Goal: Task Accomplishment & Management: Use online tool/utility

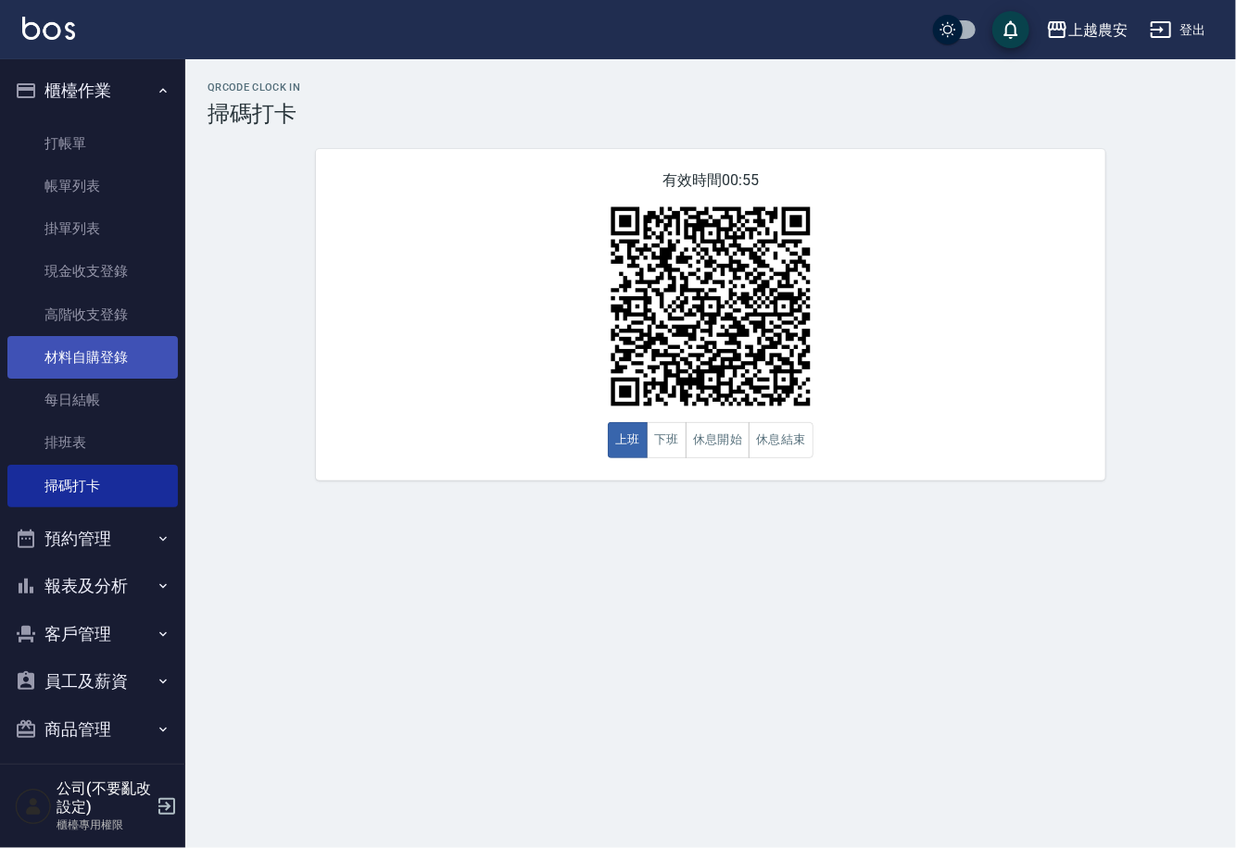
click at [61, 345] on link "材料自購登錄" at bounding box center [92, 357] width 170 height 43
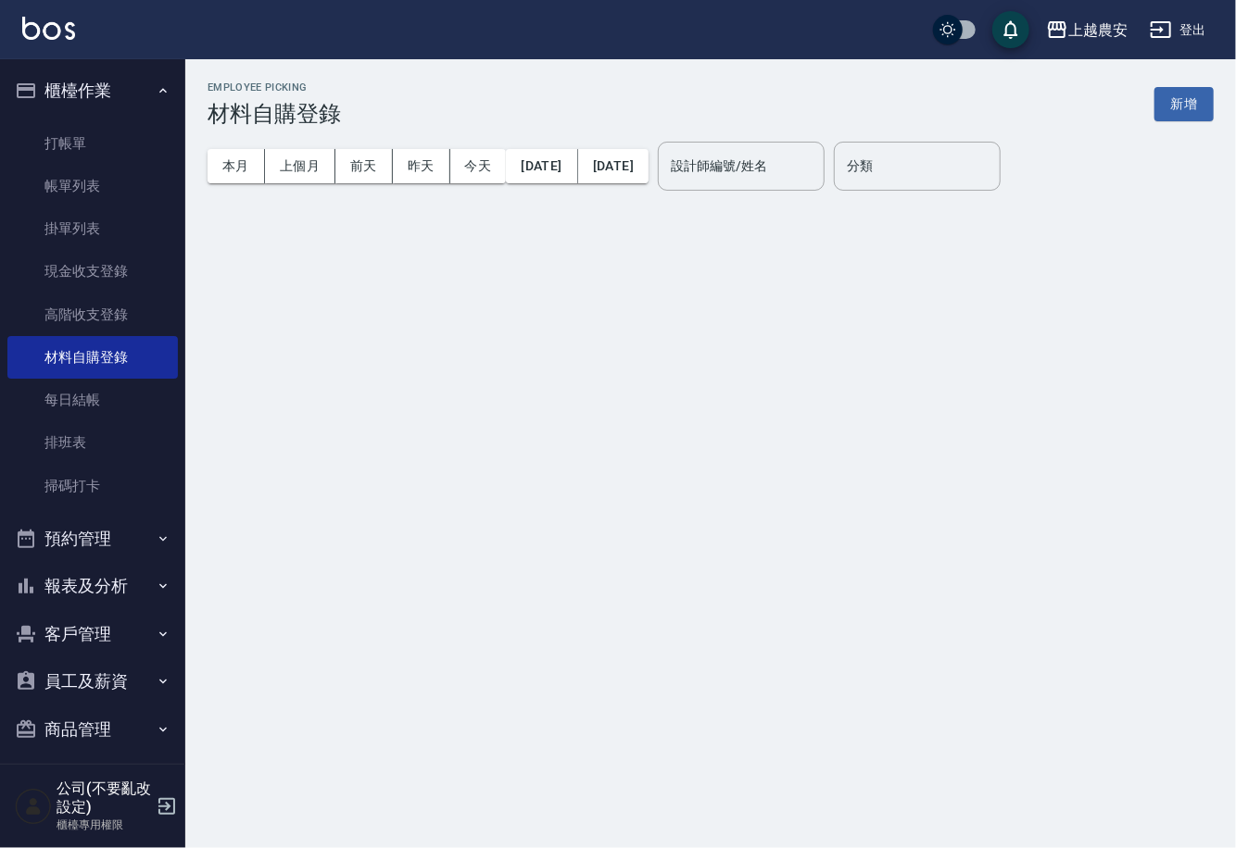
click at [1196, 103] on button "新增" at bounding box center [1183, 104] width 59 height 34
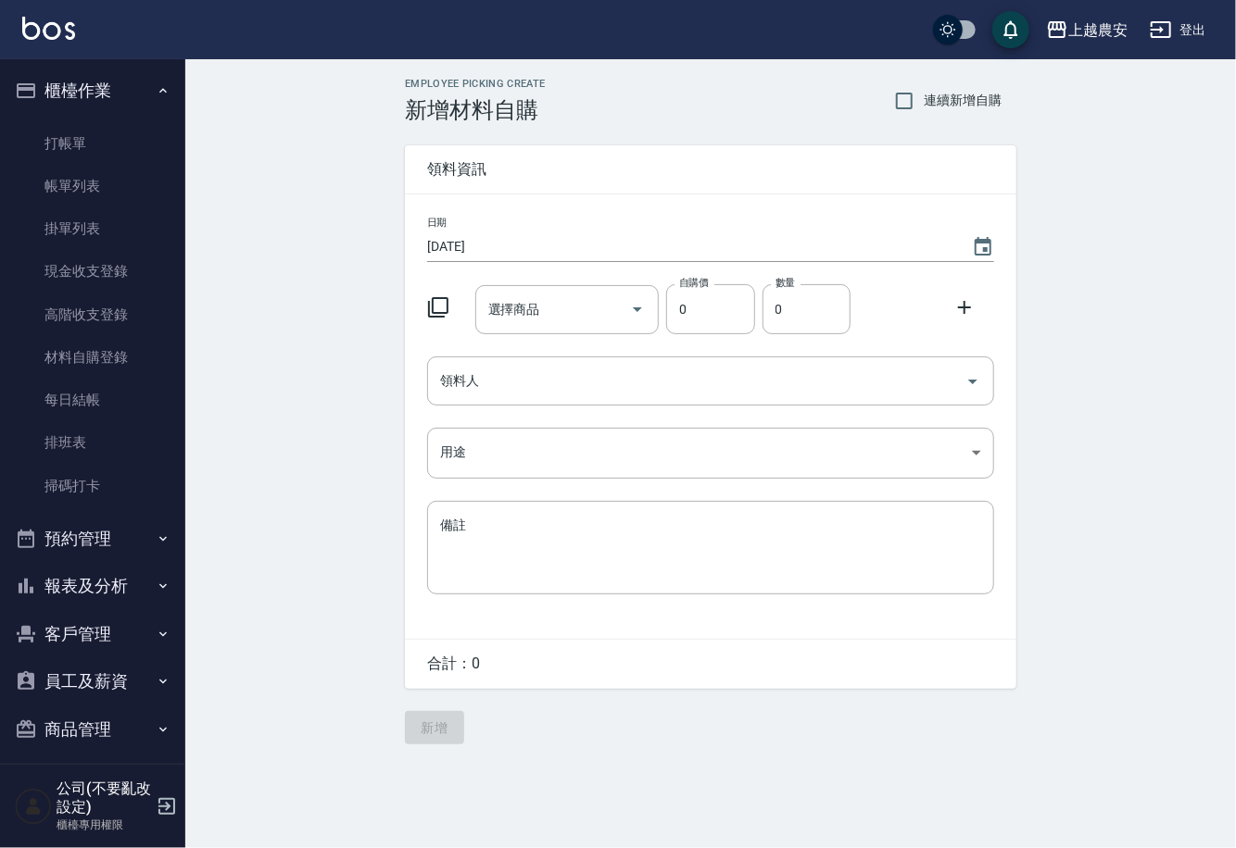
click at [1215, 493] on div "Employee Picking Create 新增材料自購 連續新增自購 領料資訊 日期 [DATE] 選擇商品 選擇商品 自購價 0 自購價 數量 0 數…" at bounding box center [710, 411] width 1050 height 704
click at [596, 316] on input "選擇商品" at bounding box center [553, 310] width 140 height 32
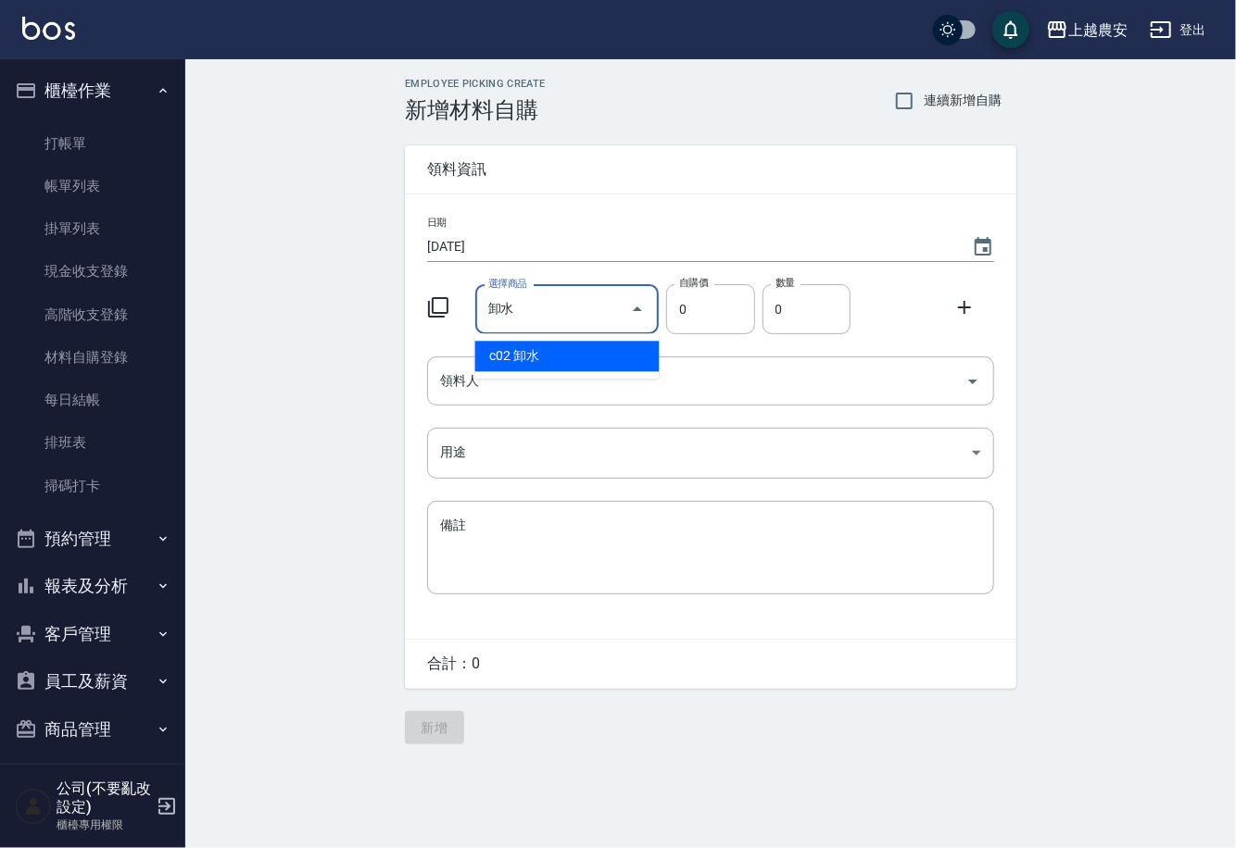
type input "卸水"
type input "80"
type input "1"
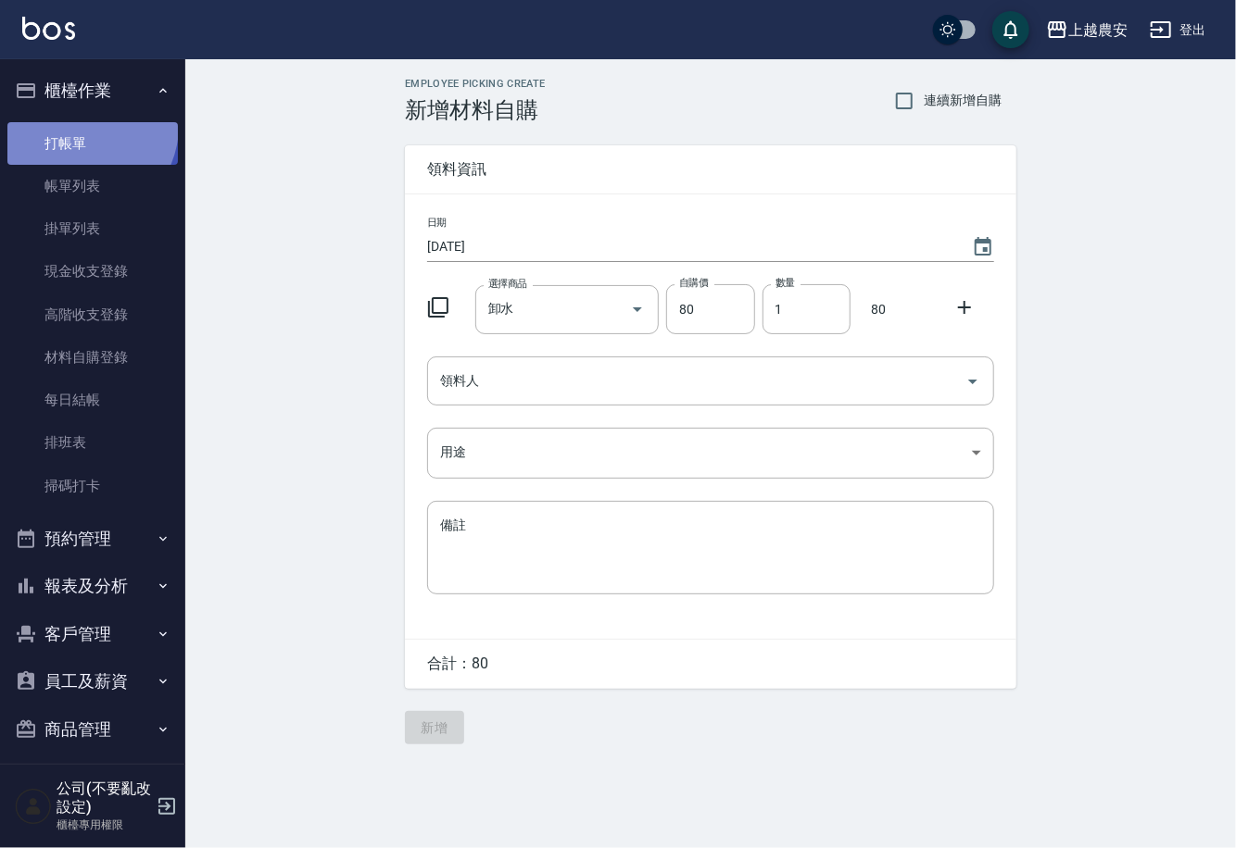
click at [82, 126] on link "打帳單" at bounding box center [92, 143] width 170 height 43
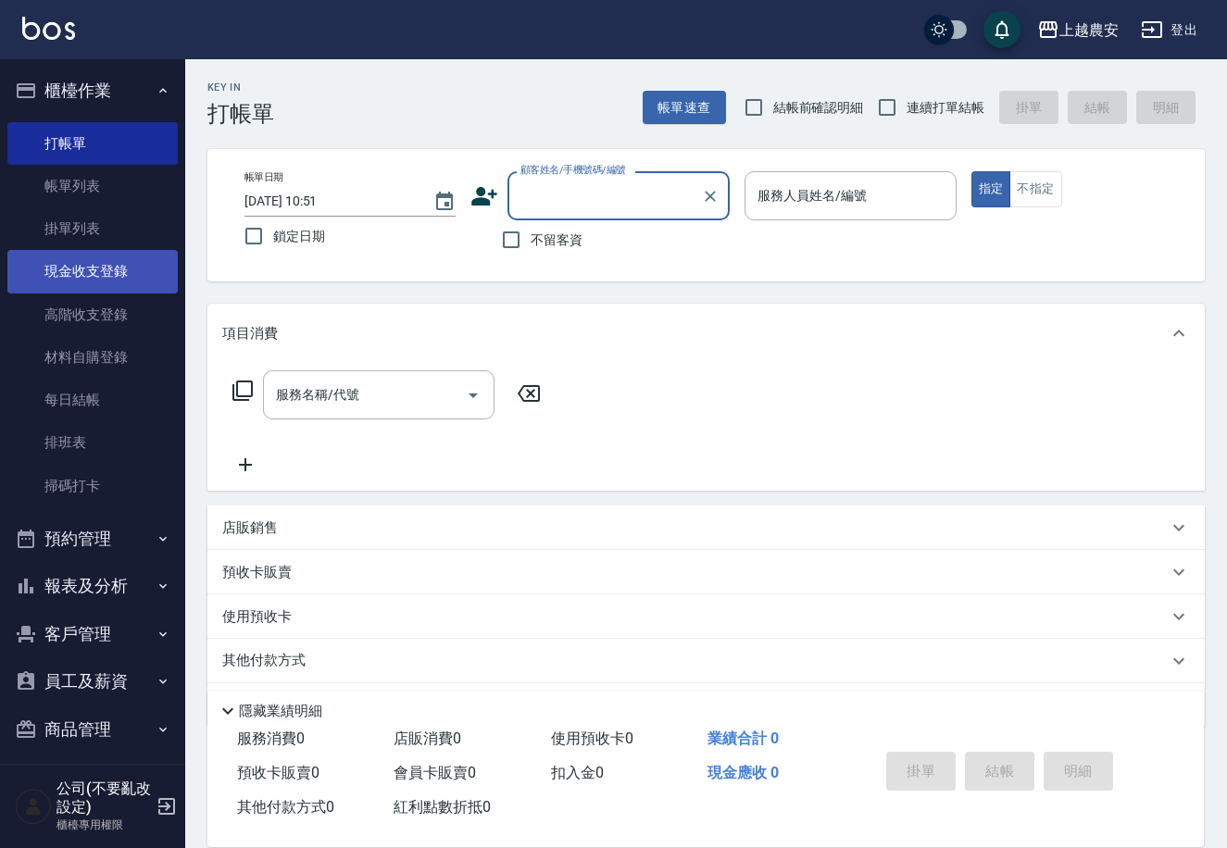
click at [58, 273] on link "現金收支登錄" at bounding box center [92, 271] width 170 height 43
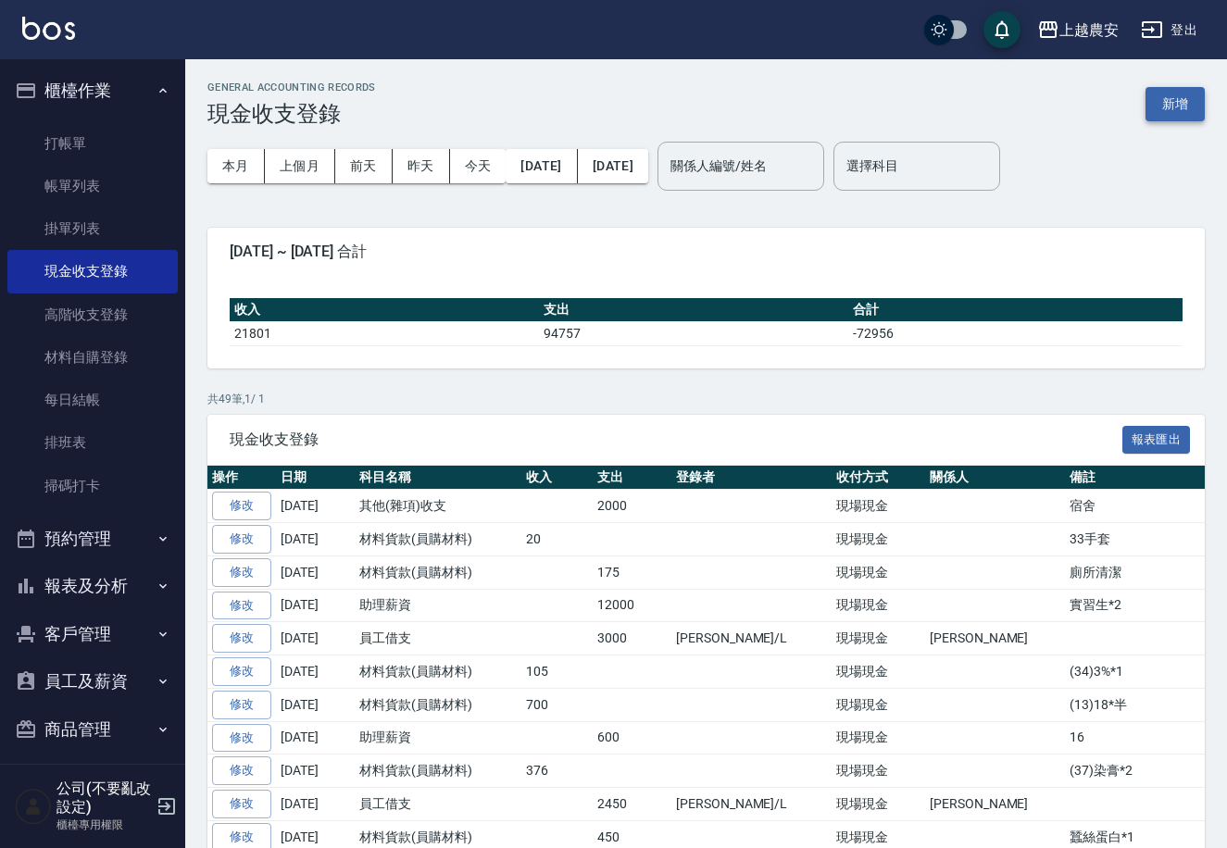
click at [1186, 87] on button "新增" at bounding box center [1175, 104] width 59 height 34
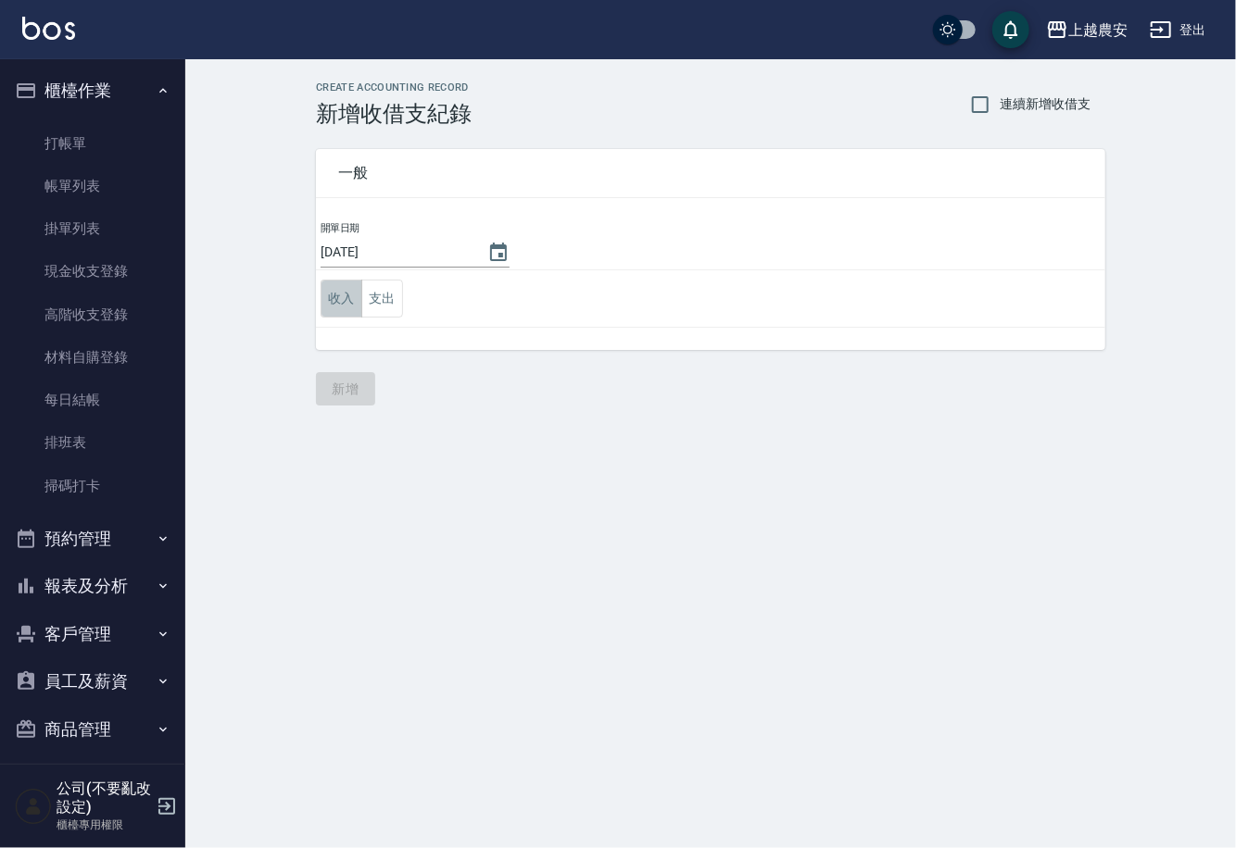
click at [327, 304] on button "收入" at bounding box center [341, 299] width 42 height 38
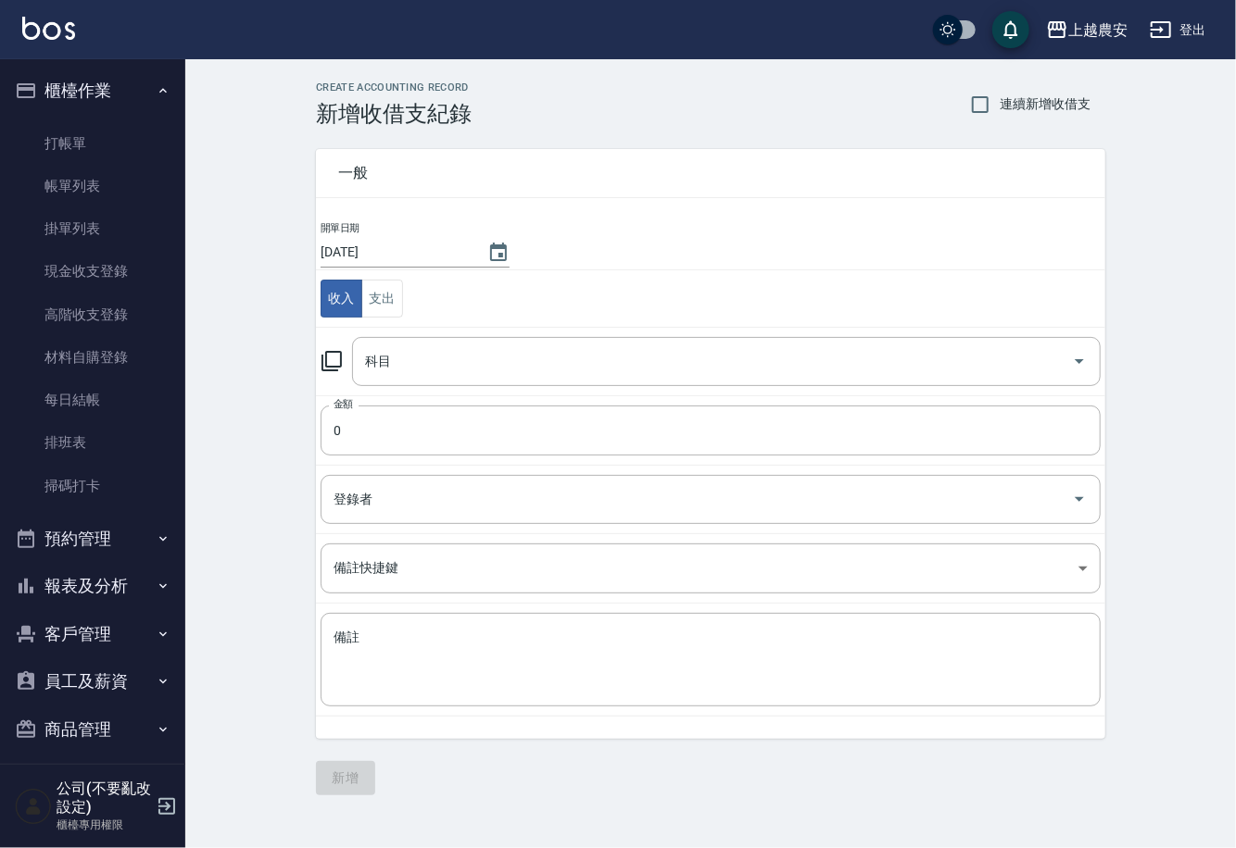
click at [330, 376] on div "科目 科目" at bounding box center [710, 361] width 780 height 49
click at [341, 346] on div "科目 科目" at bounding box center [710, 361] width 780 height 49
click at [320, 358] on icon at bounding box center [331, 361] width 22 height 22
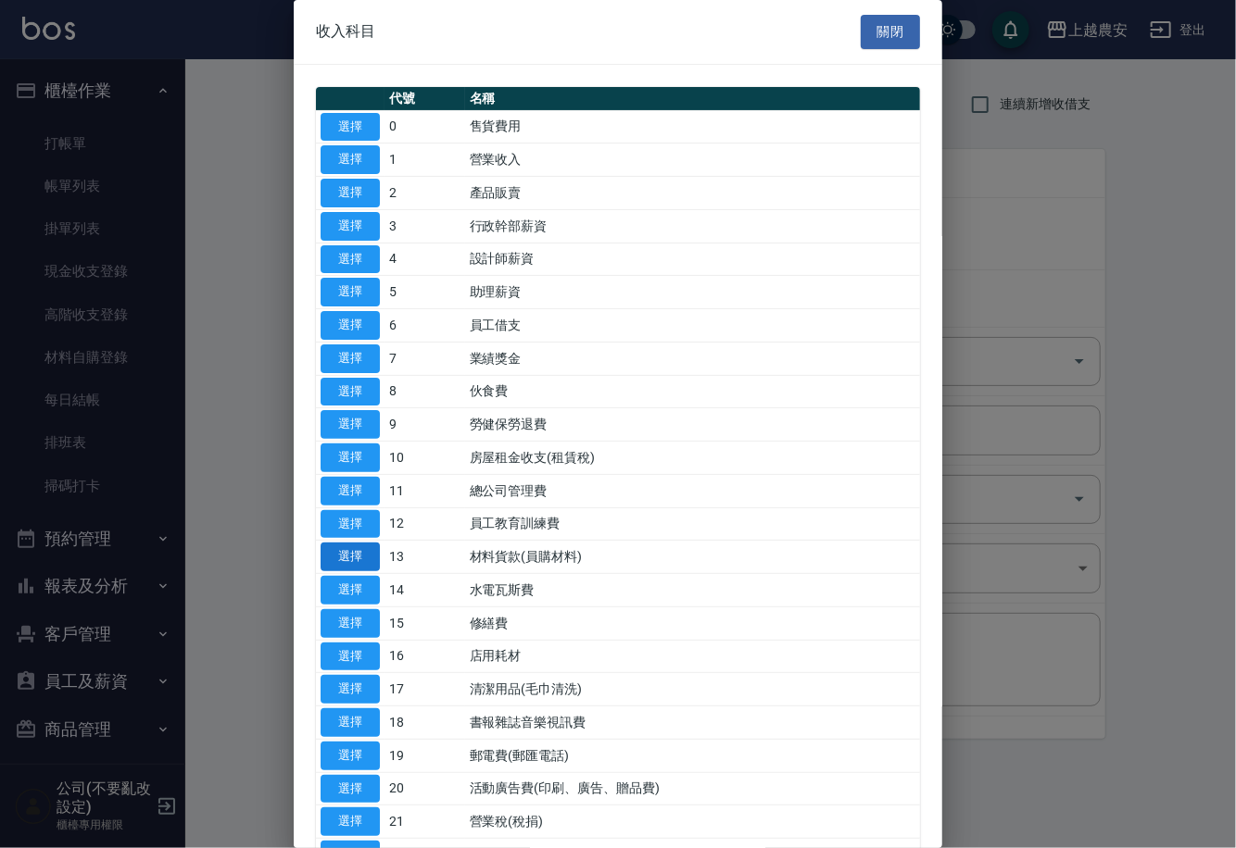
click at [362, 561] on button "選擇" at bounding box center [349, 557] width 59 height 29
type input "13 材料貨款(員購材料)"
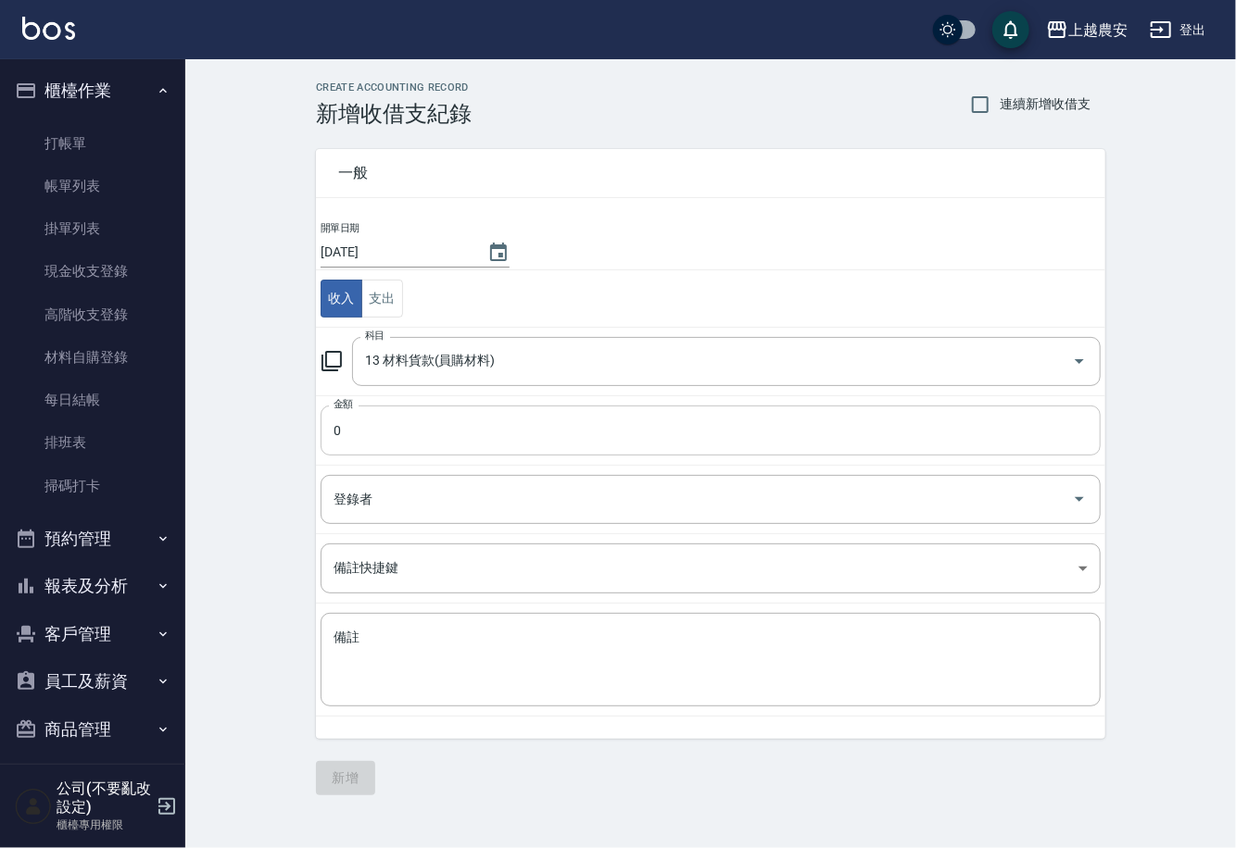
click at [380, 441] on input "0" at bounding box center [710, 431] width 780 height 50
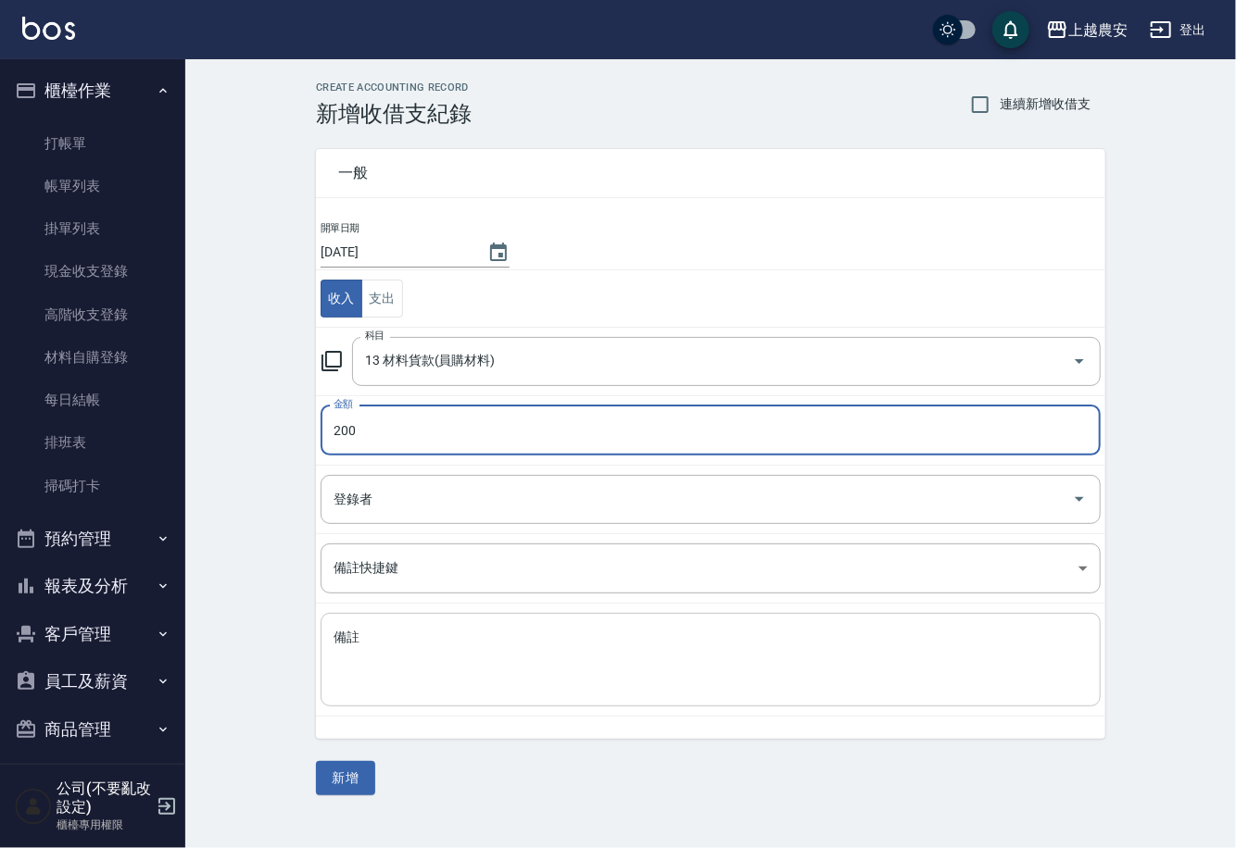
type input "200"
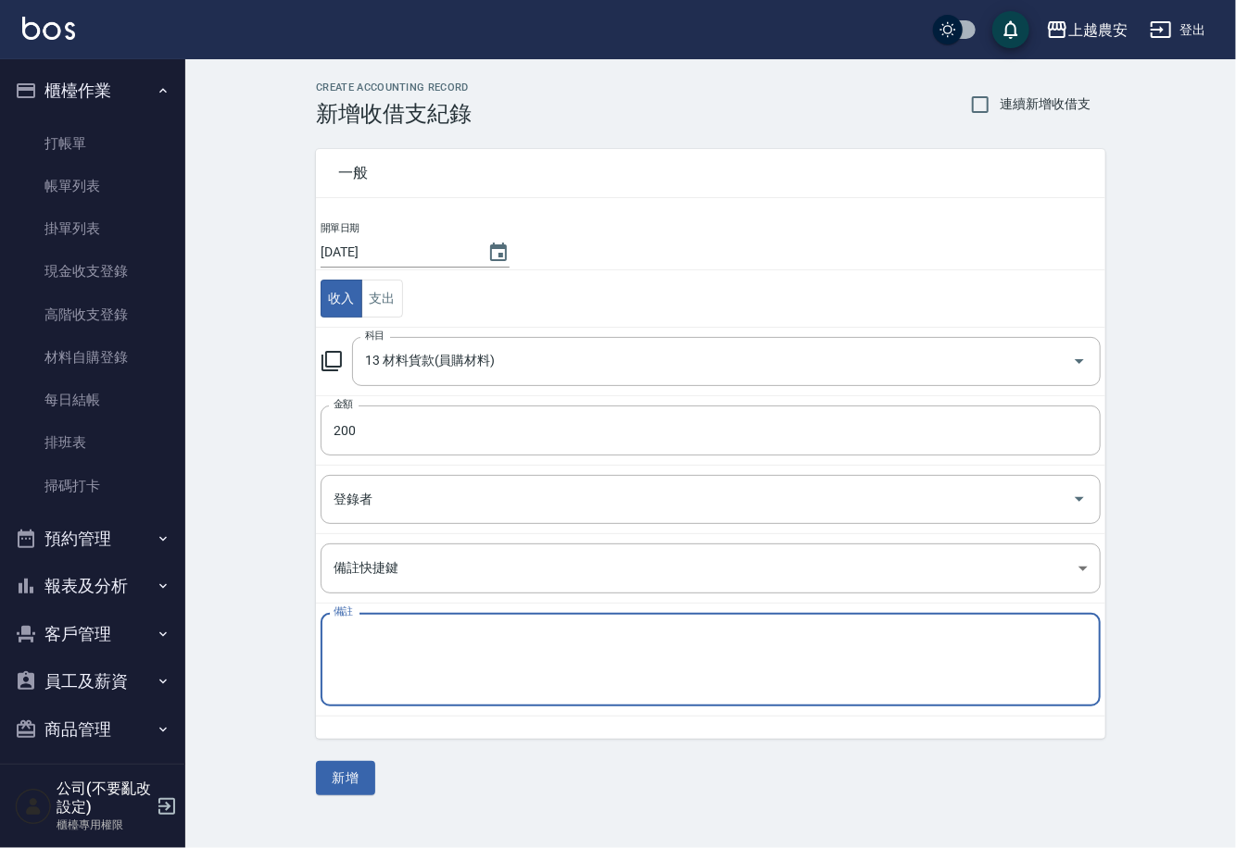
click at [394, 640] on textarea "備註" at bounding box center [710, 660] width 754 height 63
type textarea "1"
type textarea "35:160卸油卸水 34 34:40手套"
drag, startPoint x: 349, startPoint y: 779, endPoint x: 366, endPoint y: 775, distance: 17.1
click at [351, 778] on button "新增" at bounding box center [345, 778] width 59 height 34
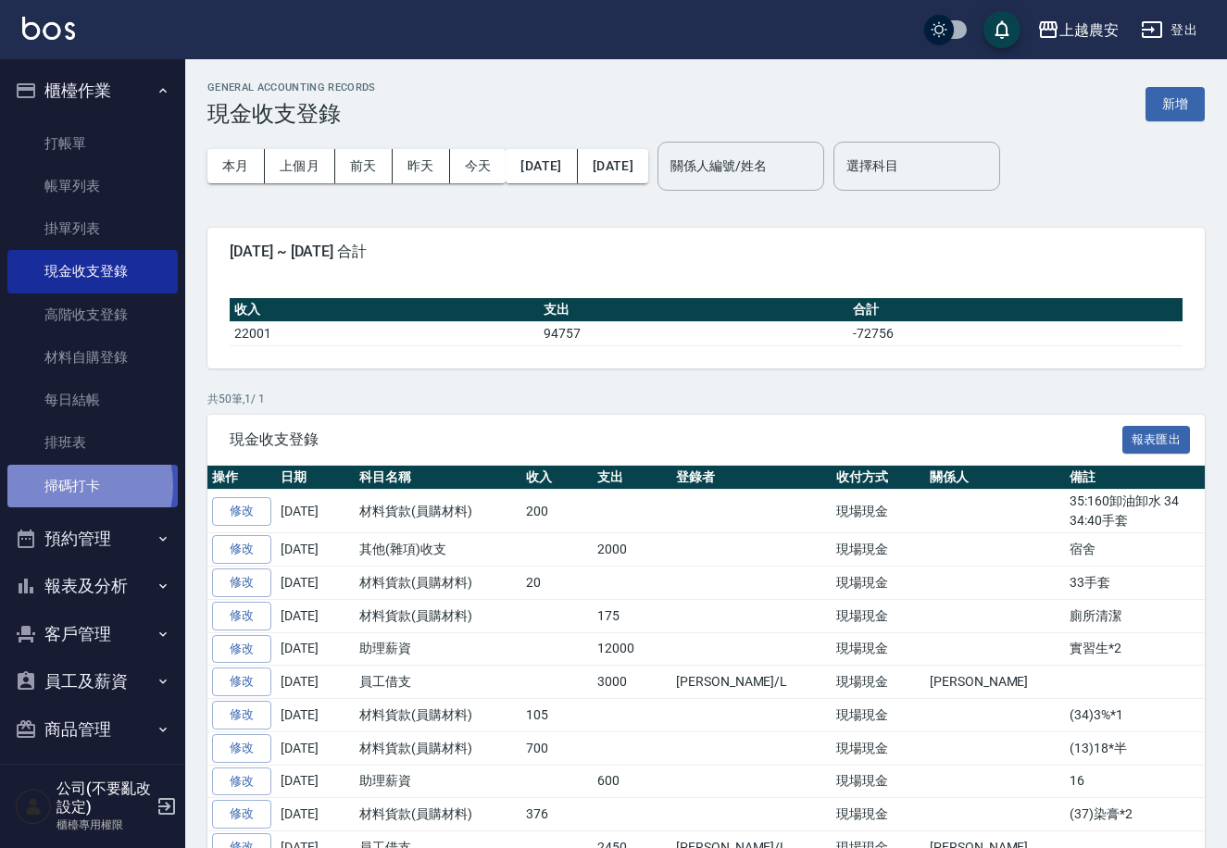
click at [68, 485] on link "掃碼打卡" at bounding box center [92, 486] width 170 height 43
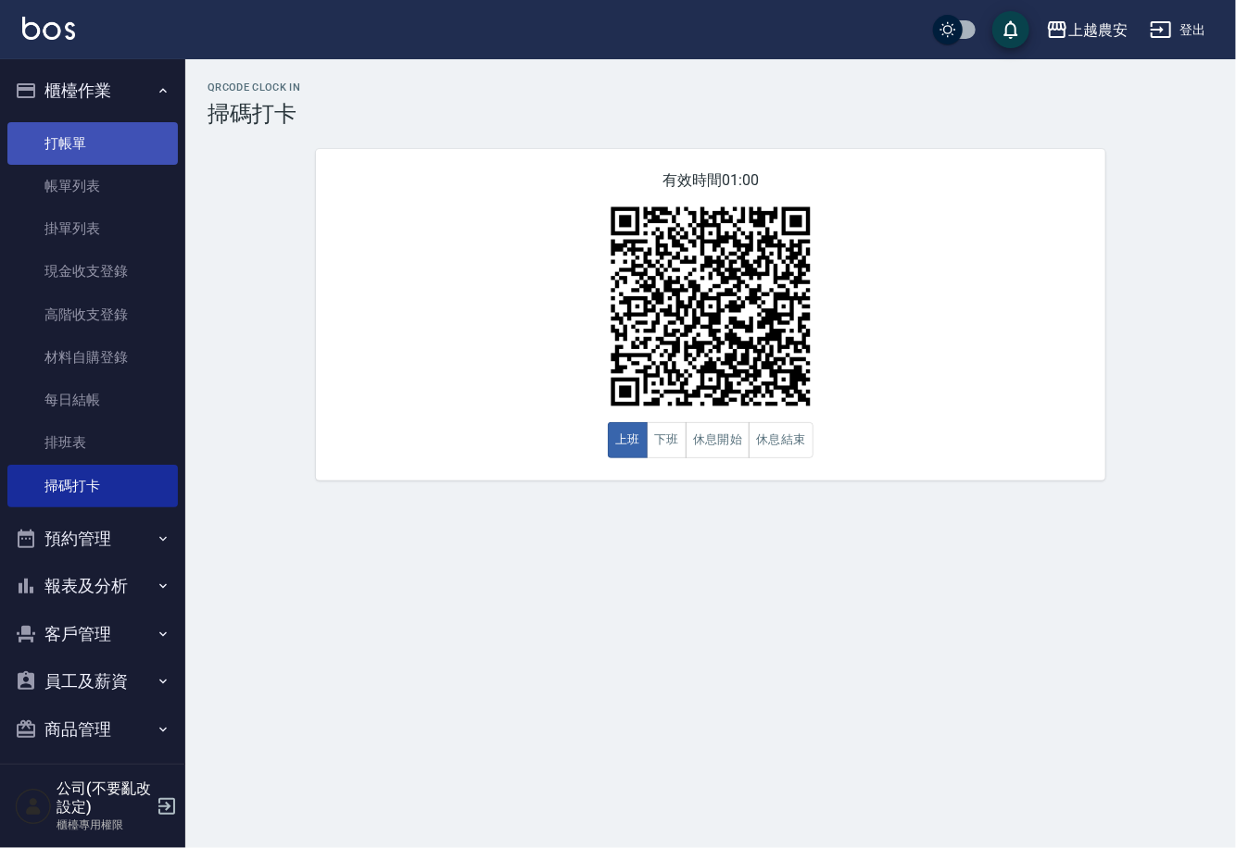
click at [47, 123] on link "打帳單" at bounding box center [92, 143] width 170 height 43
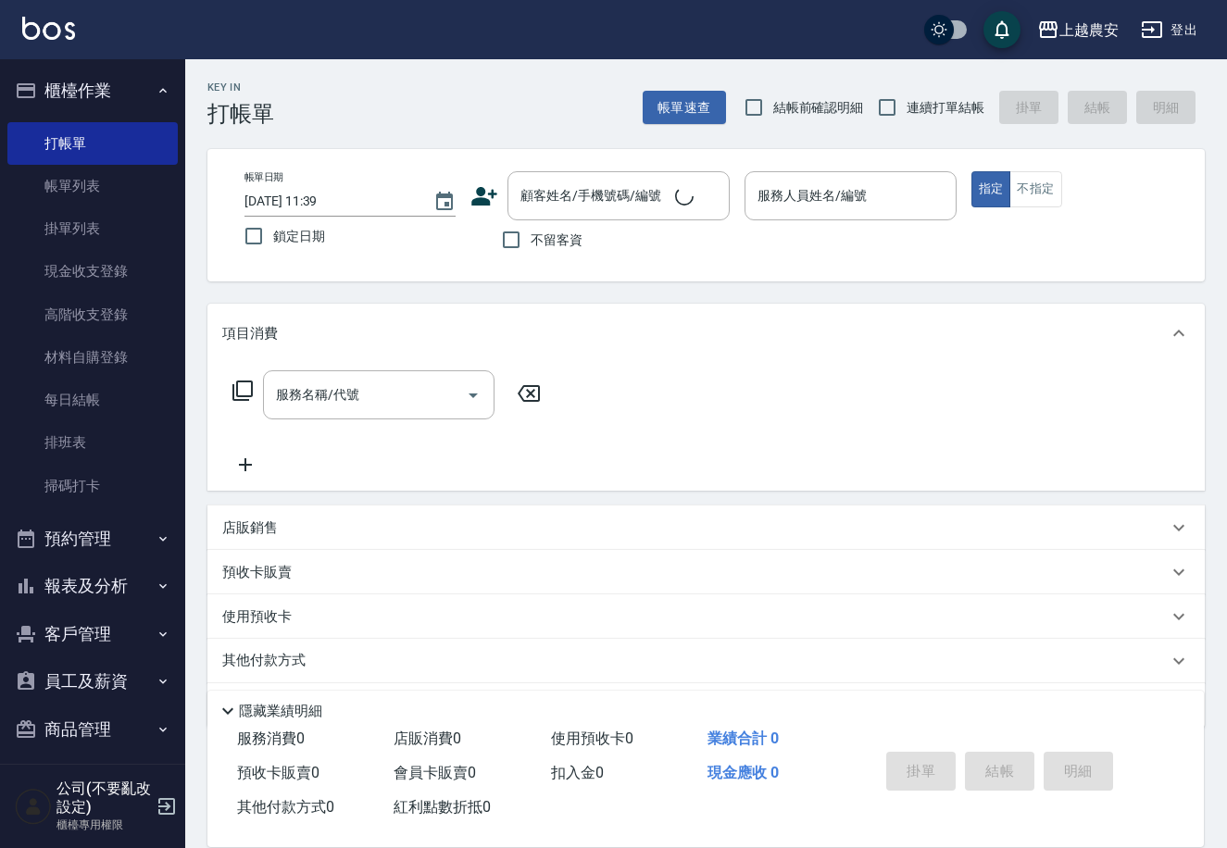
click at [474, 188] on icon at bounding box center [485, 196] width 28 height 28
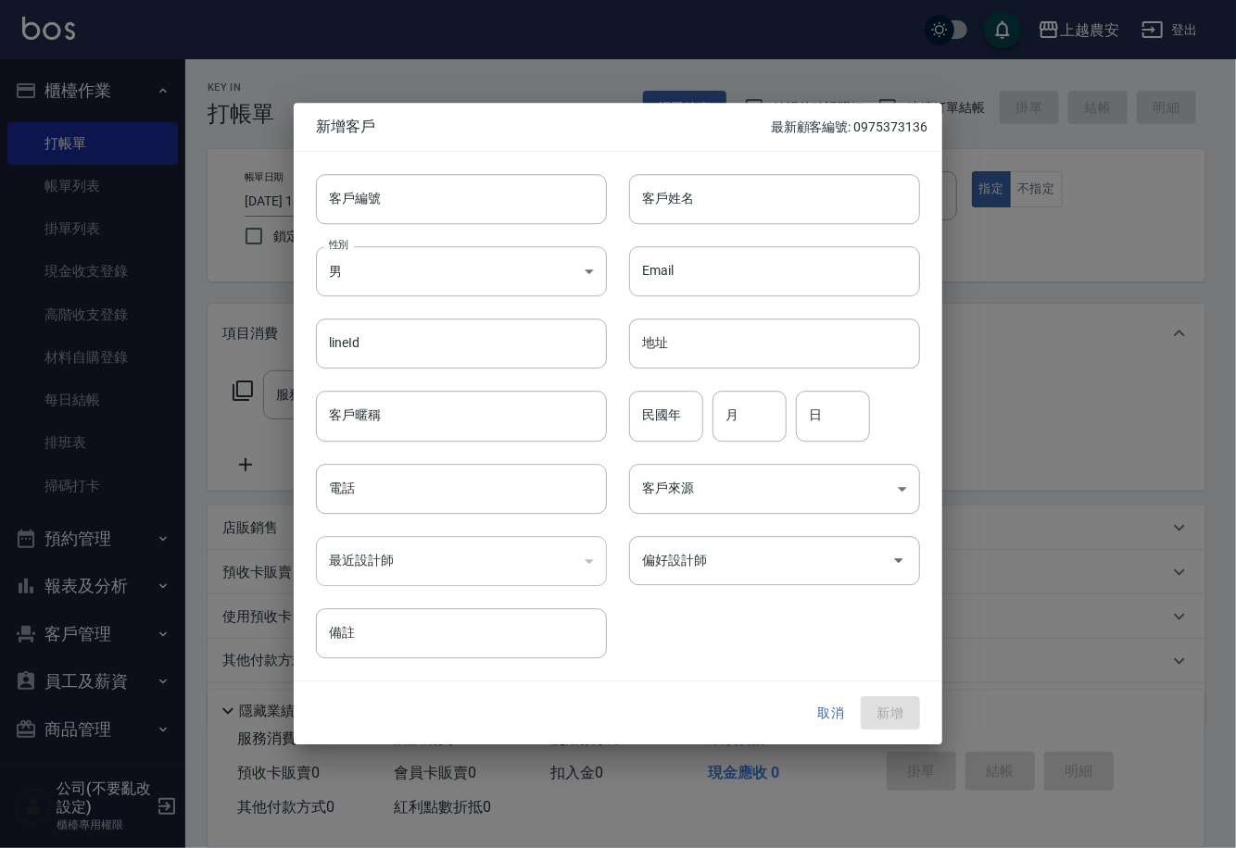
click at [508, 228] on div "性別 男 [DEMOGRAPHIC_DATA] 性別" at bounding box center [450, 260] width 313 height 72
click at [509, 208] on input "客戶編號" at bounding box center [461, 199] width 291 height 50
drag, startPoint x: 325, startPoint y: 201, endPoint x: 673, endPoint y: 244, distance: 350.9
click at [673, 244] on div "客戶編號 0988297262 ​ 客戶編號 客戶姓名 客戶姓名 性別 男 [DEMOGRAPHIC_DATA] 性別 Email Email lineId …" at bounding box center [607, 405] width 626 height 507
drag, startPoint x: 344, startPoint y: 200, endPoint x: 348, endPoint y: 223, distance: 23.6
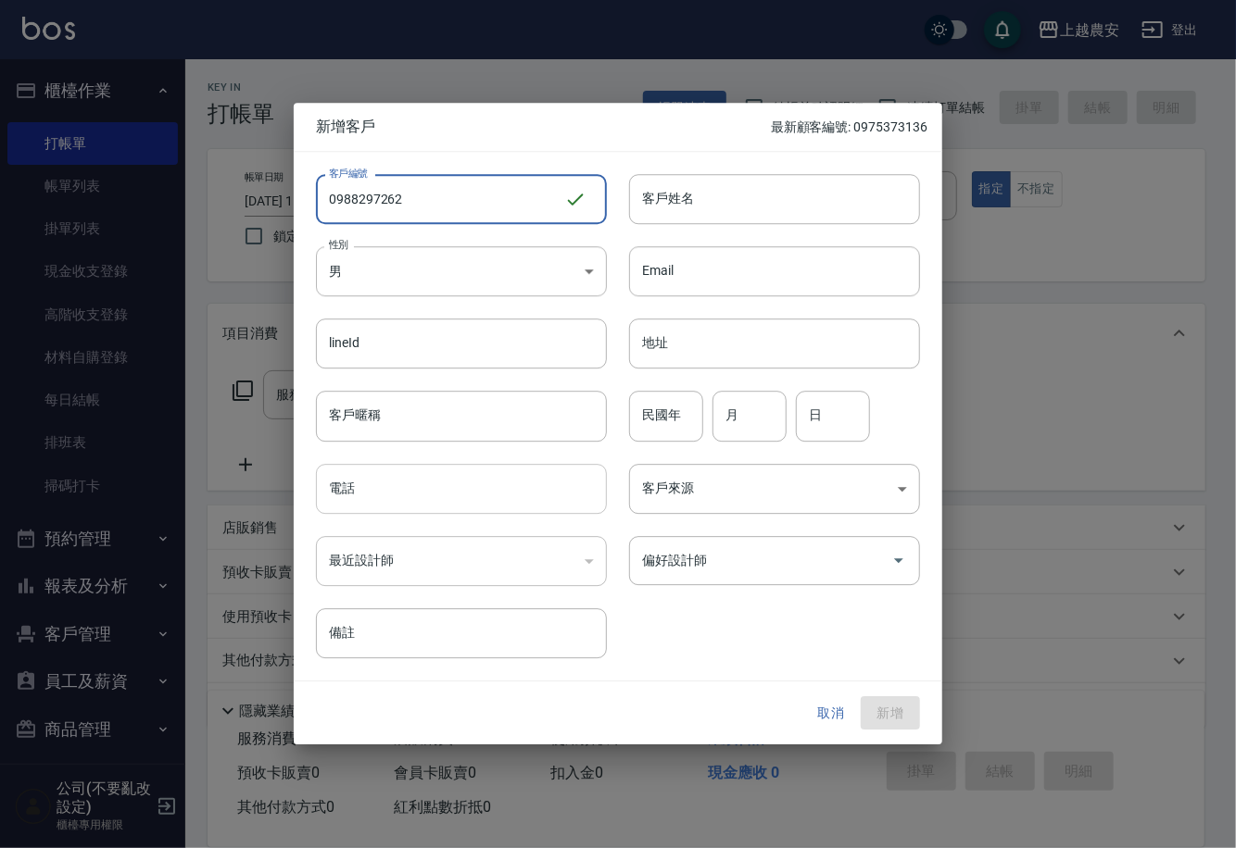
type input "0988297262"
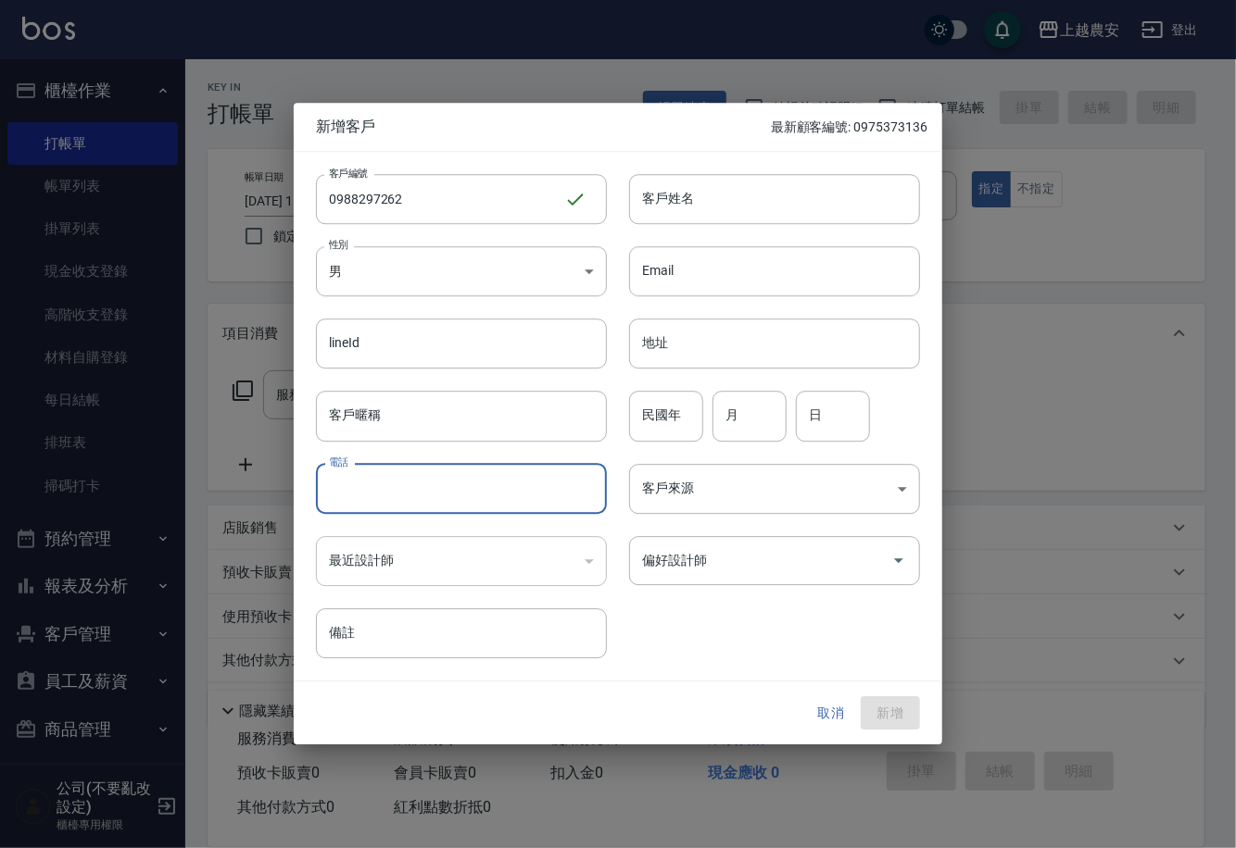
paste input "0988297262"
type input "0988297262"
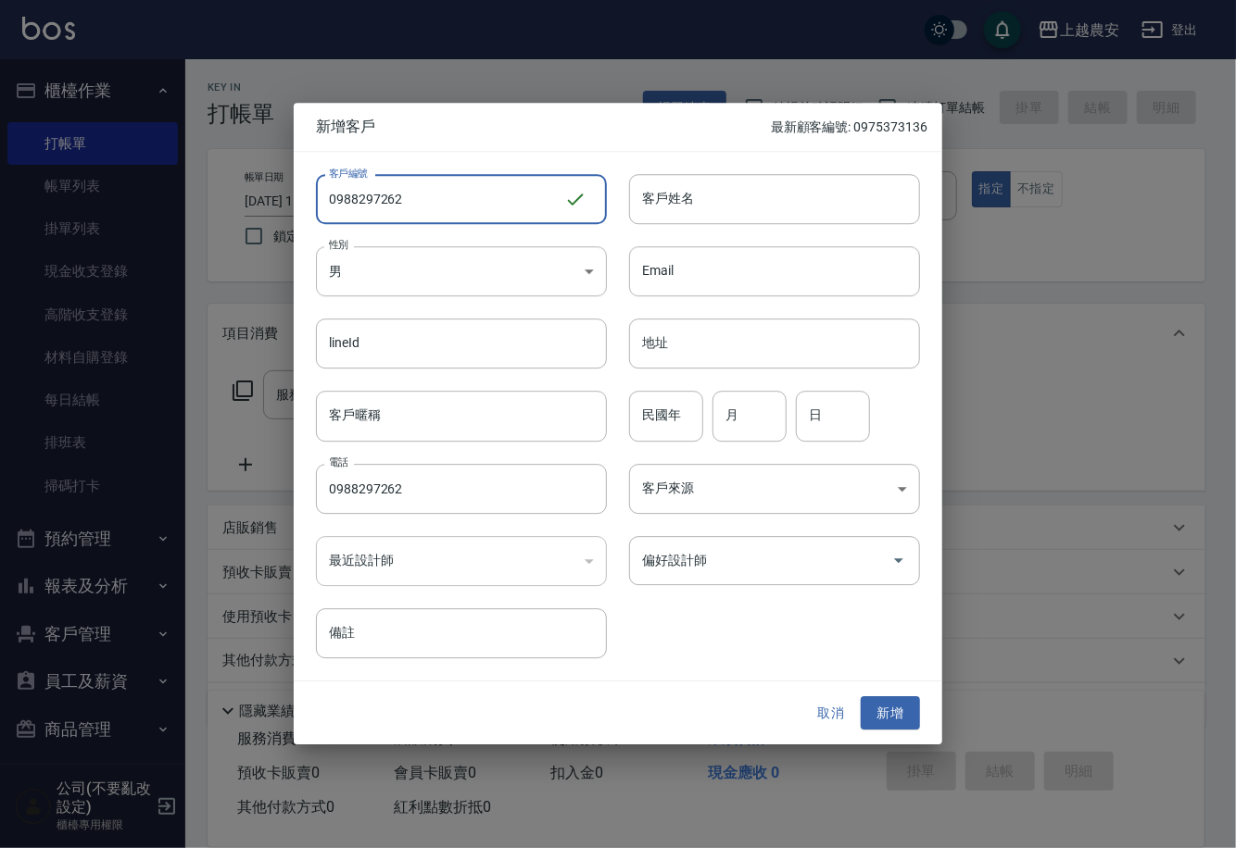
click at [511, 211] on input "0988297262" at bounding box center [440, 199] width 248 height 50
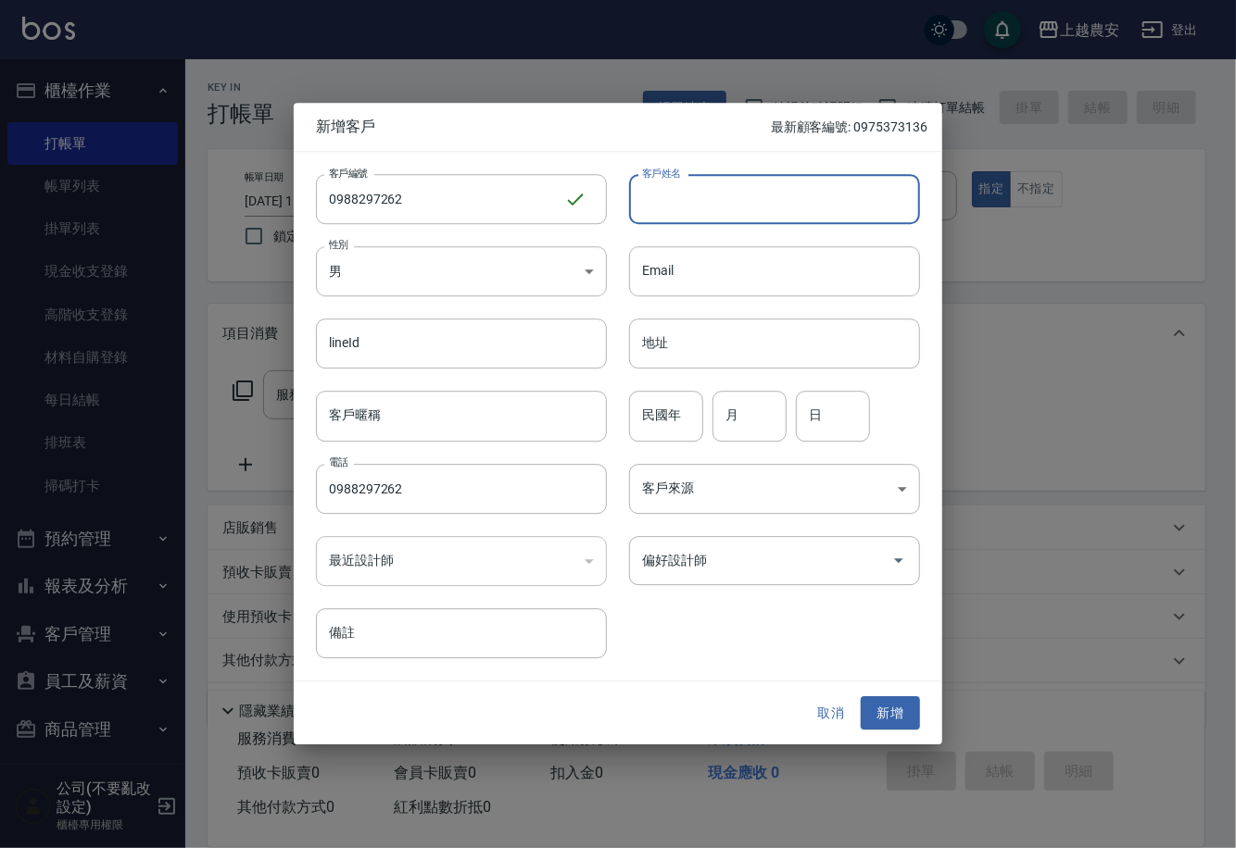
click at [731, 212] on input "客戶姓名" at bounding box center [774, 199] width 291 height 50
type input "陳"
click at [901, 707] on button "新增" at bounding box center [889, 714] width 59 height 34
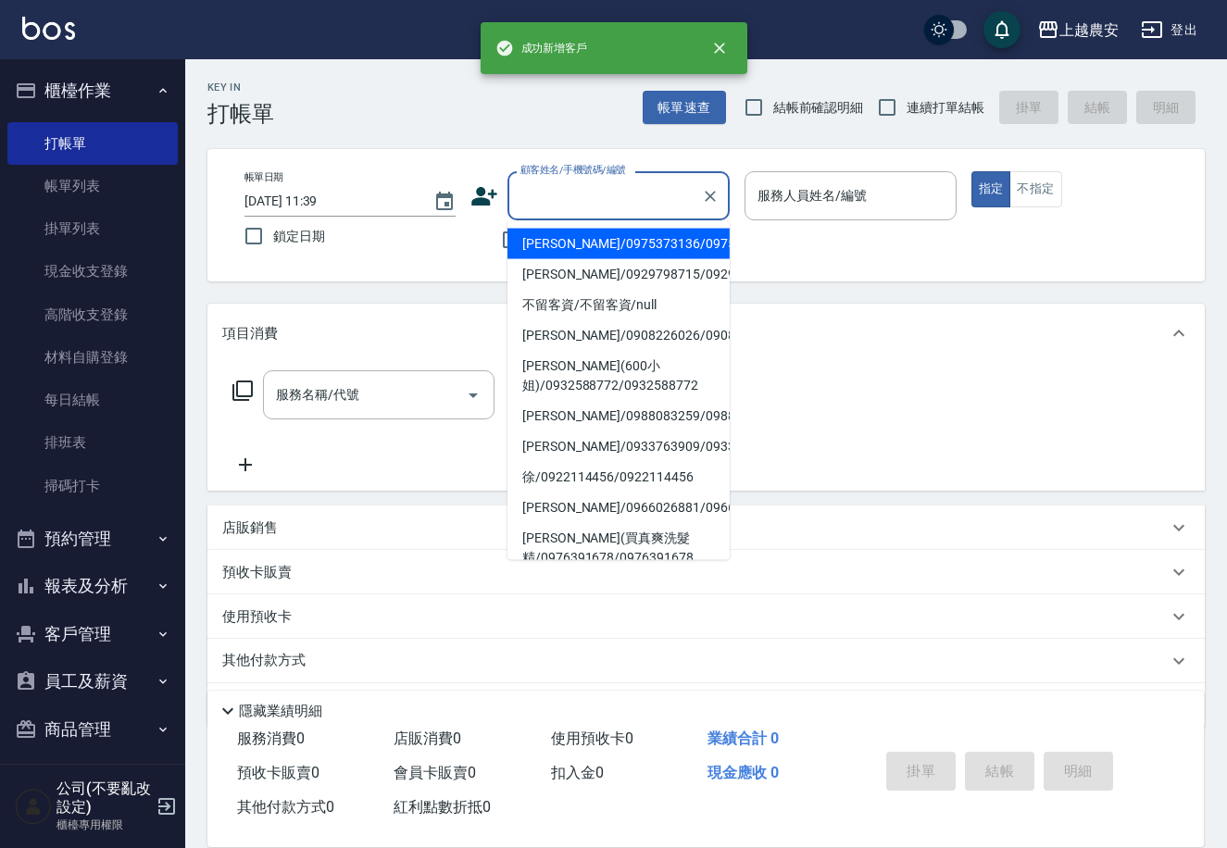
drag, startPoint x: 579, startPoint y: 186, endPoint x: 546, endPoint y: 202, distance: 36.9
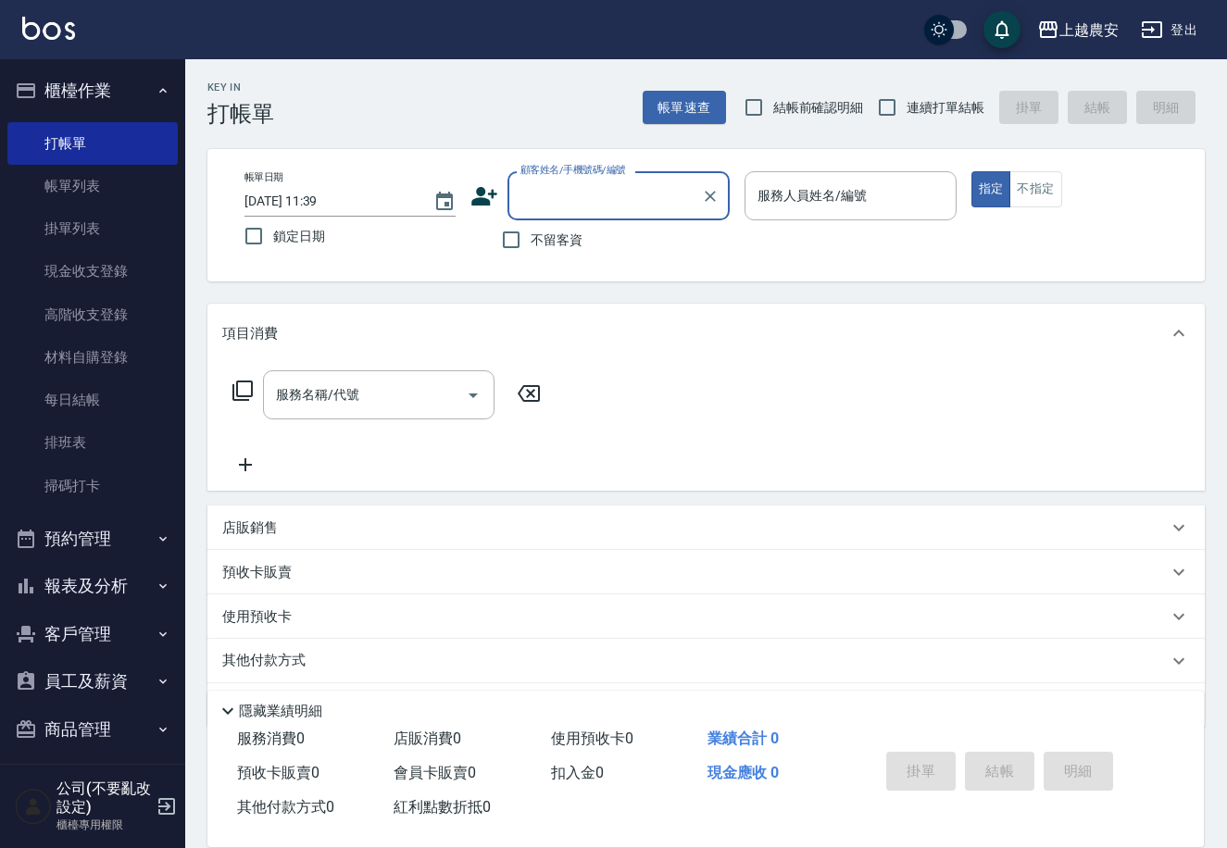
paste input "0988297262"
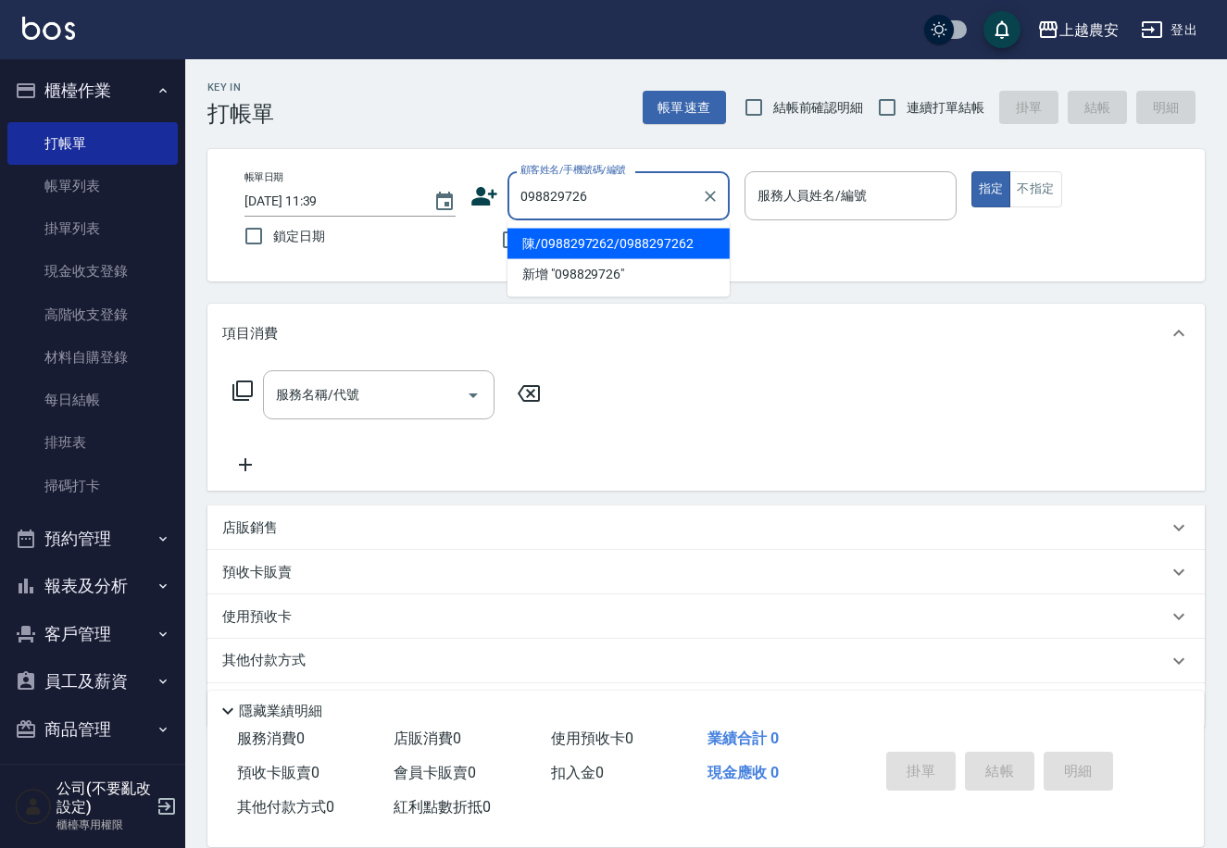
type input "陳/0988297262/0988297262"
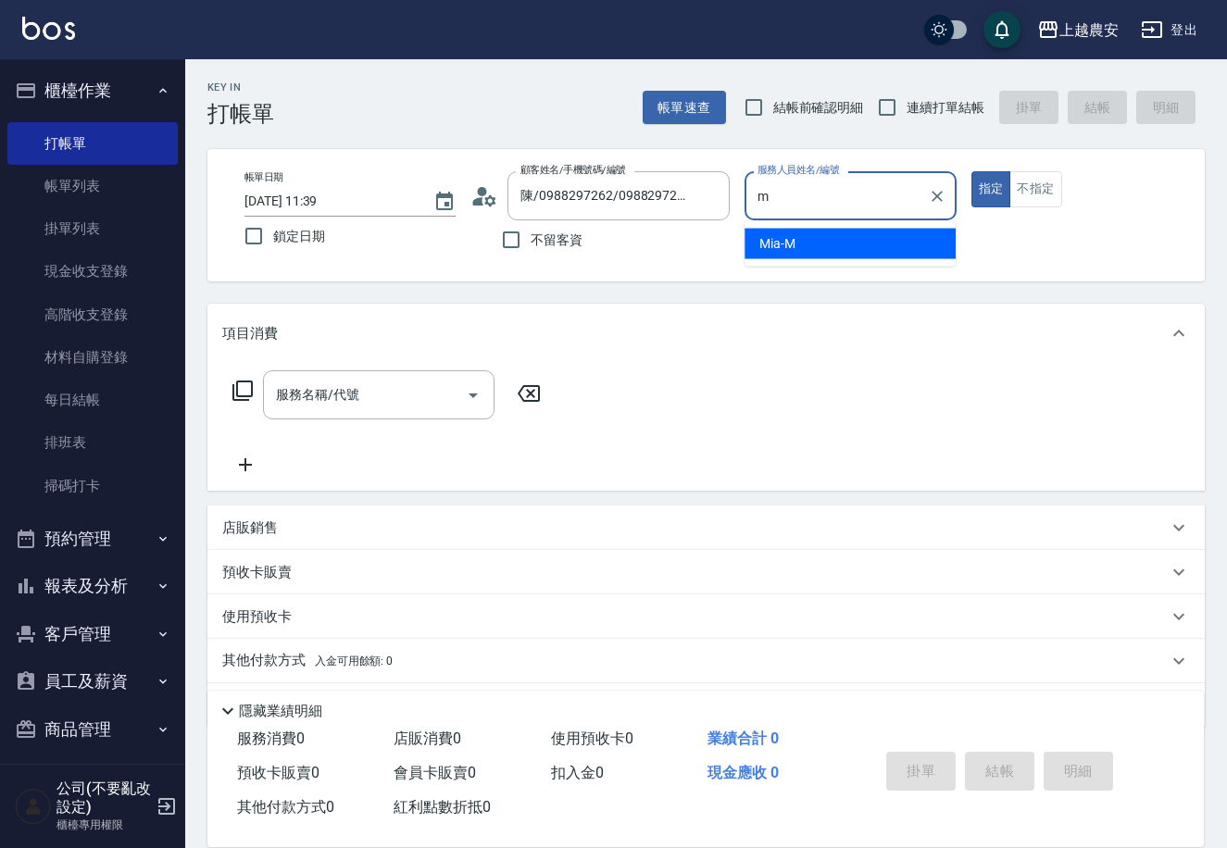
type input "Mia-M"
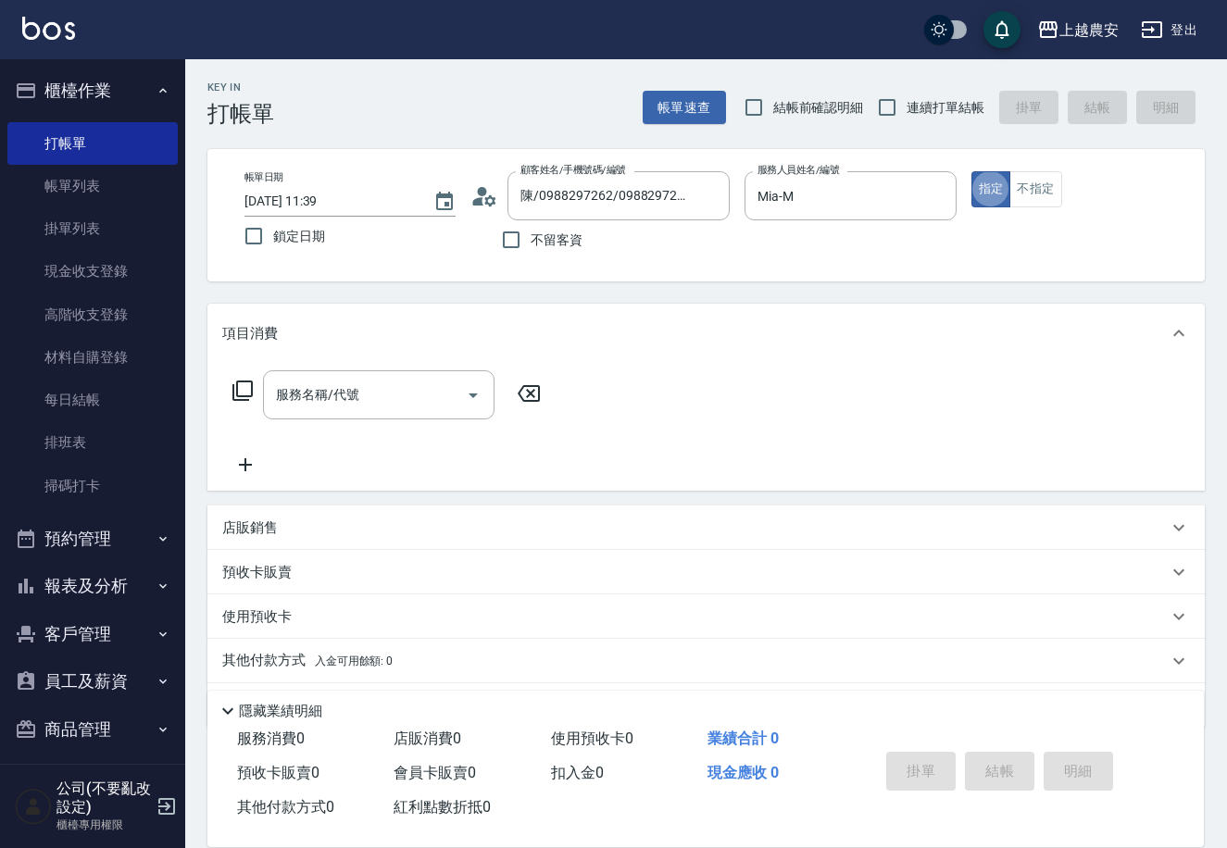
type button "true"
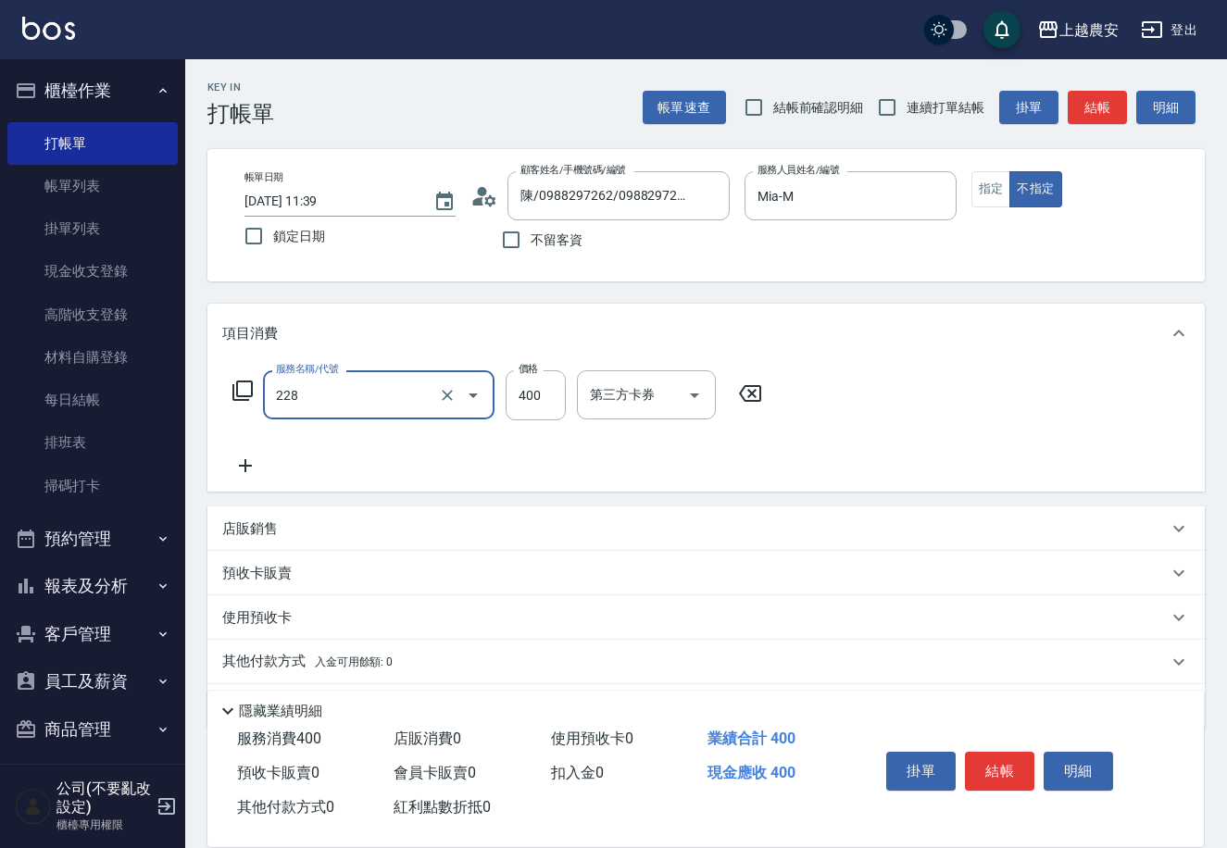
type input "洗髮(228)"
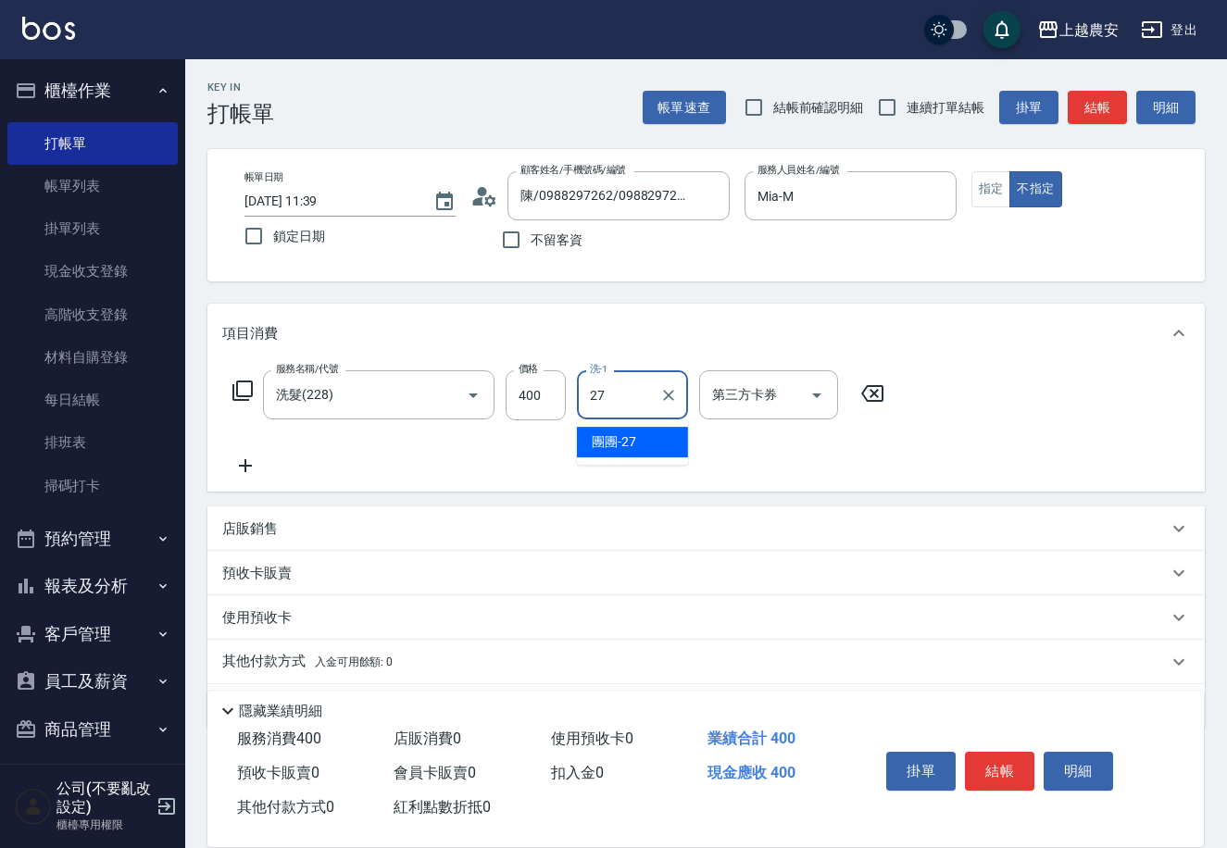
type input "團團-27"
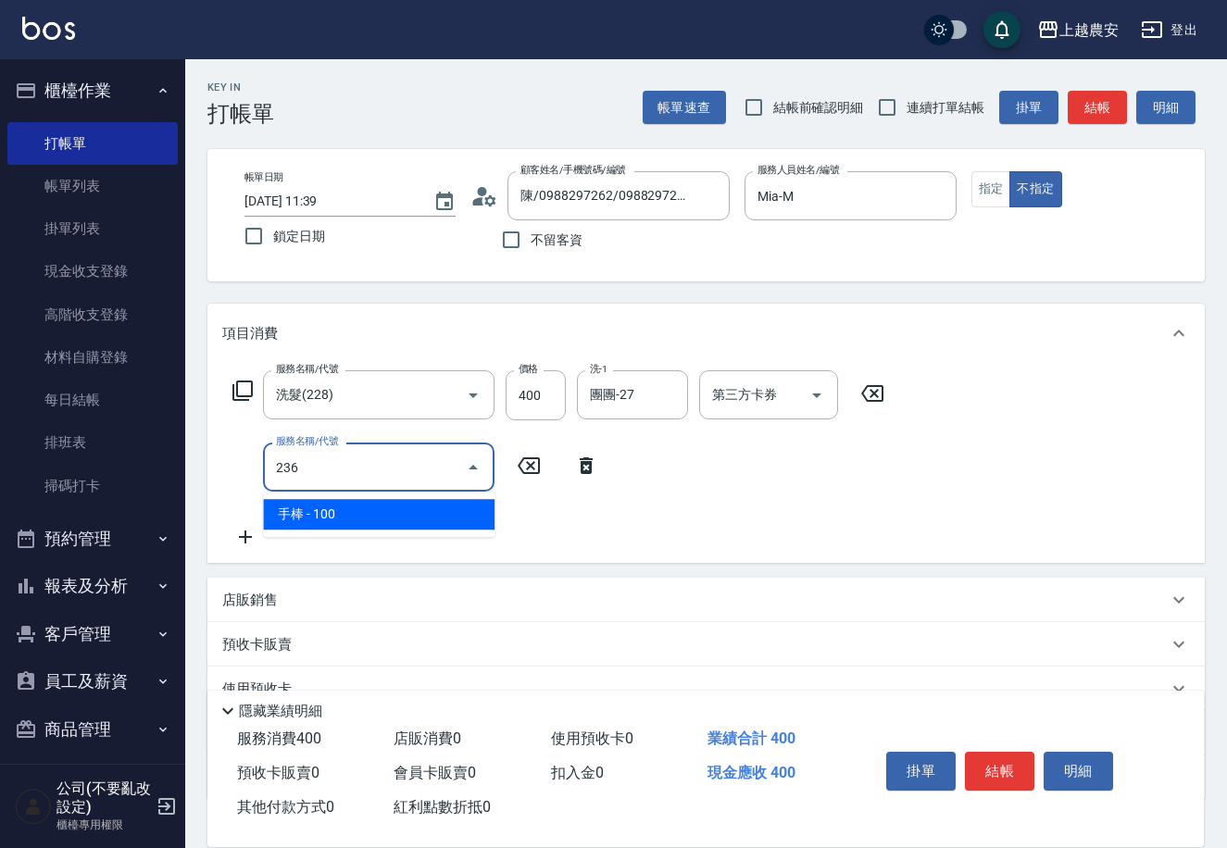
type input "手棒(236)"
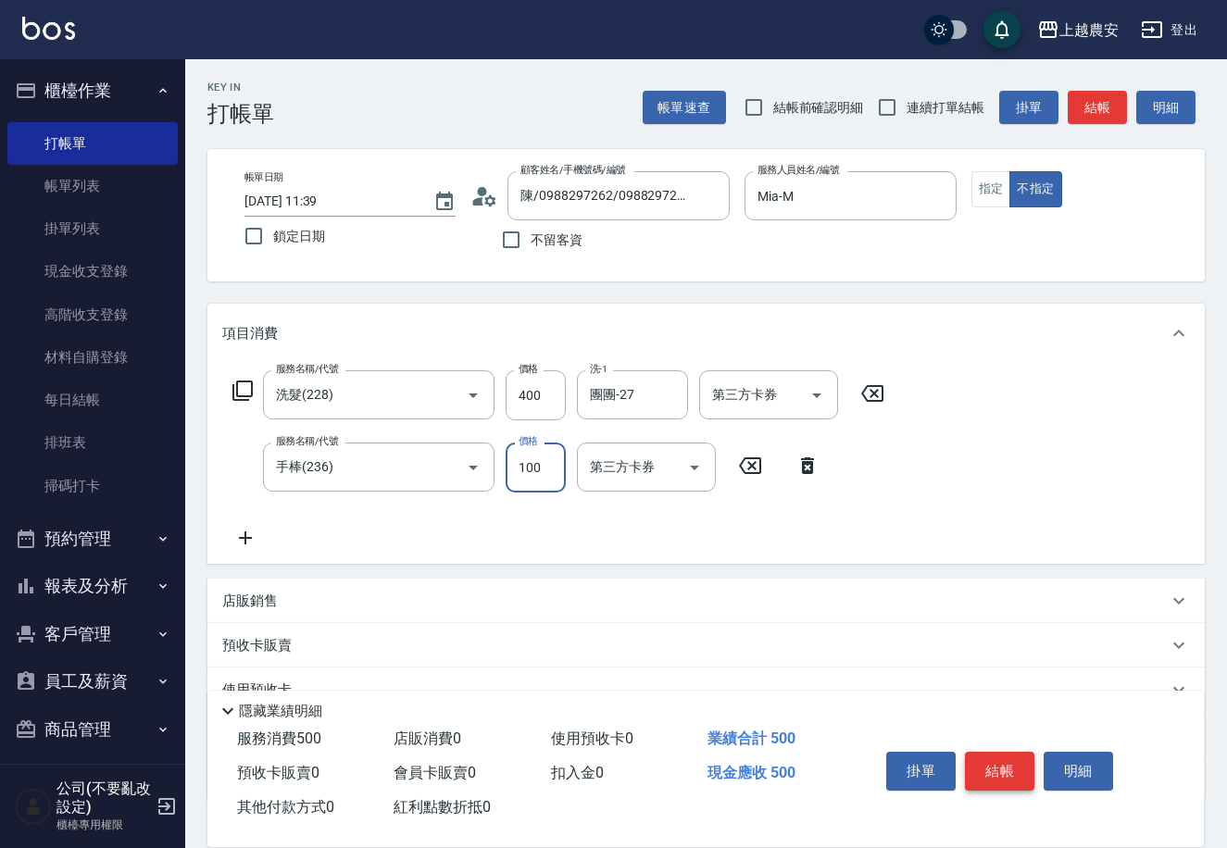
click at [998, 767] on button "結帳" at bounding box center [999, 771] width 69 height 39
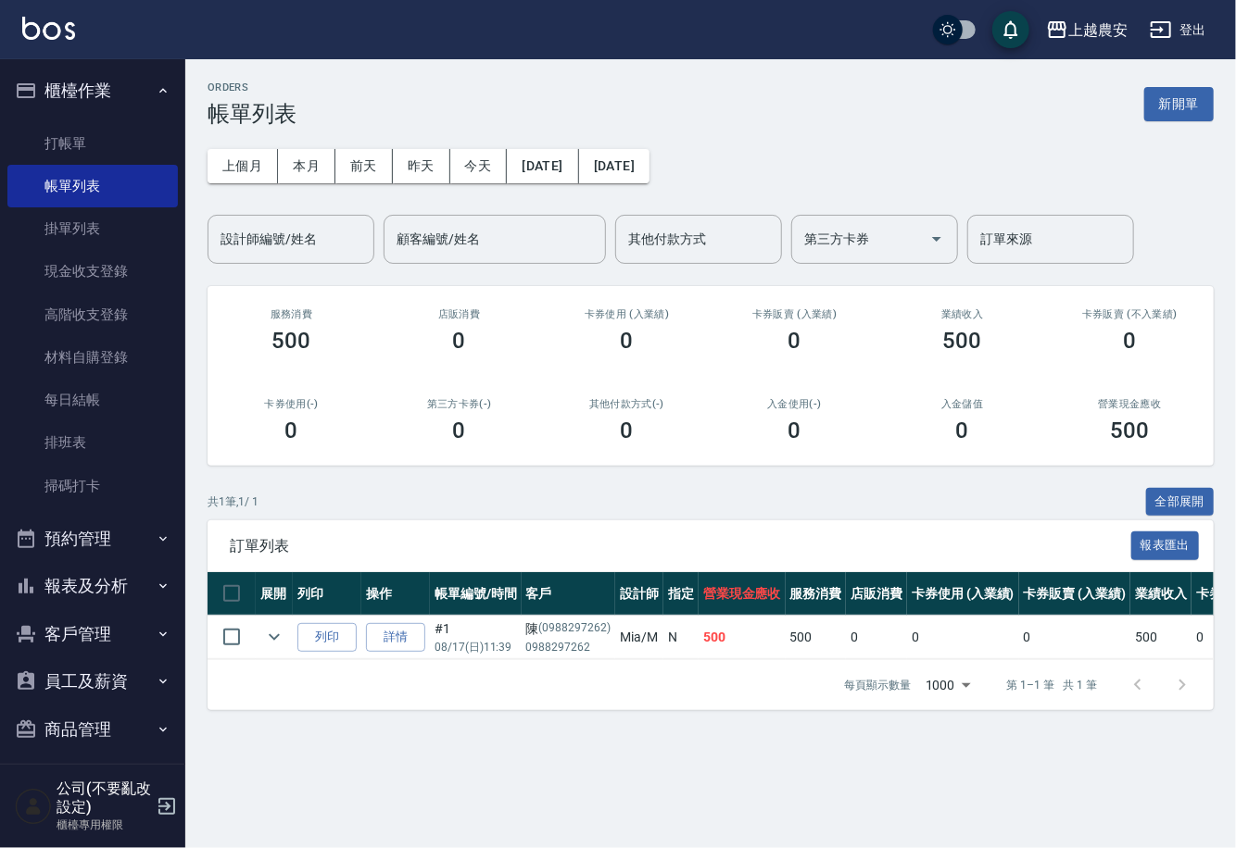
click at [104, 584] on button "報表及分析" at bounding box center [92, 586] width 170 height 48
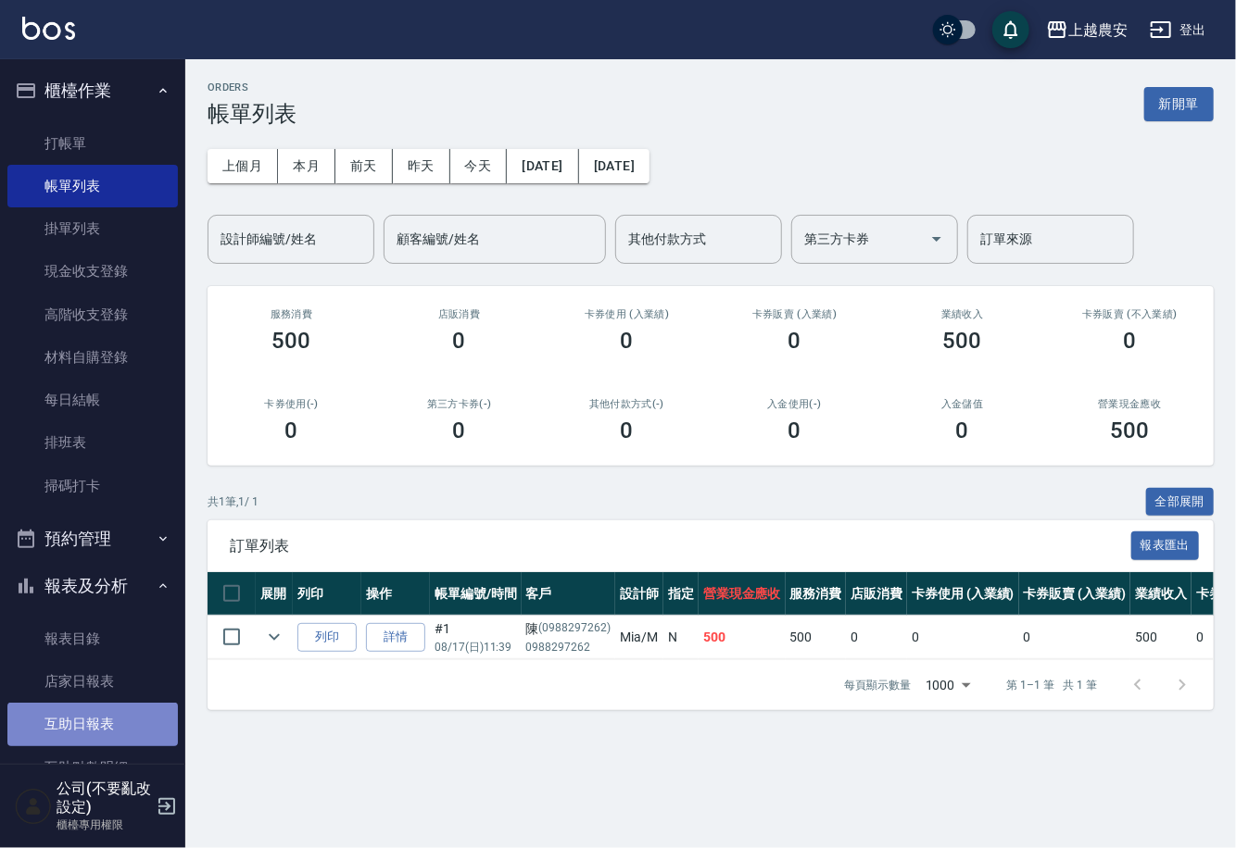
click at [109, 727] on link "互助日報表" at bounding box center [92, 724] width 170 height 43
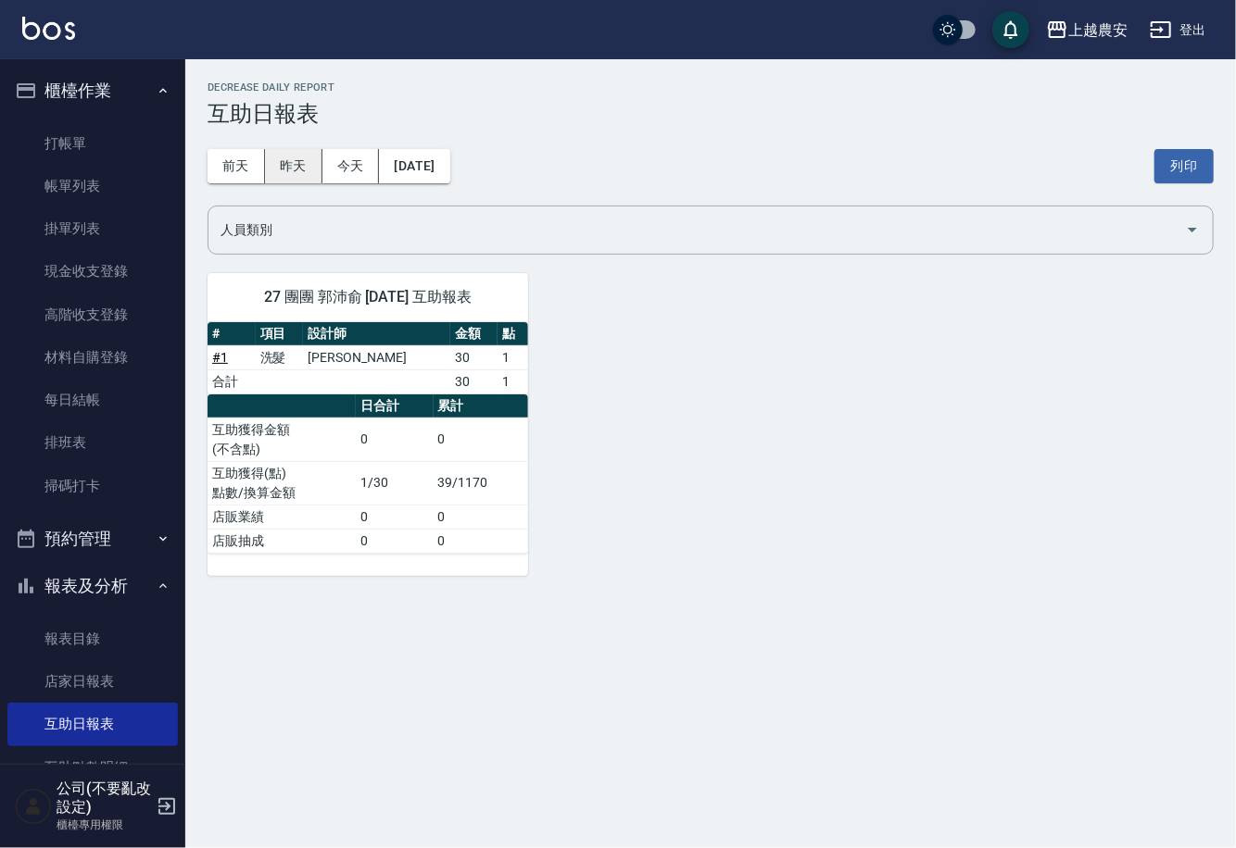
click at [291, 169] on button "昨天" at bounding box center [293, 166] width 57 height 34
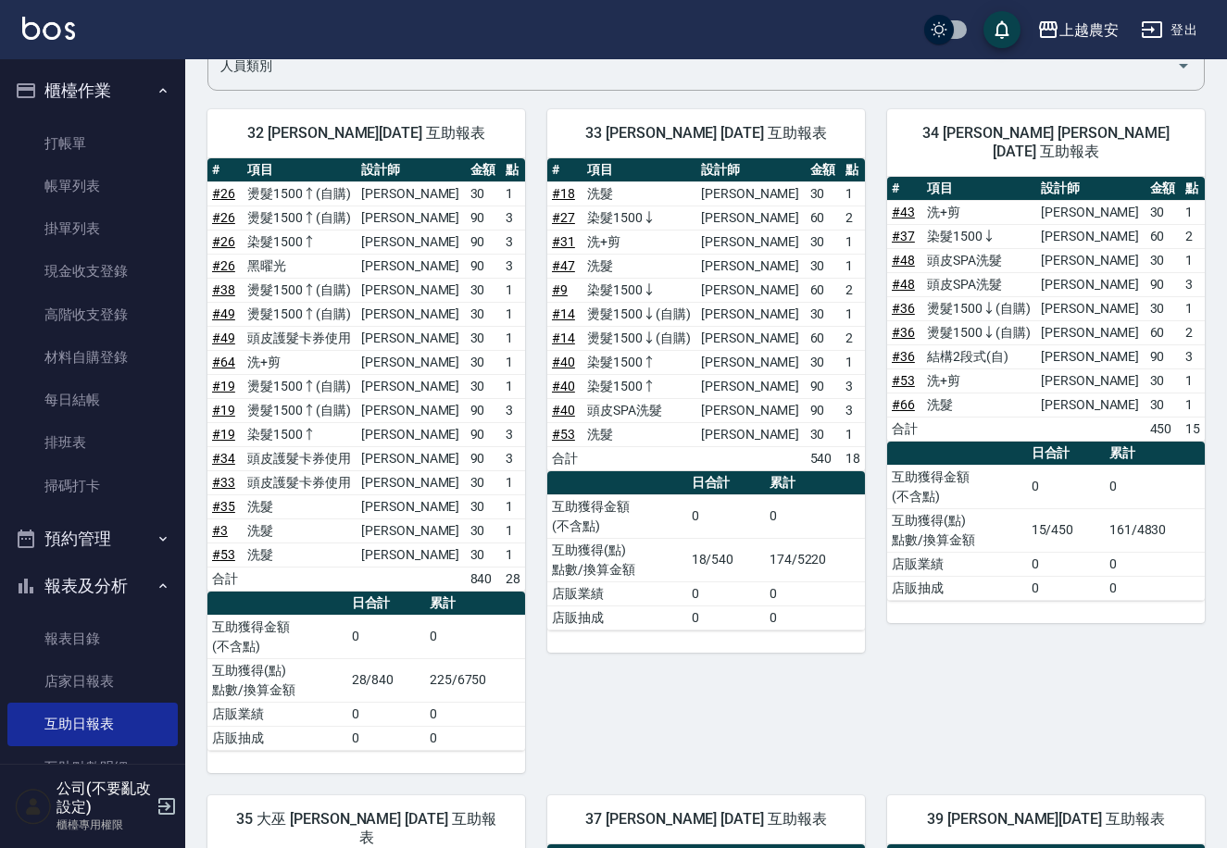
scroll to position [136, 0]
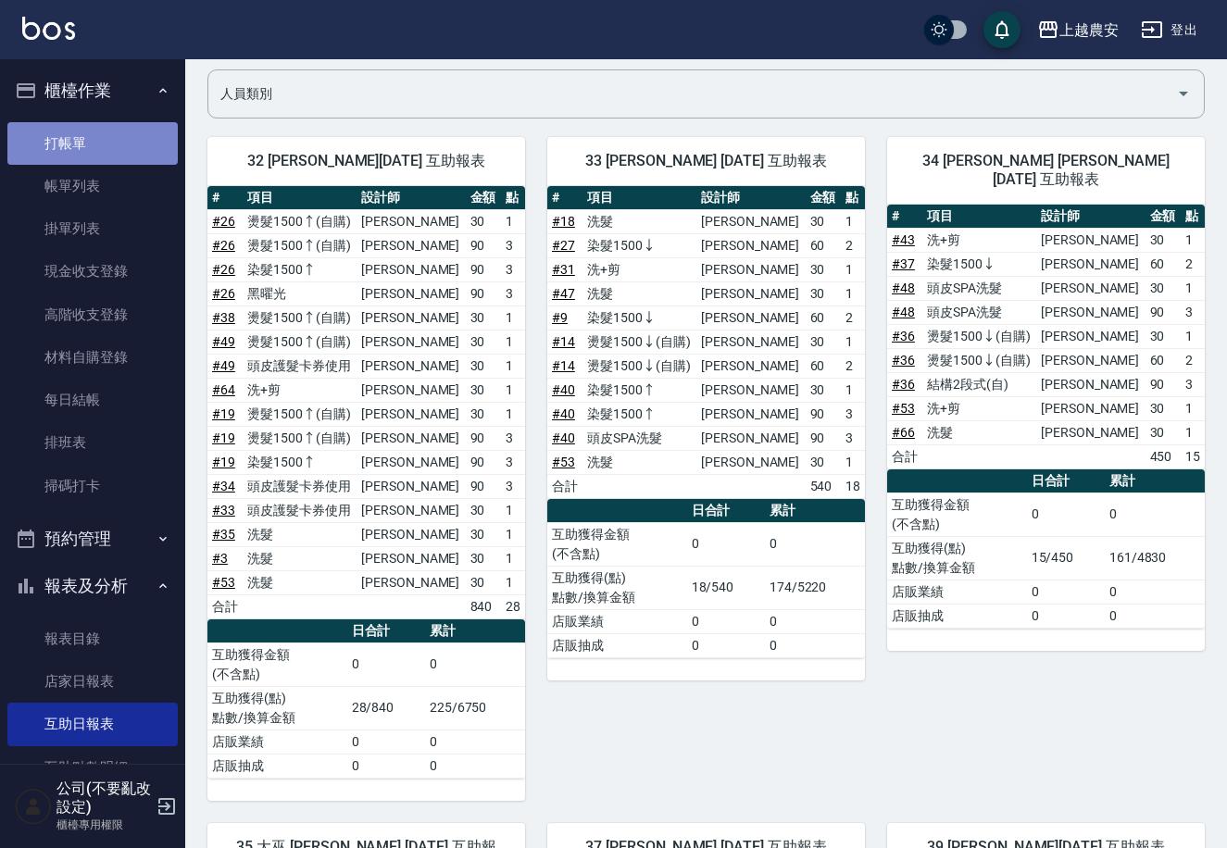
click at [141, 144] on link "打帳單" at bounding box center [92, 143] width 170 height 43
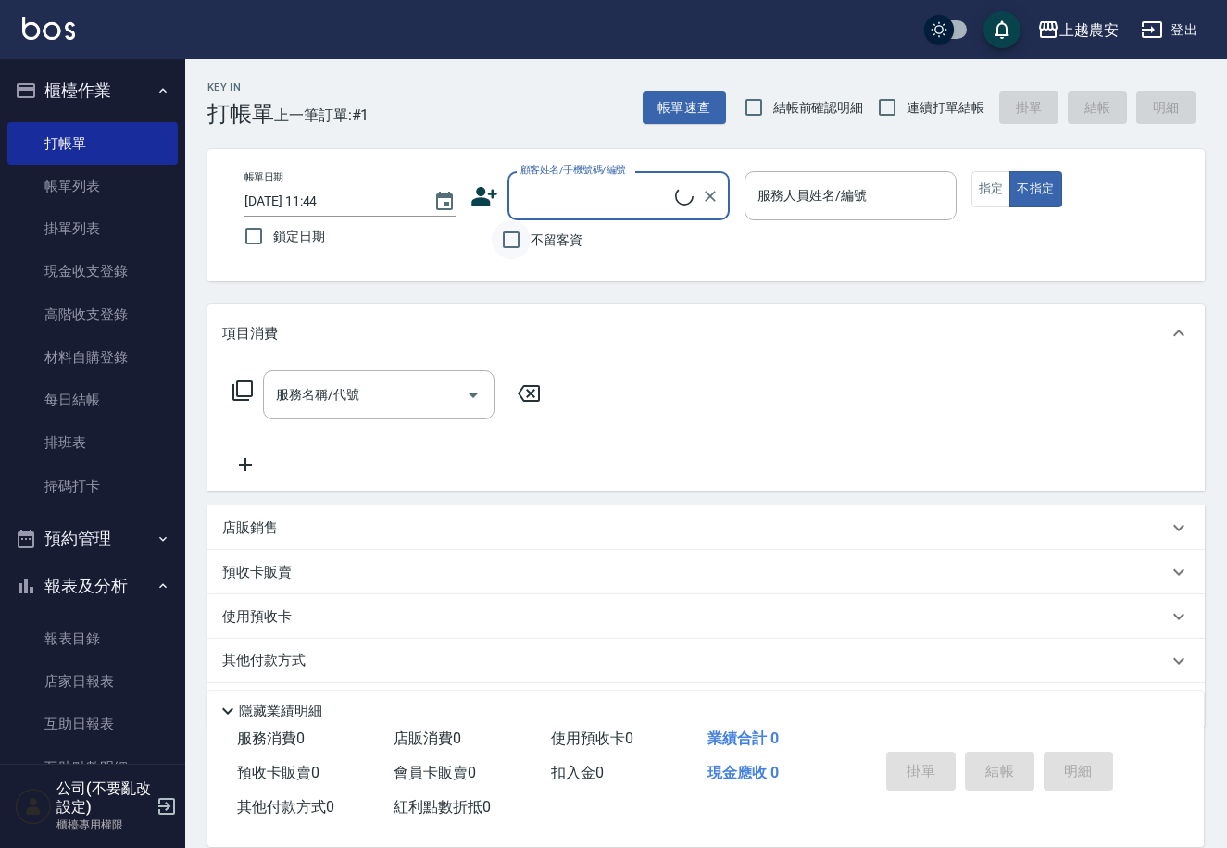
click at [508, 235] on input "不留客資" at bounding box center [511, 239] width 39 height 39
checkbox input "true"
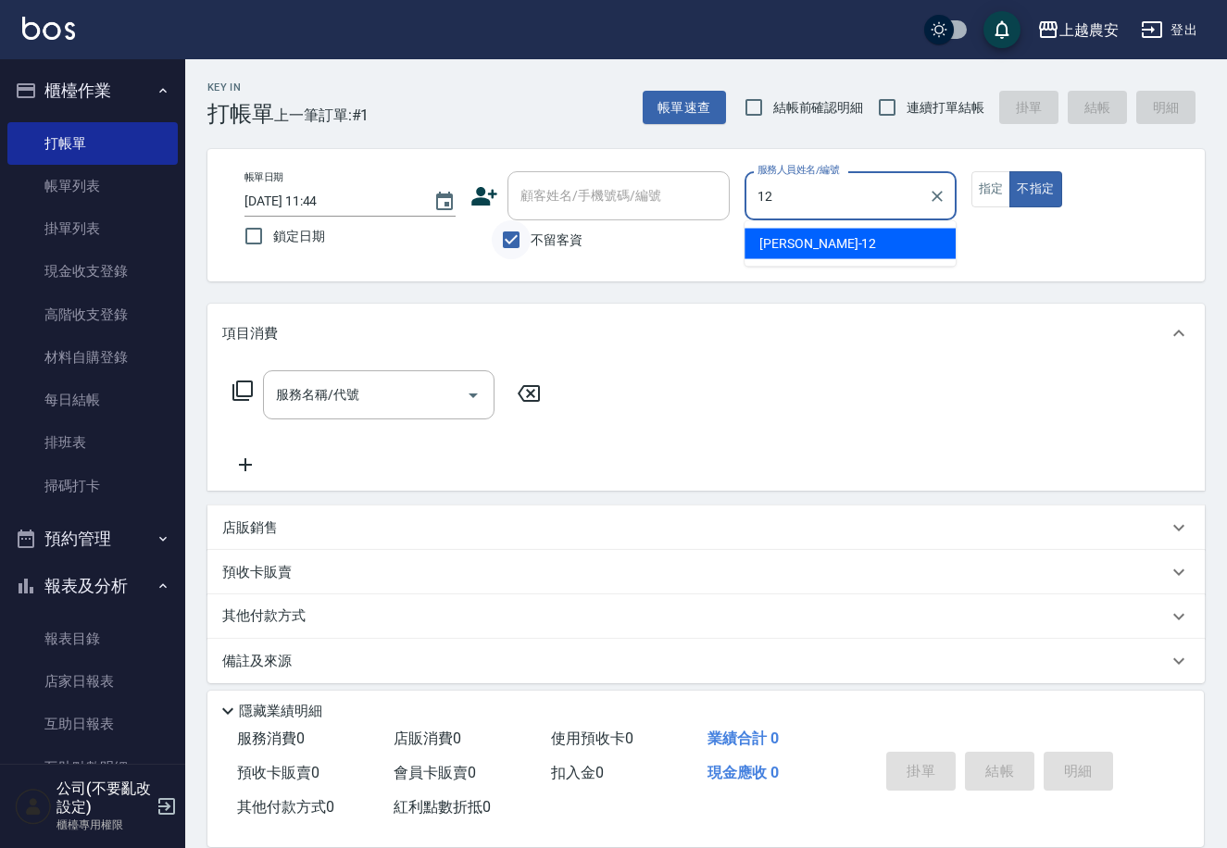
type input "[PERSON_NAME]-12"
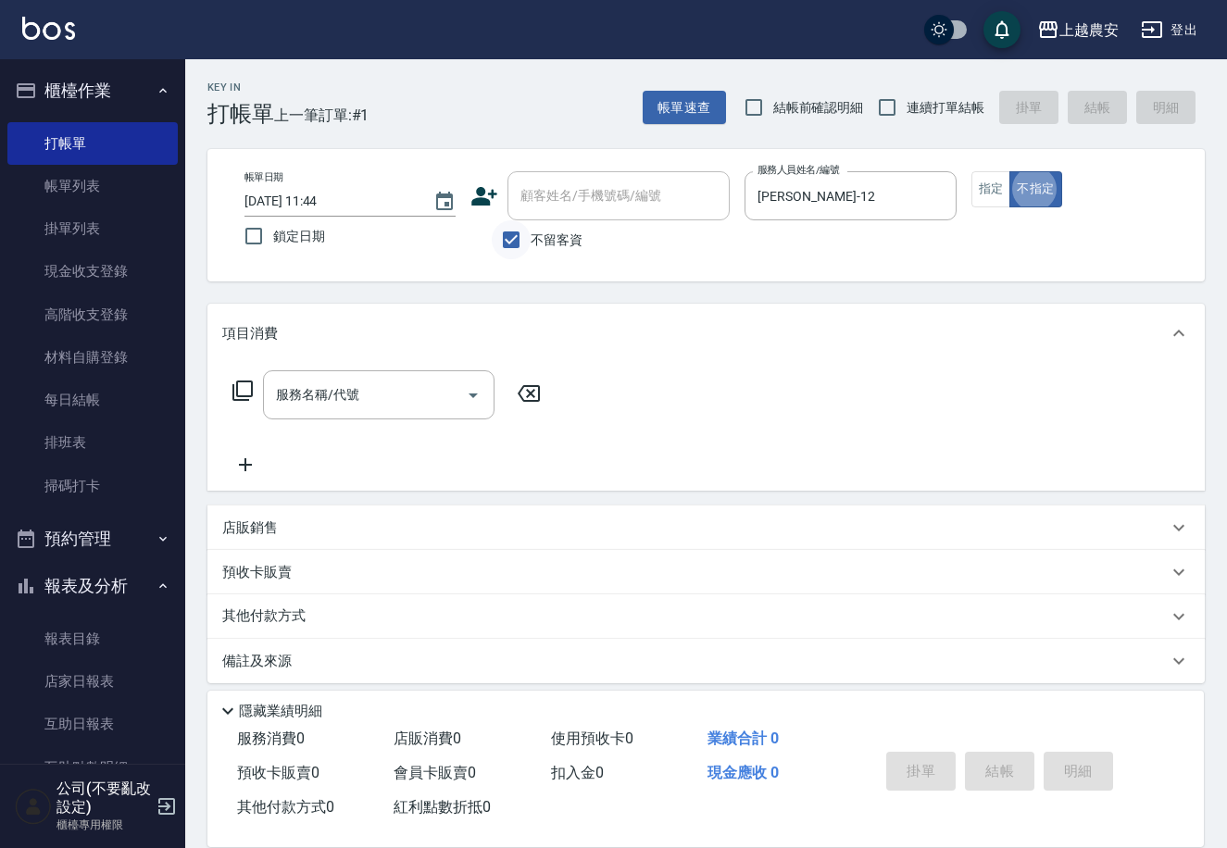
type button "false"
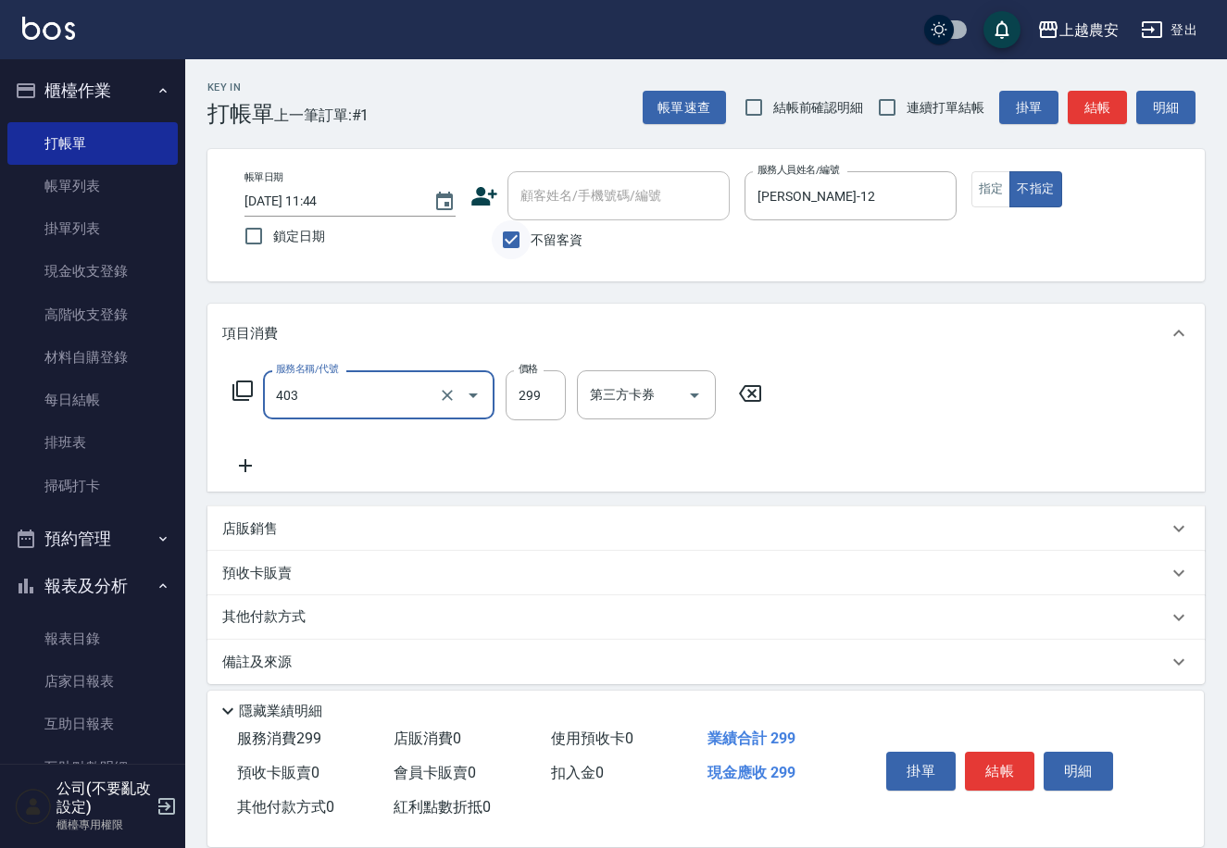
type input "剪髮(403)"
click at [1005, 771] on button "結帳" at bounding box center [999, 771] width 69 height 39
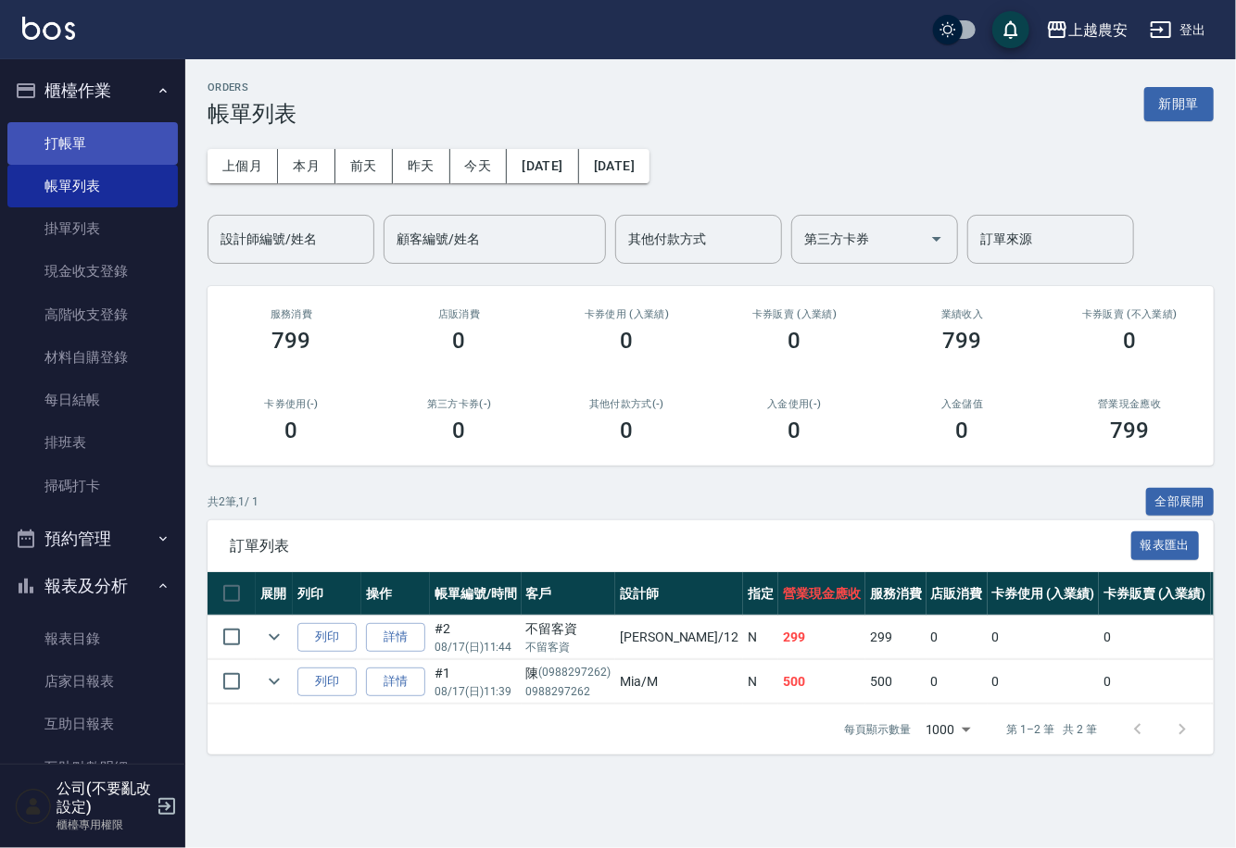
click at [124, 132] on link "打帳單" at bounding box center [92, 143] width 170 height 43
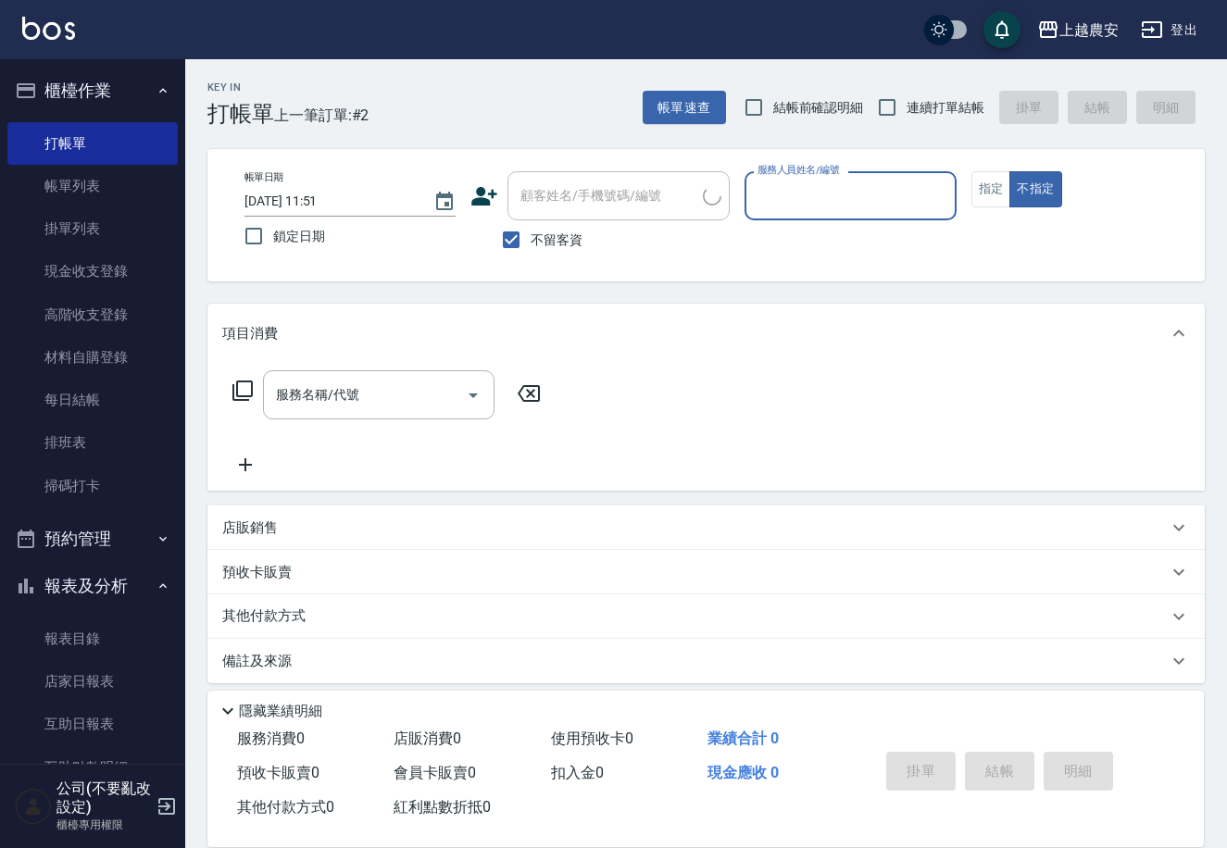
click at [531, 232] on span "不留客資" at bounding box center [557, 240] width 52 height 19
click at [531, 232] on input "不留客資" at bounding box center [511, 239] width 39 height 39
checkbox input "false"
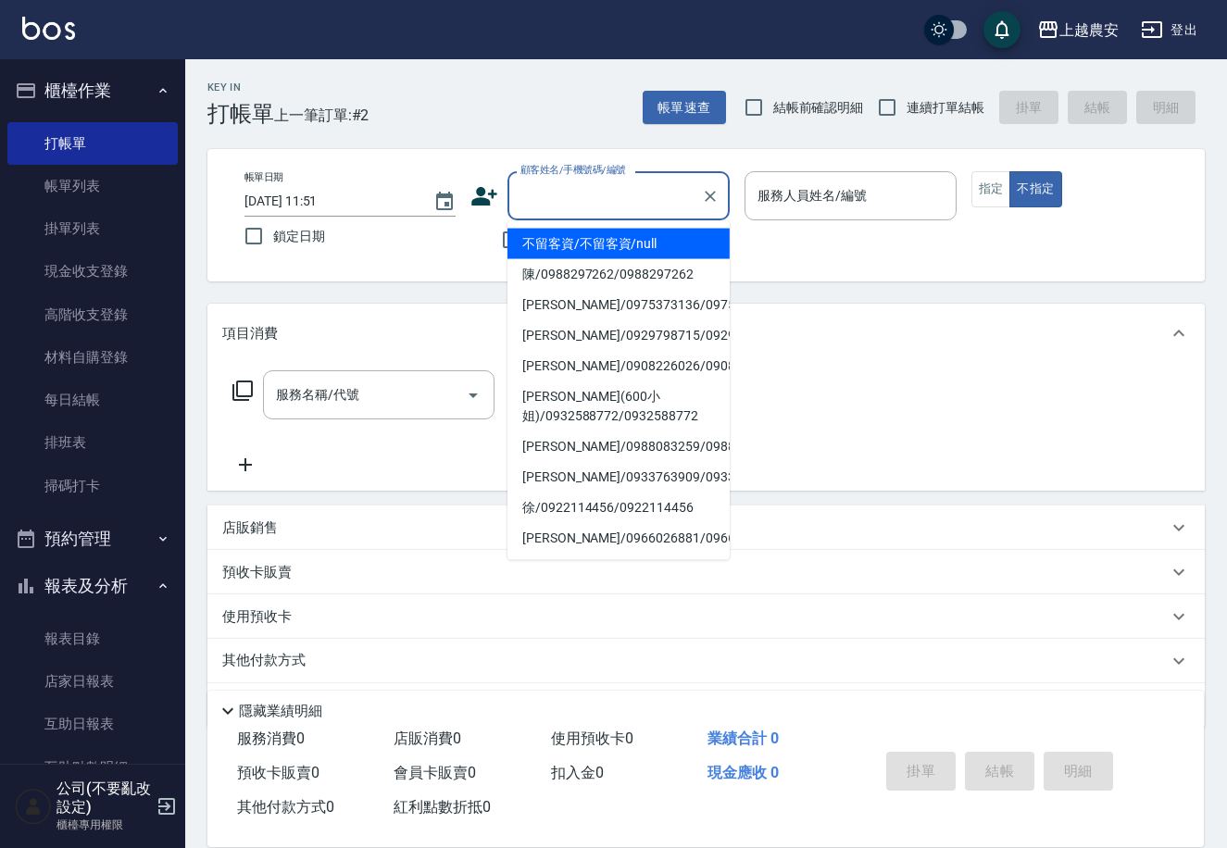
click at [545, 206] on input "顧客姓名/手機號碼/編號" at bounding box center [605, 196] width 178 height 32
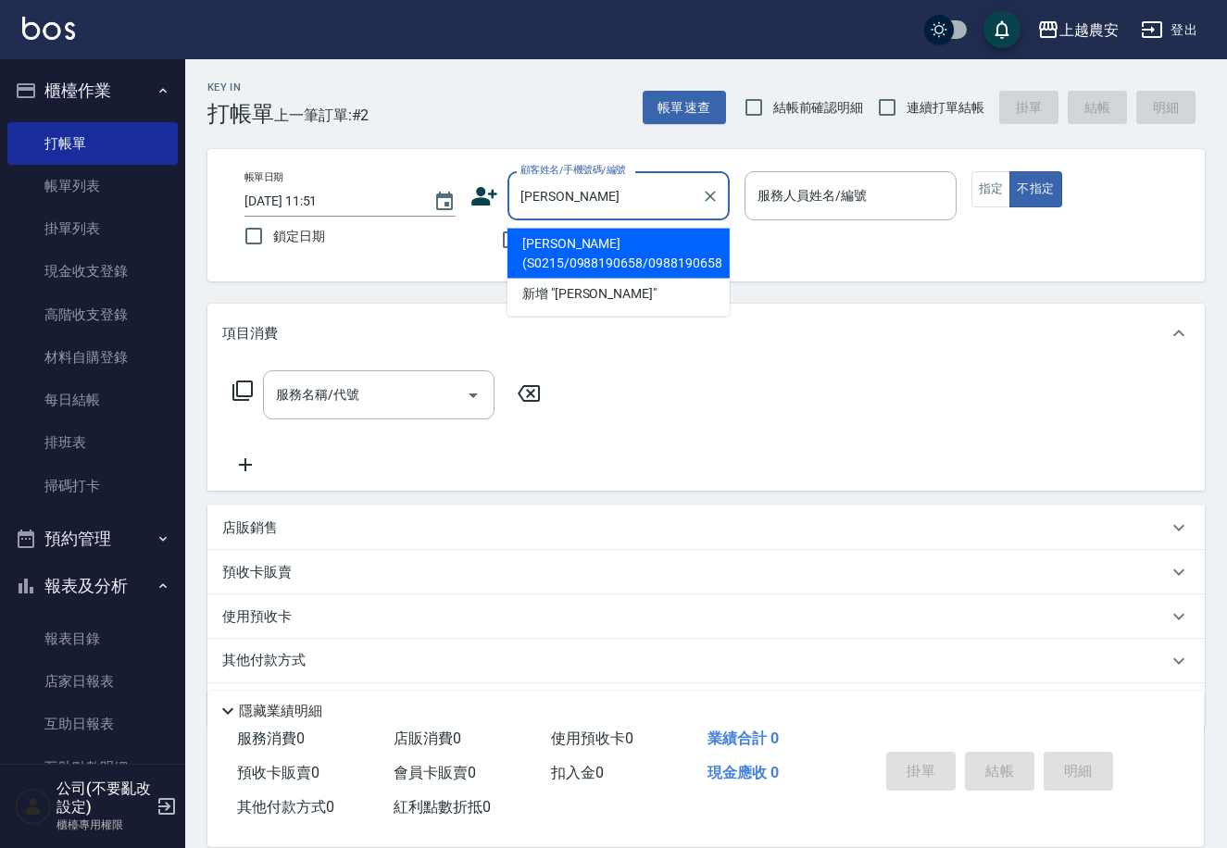
click at [575, 247] on li "[PERSON_NAME](S0215/0988190658/0988190658" at bounding box center [619, 254] width 222 height 50
type input "[PERSON_NAME](S0215/0988190658/0988190658"
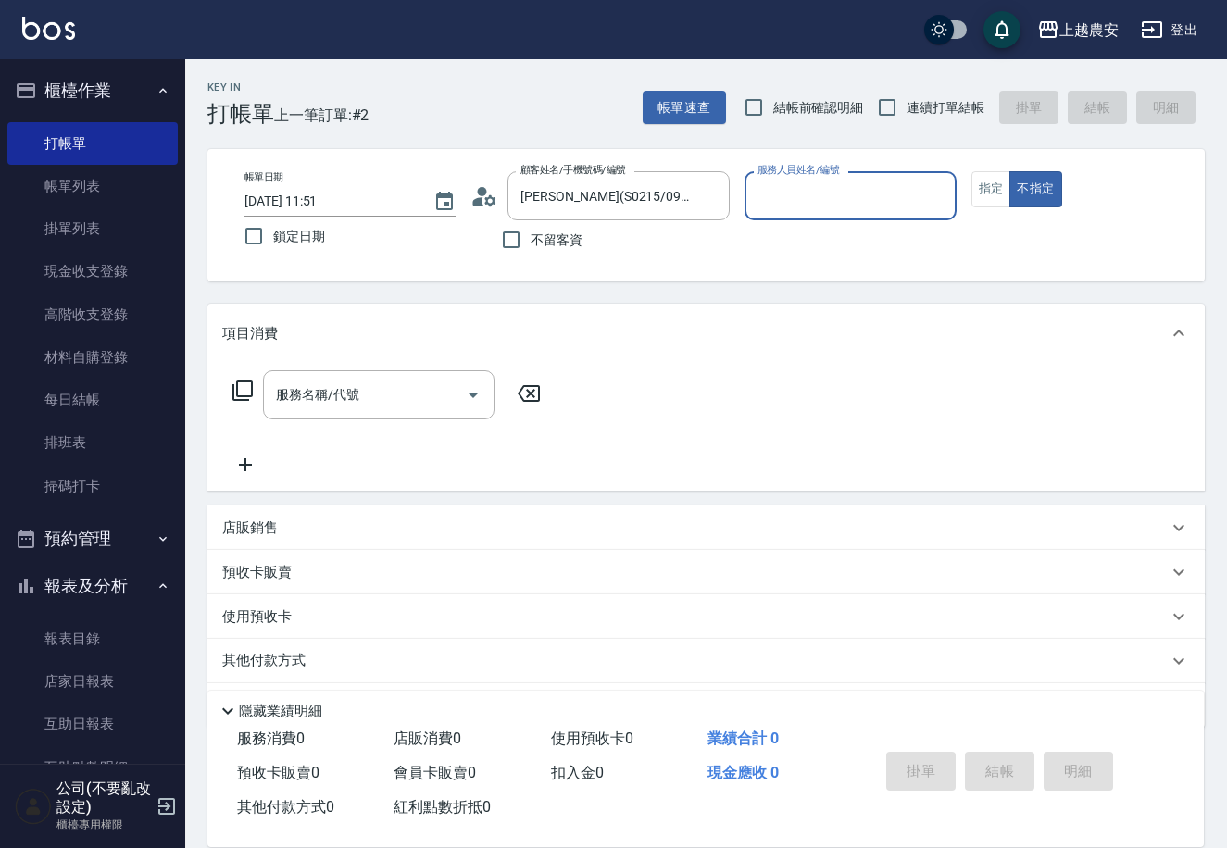
type input "Sandy-S"
click at [1010, 171] on button "不指定" at bounding box center [1036, 189] width 52 height 36
type button "false"
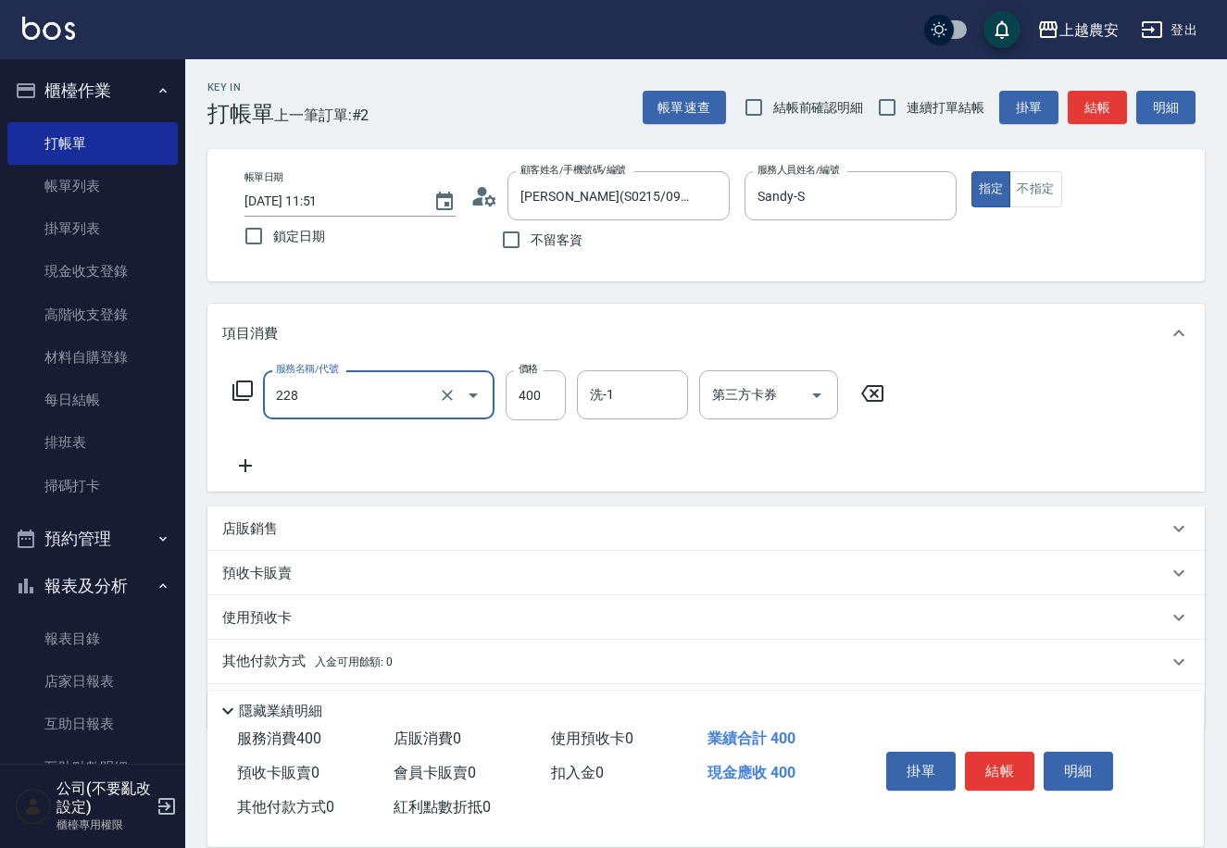
type input "洗髮(228)"
drag, startPoint x: 1003, startPoint y: 780, endPoint x: 1003, endPoint y: 768, distance: 12.0
click at [1003, 779] on button "結帳" at bounding box center [999, 771] width 69 height 39
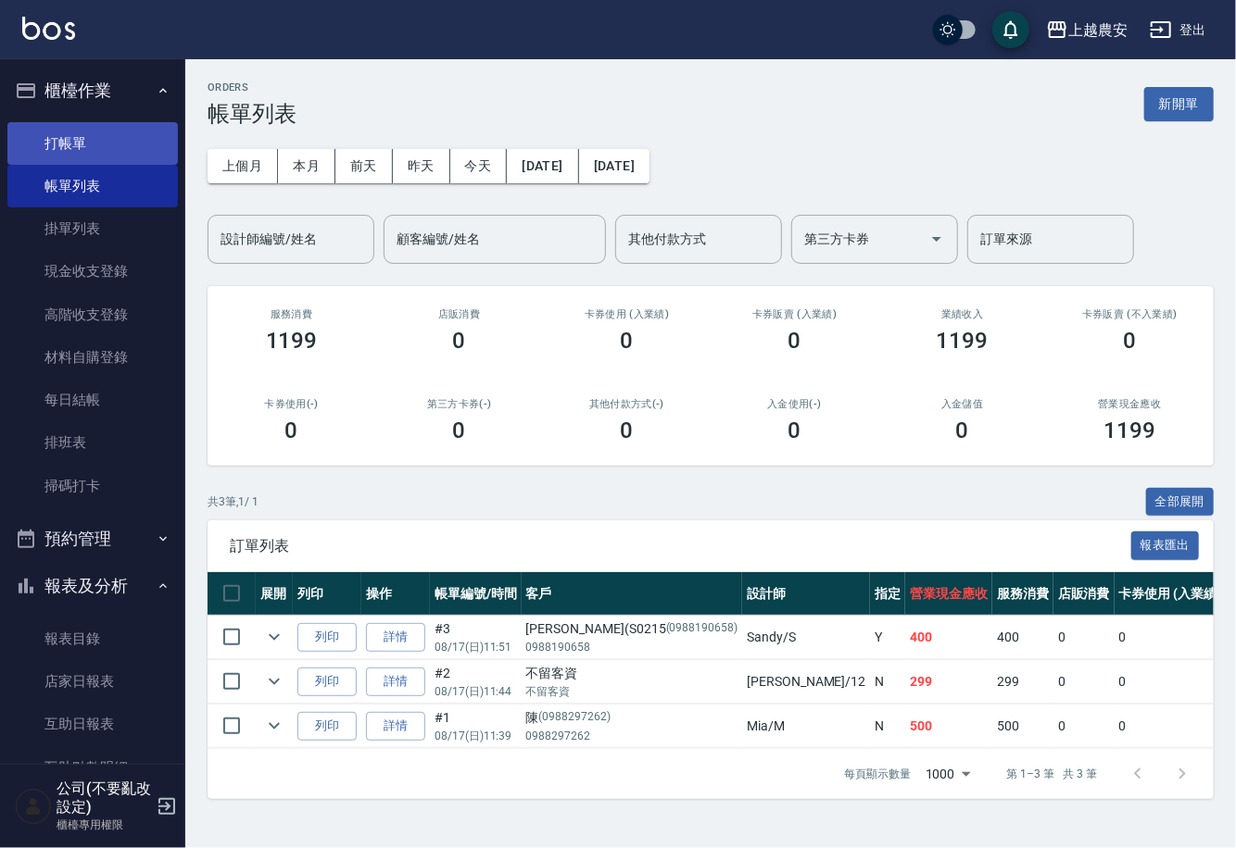
click at [71, 122] on link "打帳單" at bounding box center [92, 143] width 170 height 43
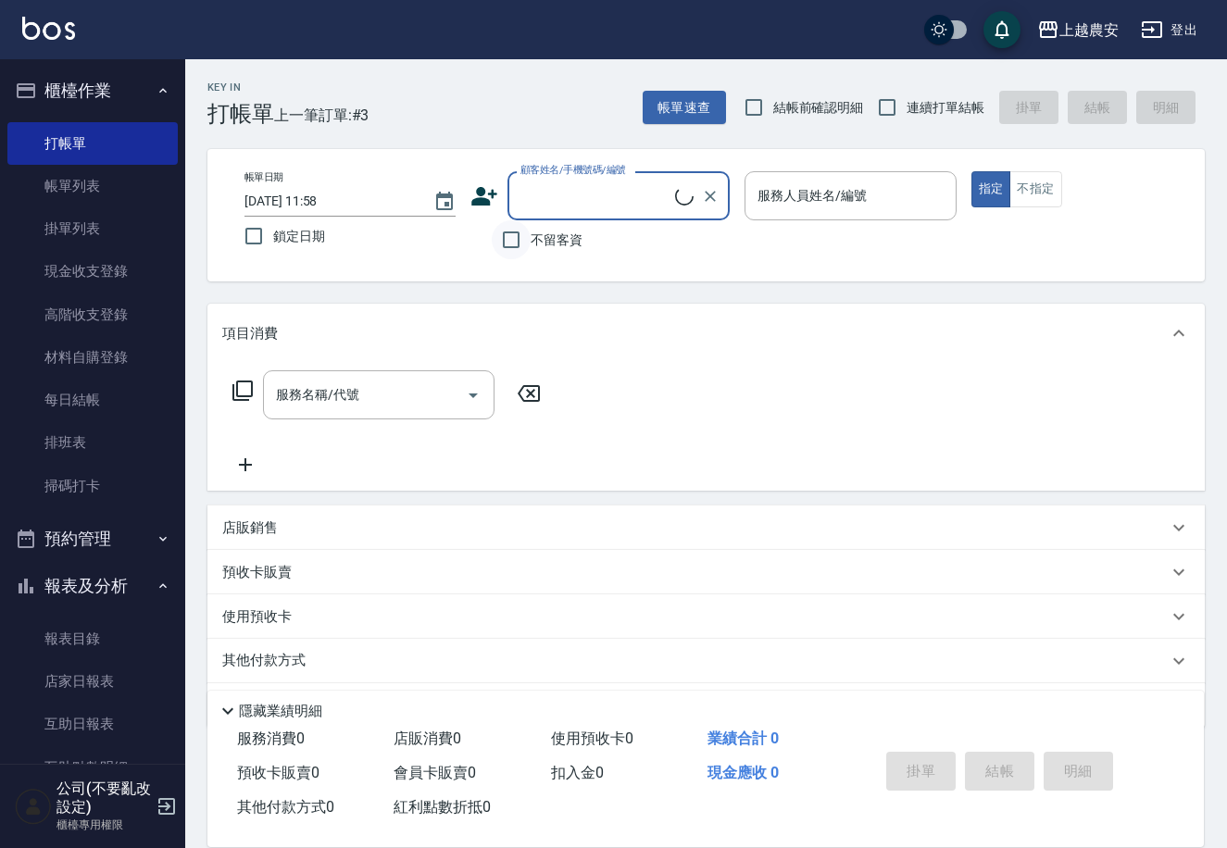
click at [526, 243] on input "不留客資" at bounding box center [511, 239] width 39 height 39
checkbox input "true"
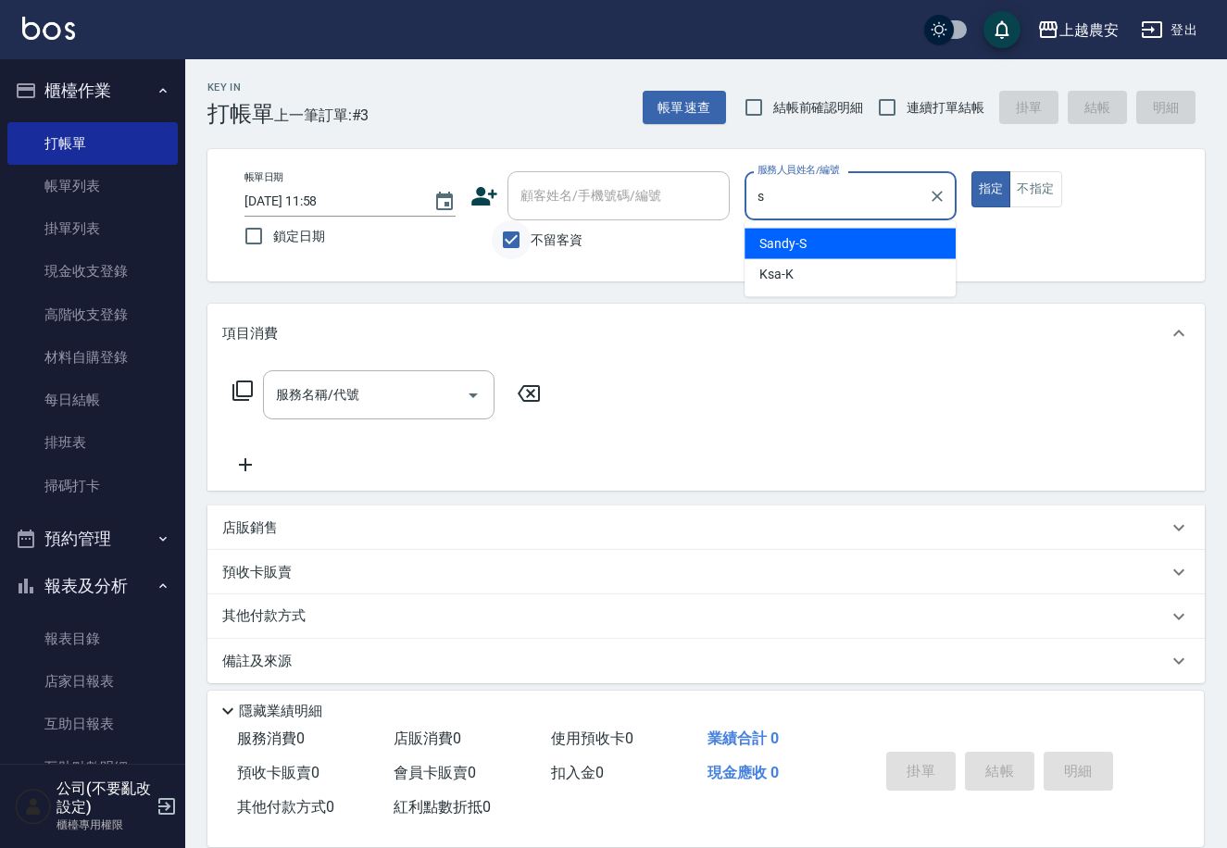
type input "Sandy-S"
type button "true"
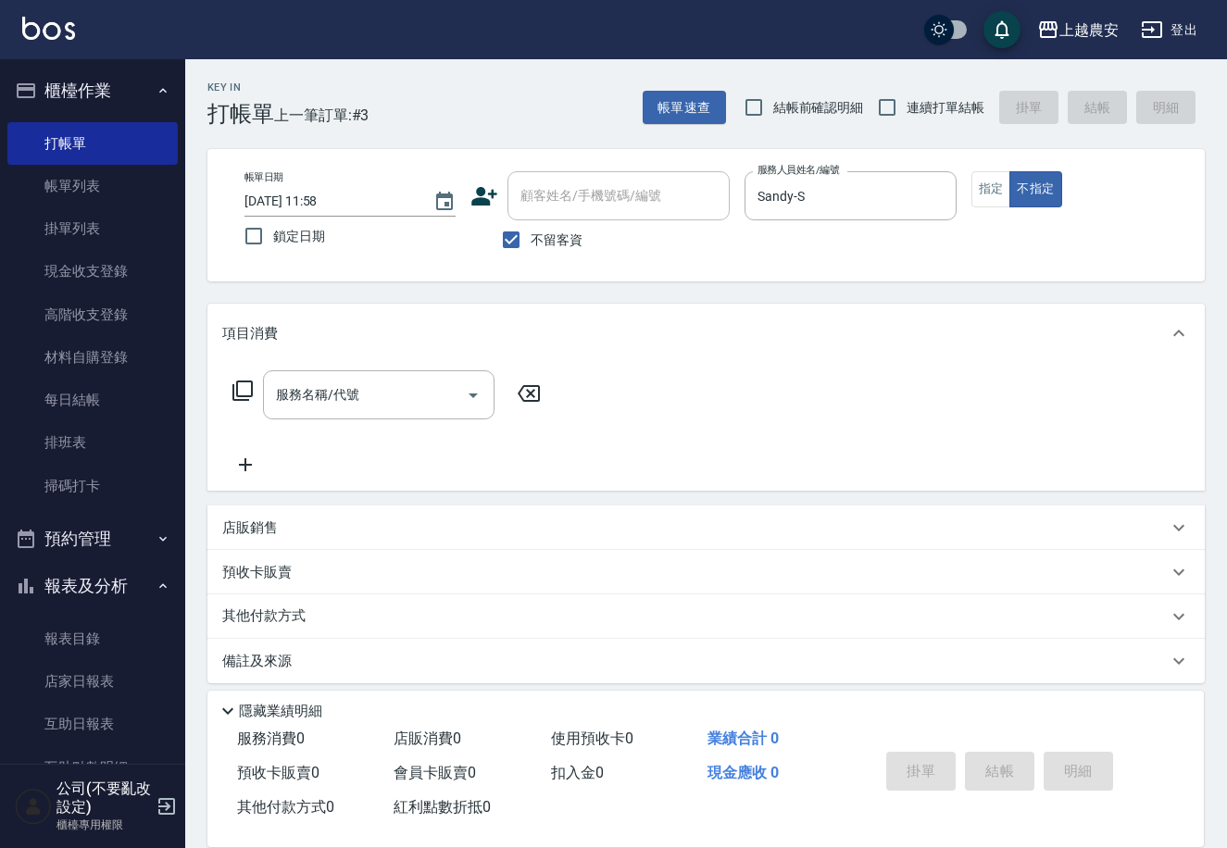
click at [243, 390] on icon at bounding box center [243, 391] width 22 height 22
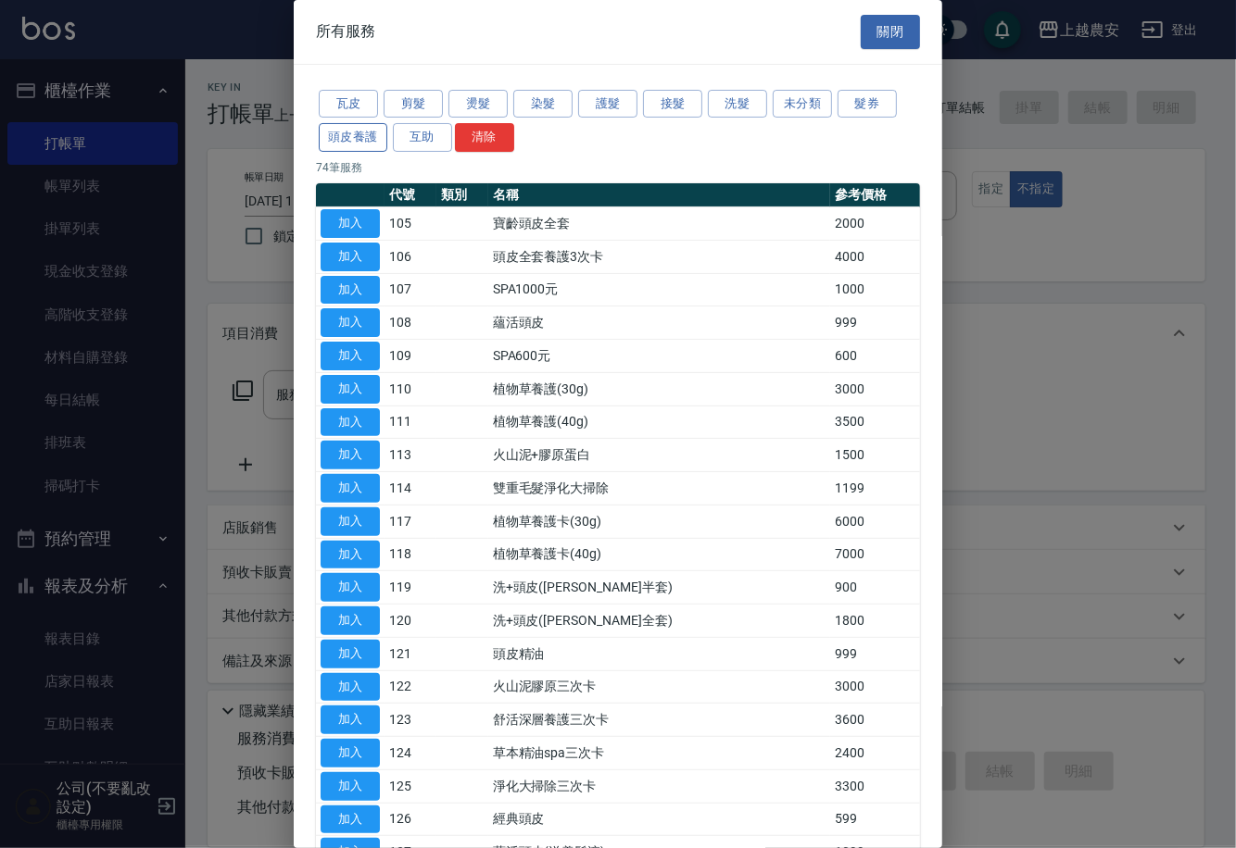
click at [359, 133] on button "頭皮養護" at bounding box center [353, 137] width 69 height 29
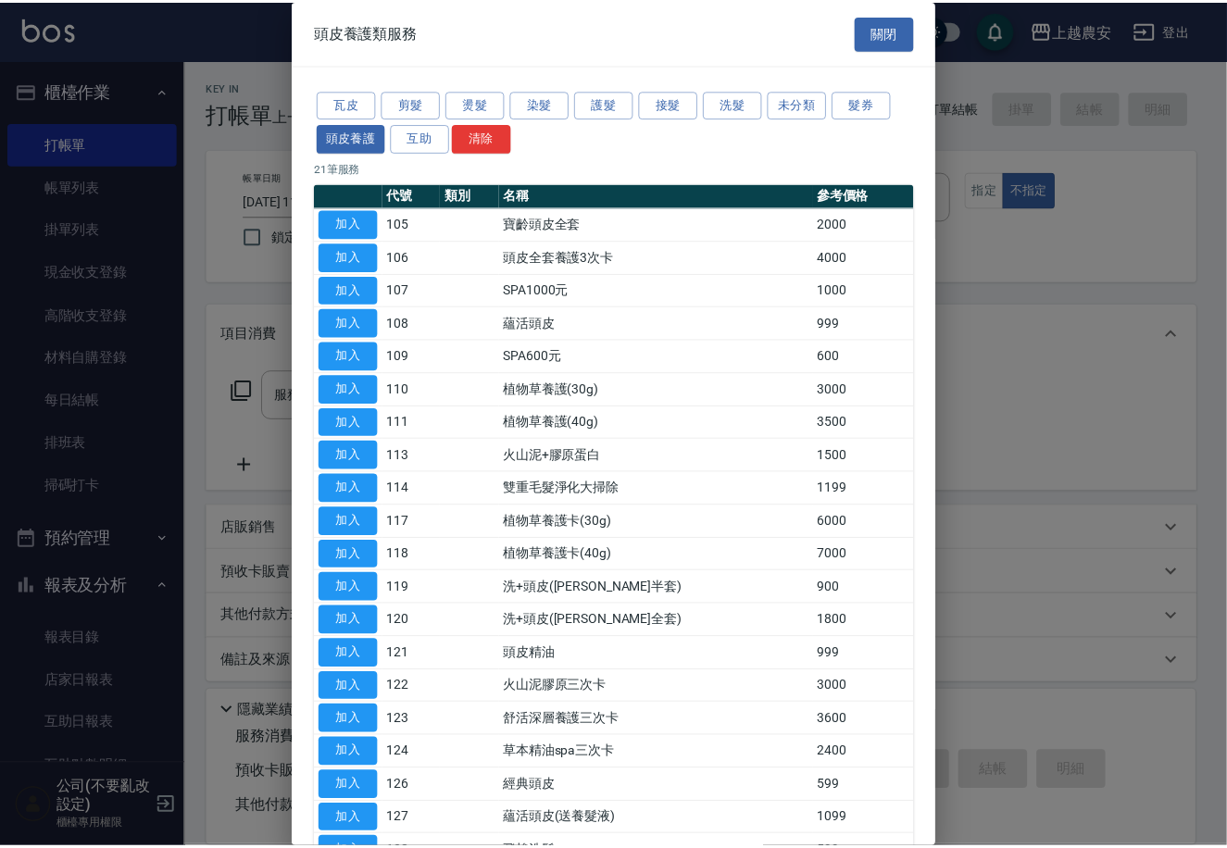
scroll to position [155, 0]
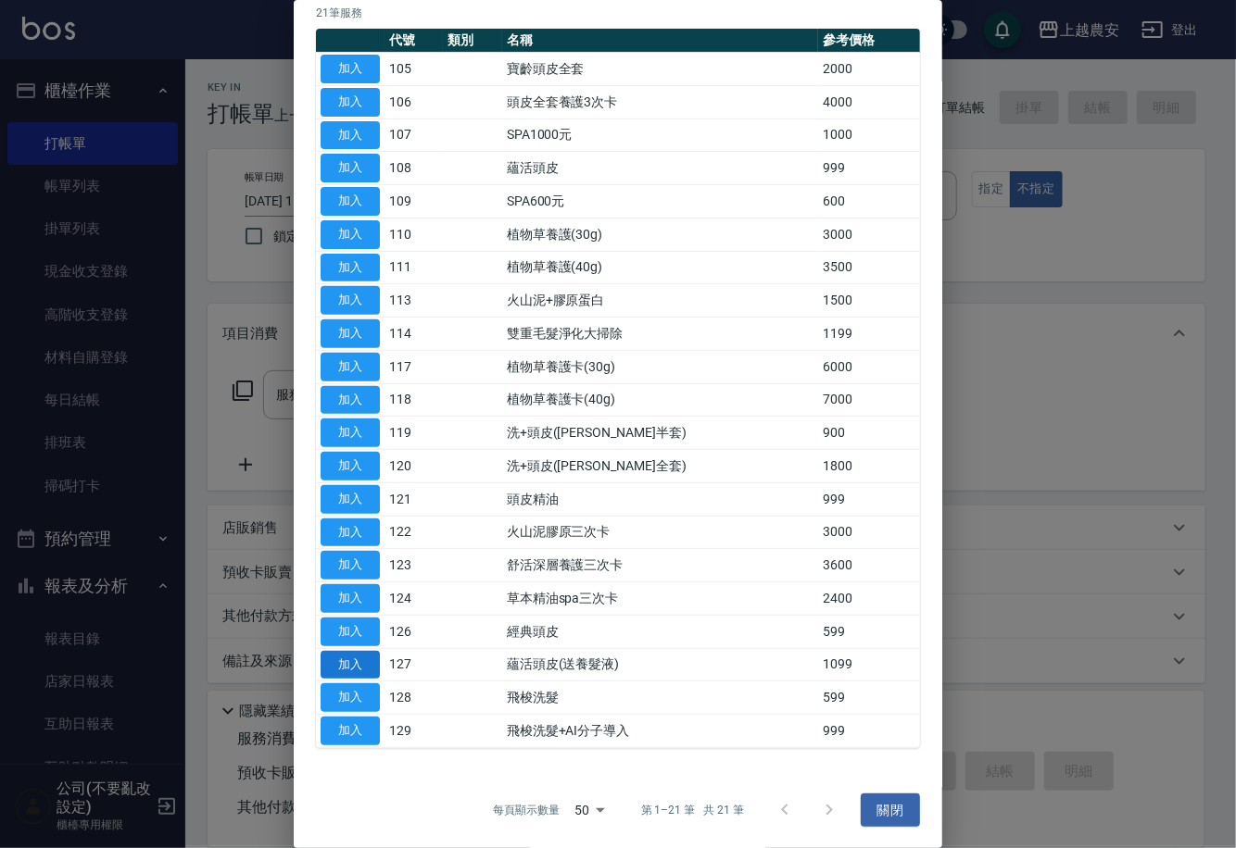
click at [360, 662] on button "加入" at bounding box center [349, 665] width 59 height 29
type input "蘊活頭皮(送養髮液)(127)"
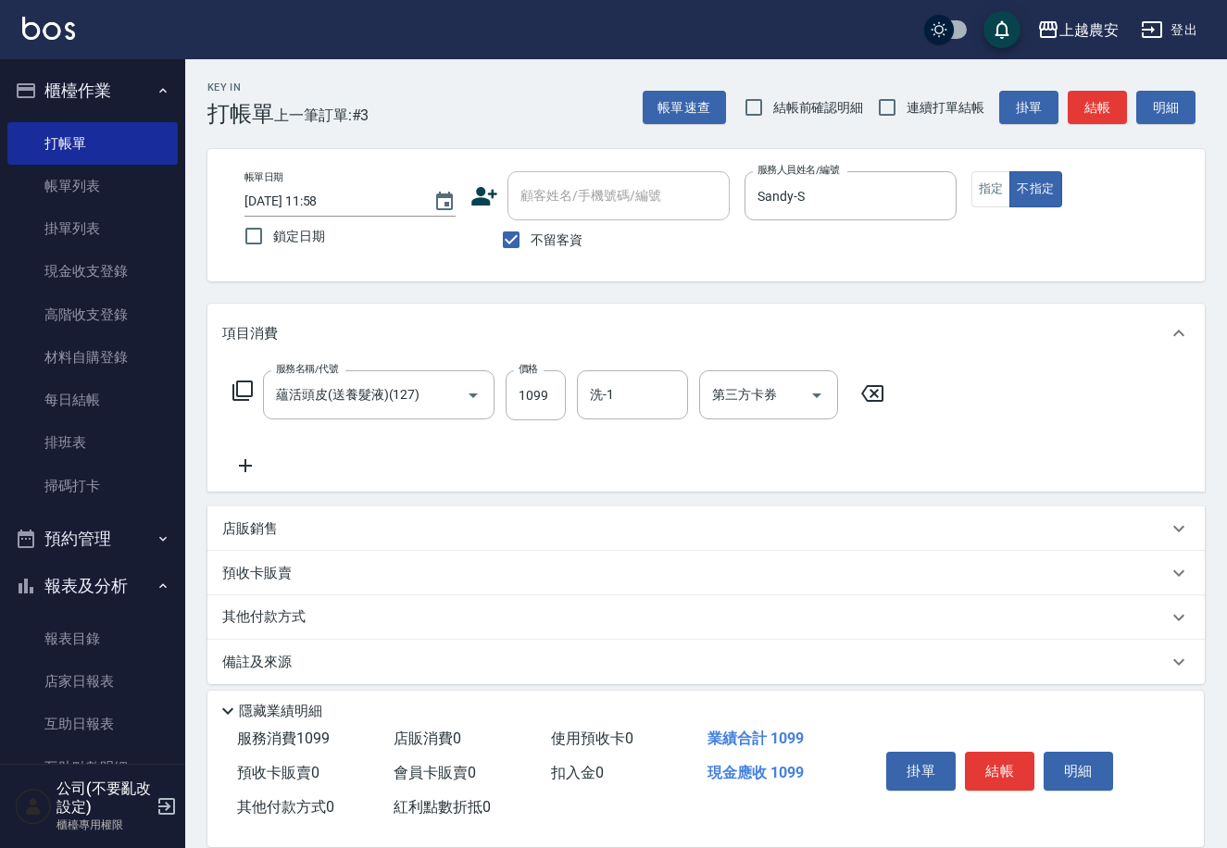
click at [604, 384] on div "洗-1 洗-1" at bounding box center [632, 394] width 111 height 49
type input "Elfi-39"
click at [1011, 779] on button "結帳" at bounding box center [999, 771] width 69 height 39
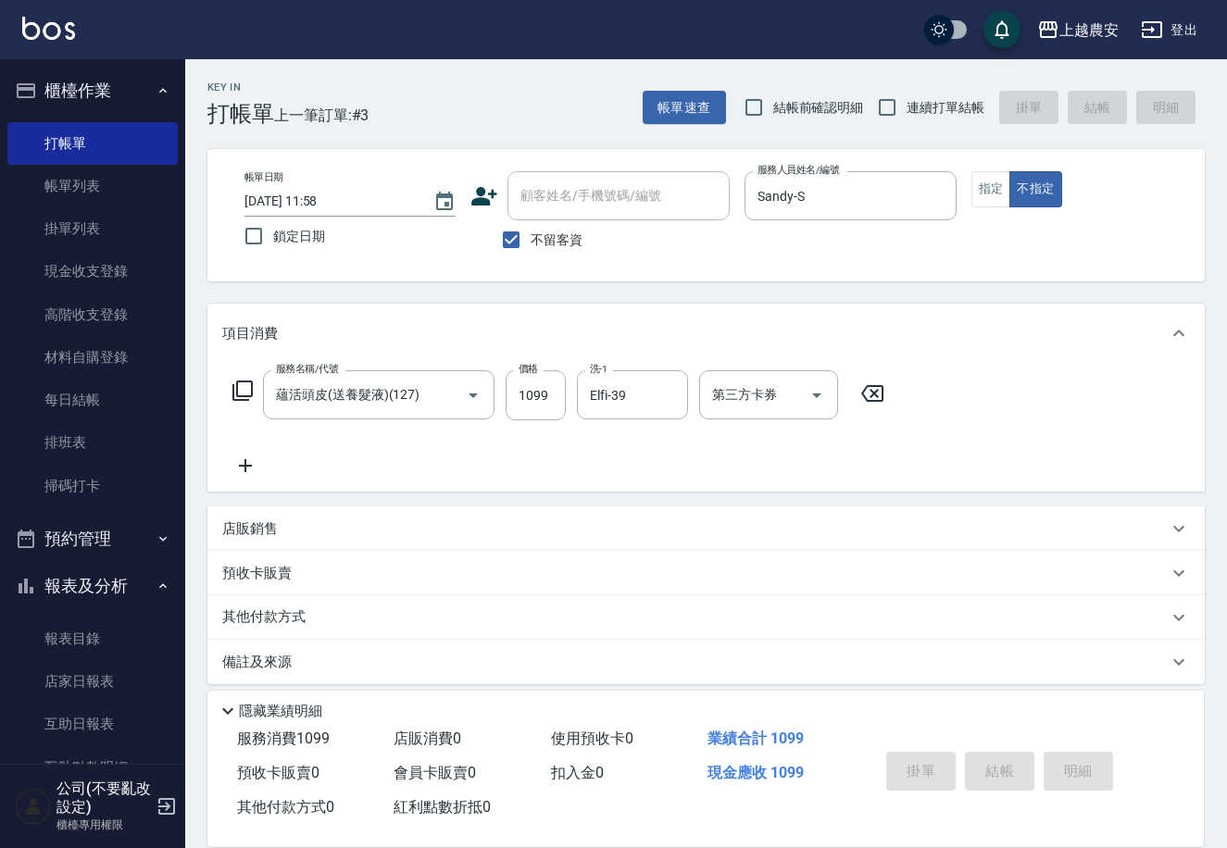
click at [1011, 776] on div "Key In 打帳單 上一筆訂單:#3 帳單速查 結帳前確認明細 連續打單結帳 掛單 結帳 明細 帳單日期 [DATE] 11:58 鎖定日期 顧客姓名/手機…" at bounding box center [613, 430] width 1227 height 860
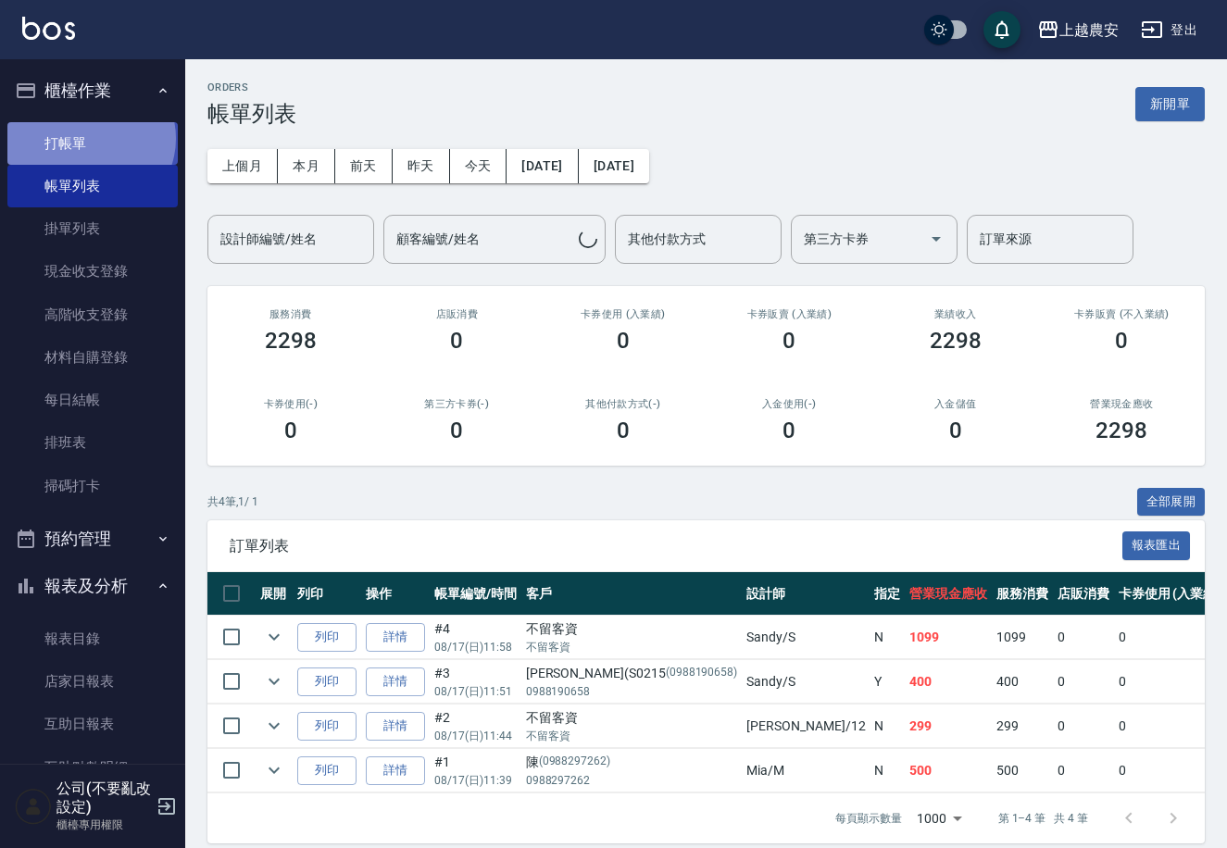
click at [90, 138] on link "打帳單" at bounding box center [92, 143] width 170 height 43
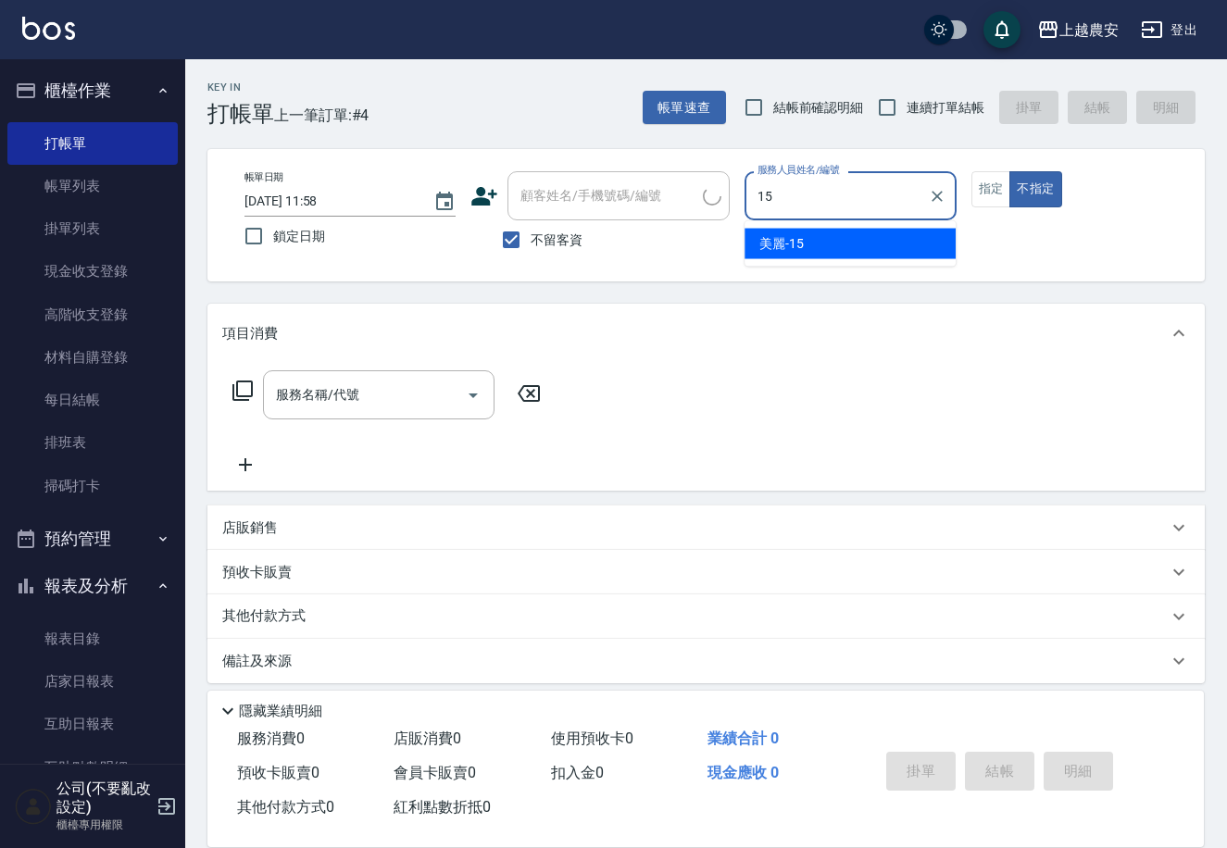
type input "美麗-15"
type button "false"
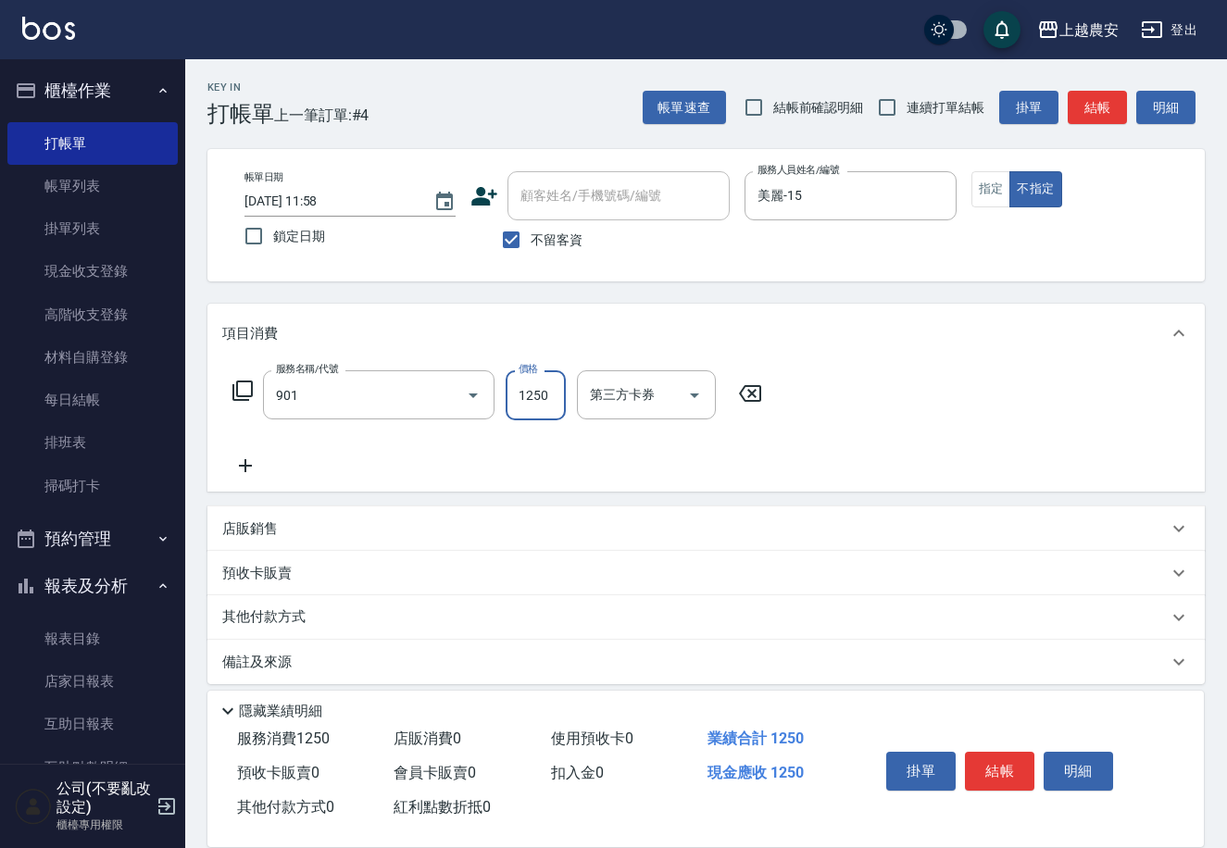
type input "修手指甲(901)"
type input "1500"
click at [998, 767] on button "結帳" at bounding box center [999, 771] width 69 height 39
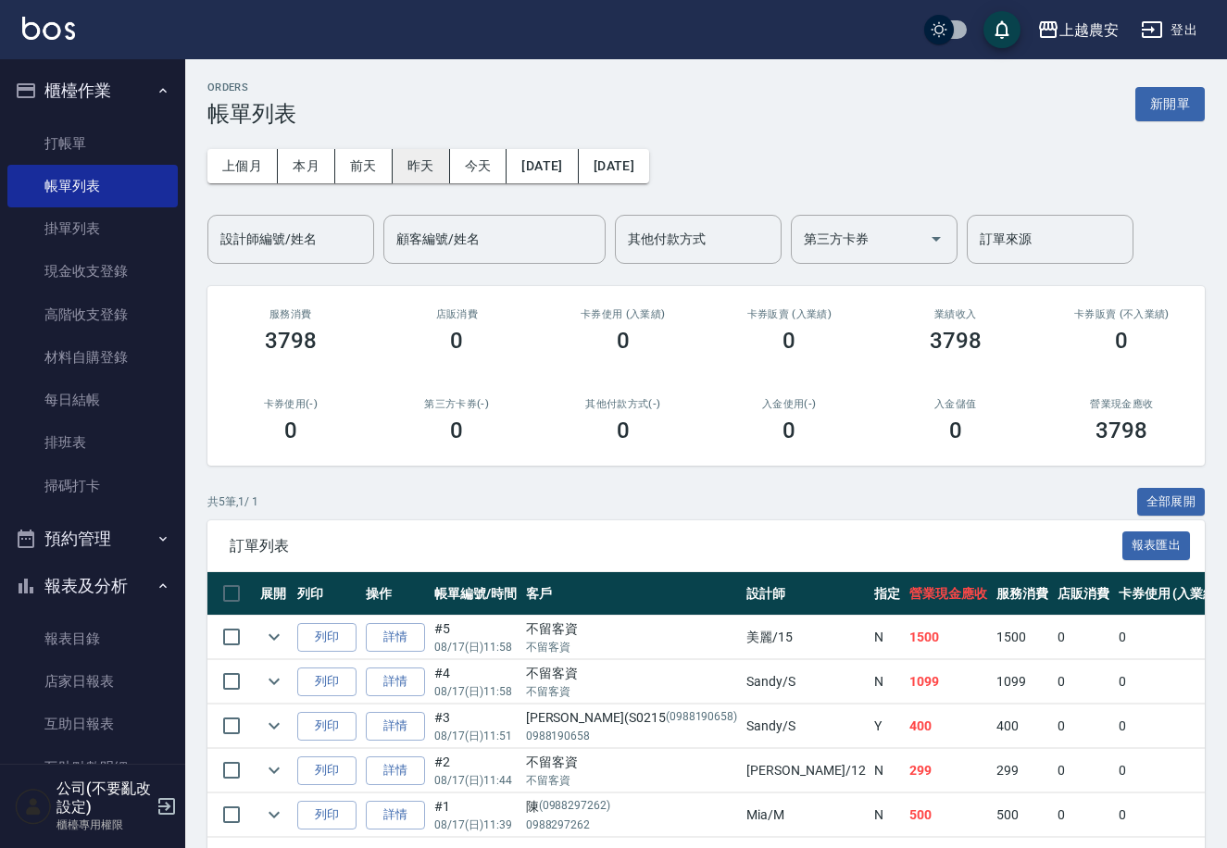
click at [399, 157] on button "昨天" at bounding box center [421, 166] width 57 height 34
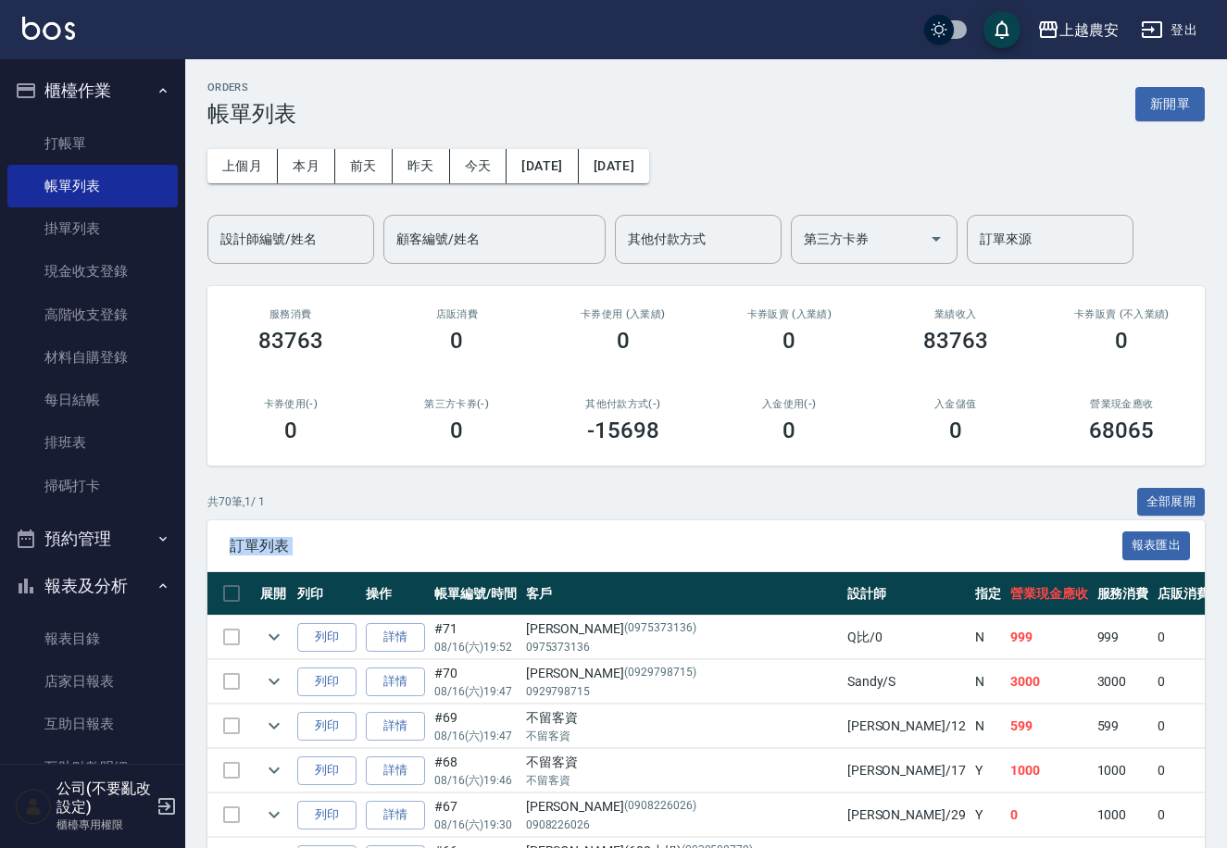
drag, startPoint x: 186, startPoint y: 546, endPoint x: 188, endPoint y: 557, distance: 10.4
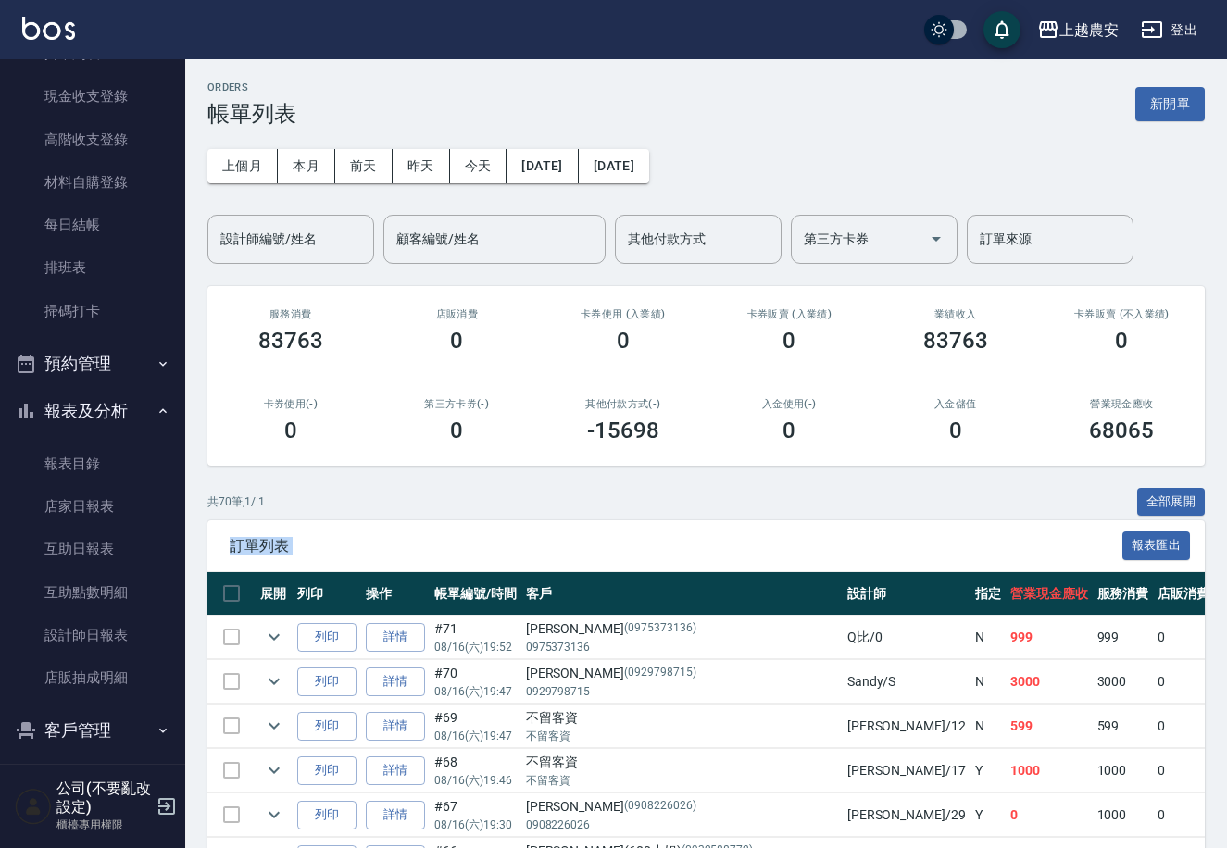
scroll to position [186, 0]
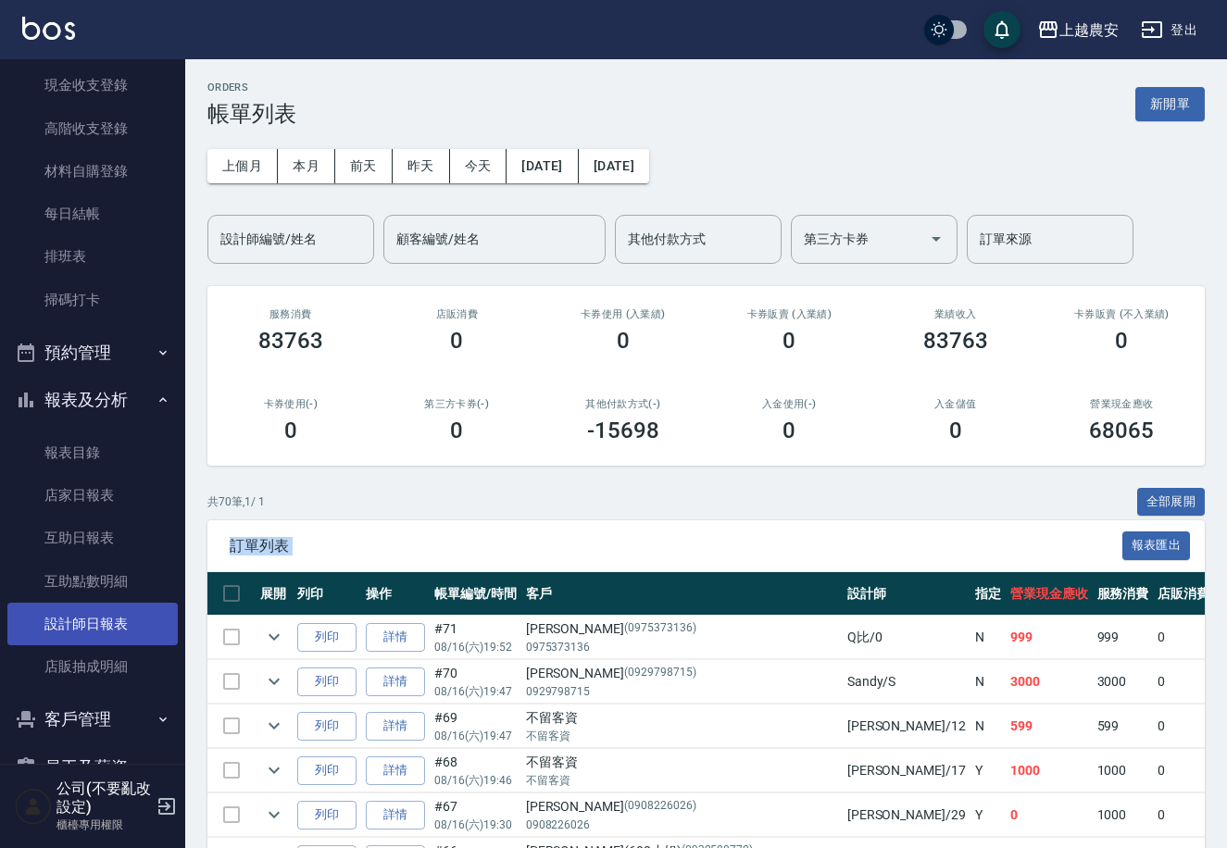
click at [82, 622] on link "設計師日報表" at bounding box center [92, 624] width 170 height 43
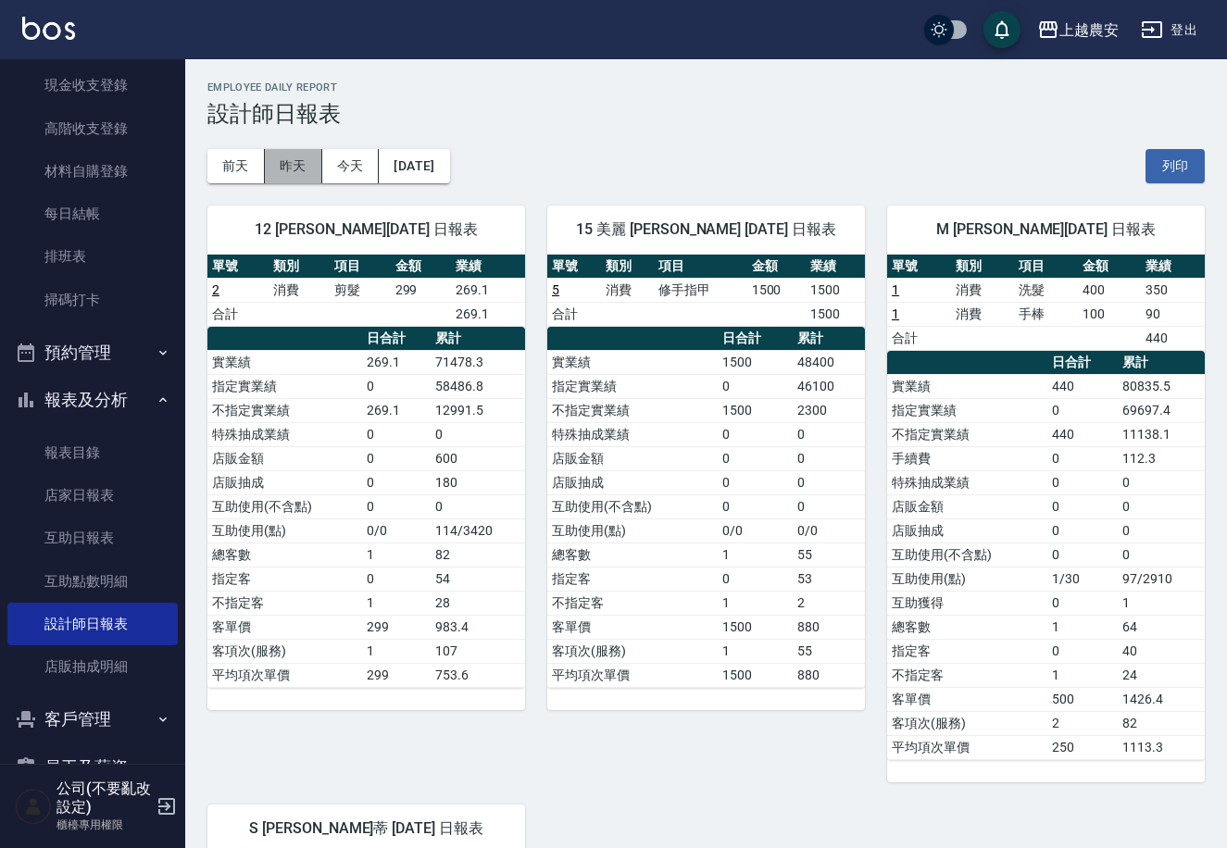
click at [295, 163] on button "昨天" at bounding box center [293, 166] width 57 height 34
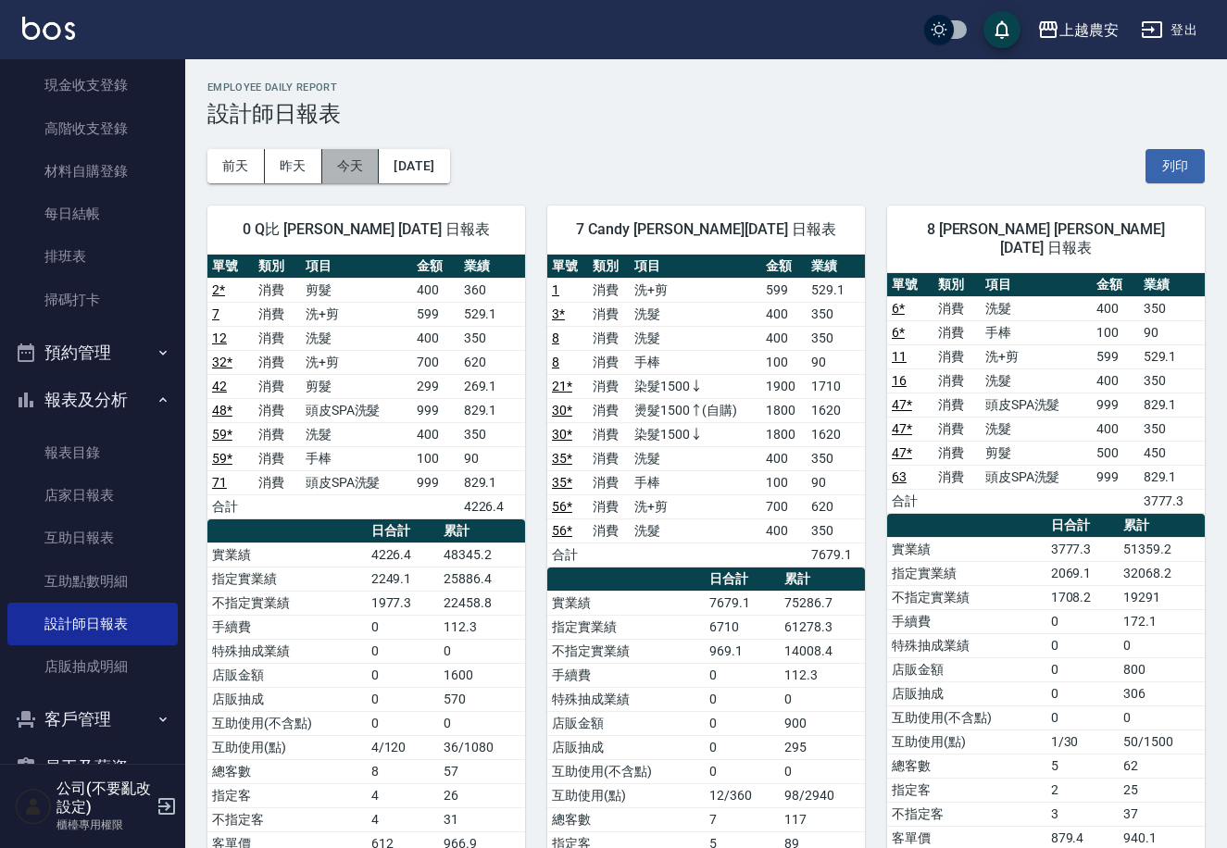
click at [361, 166] on button "今天" at bounding box center [350, 166] width 57 height 34
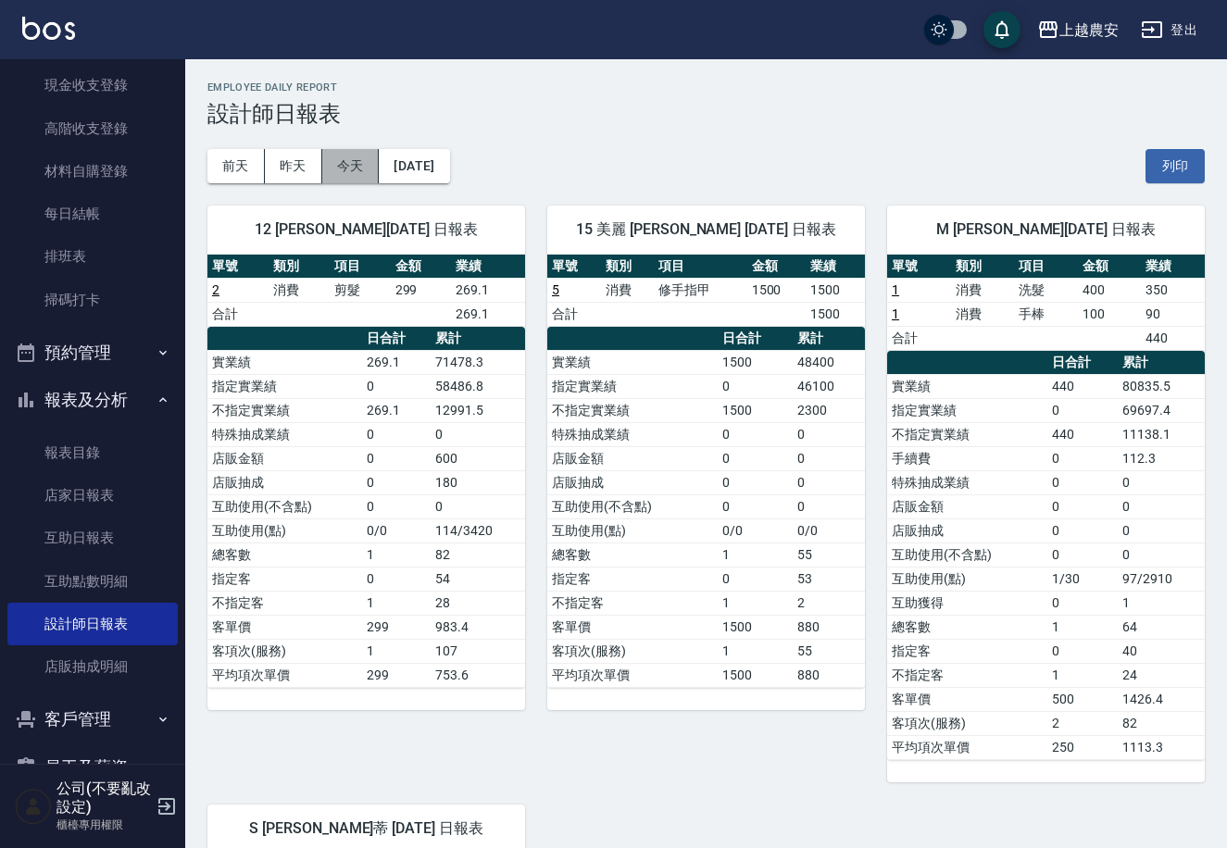
click at [351, 164] on button "今天" at bounding box center [350, 166] width 57 height 34
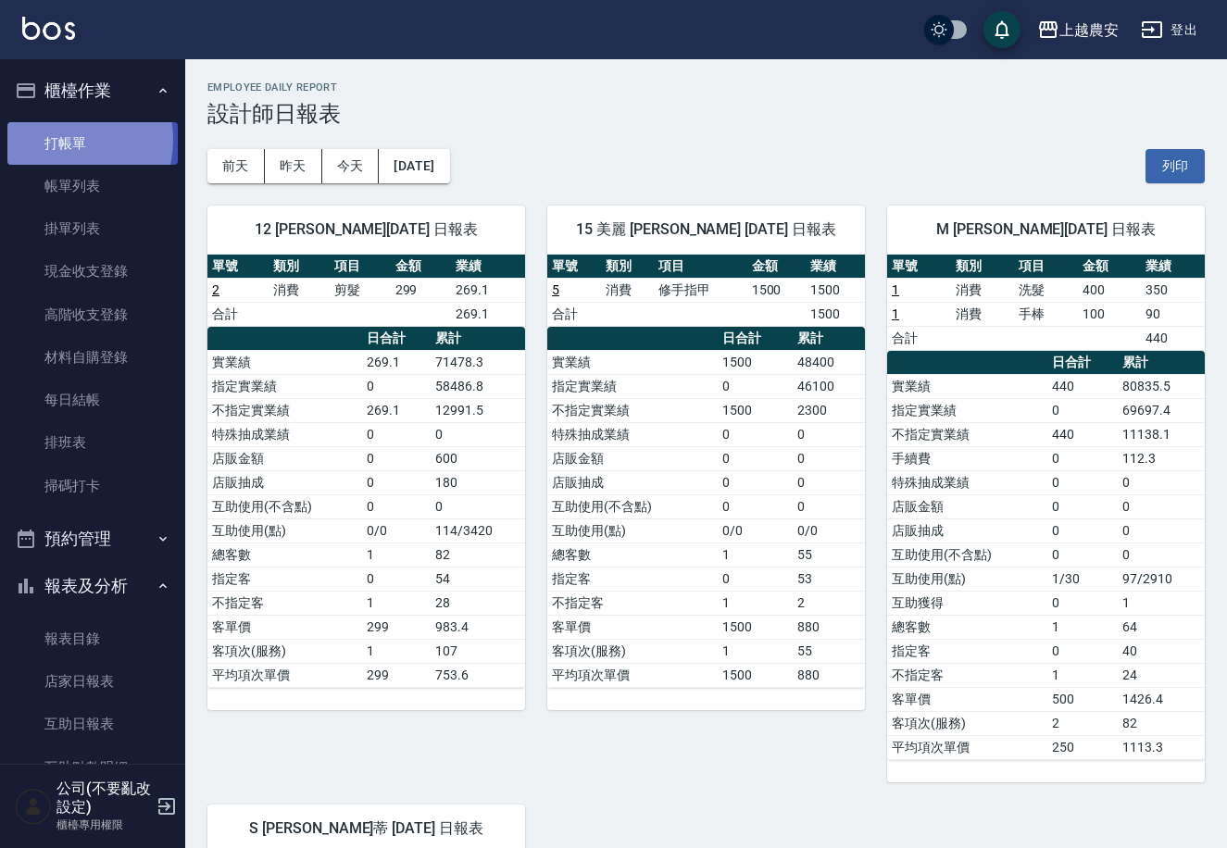
click at [54, 139] on link "打帳單" at bounding box center [92, 143] width 170 height 43
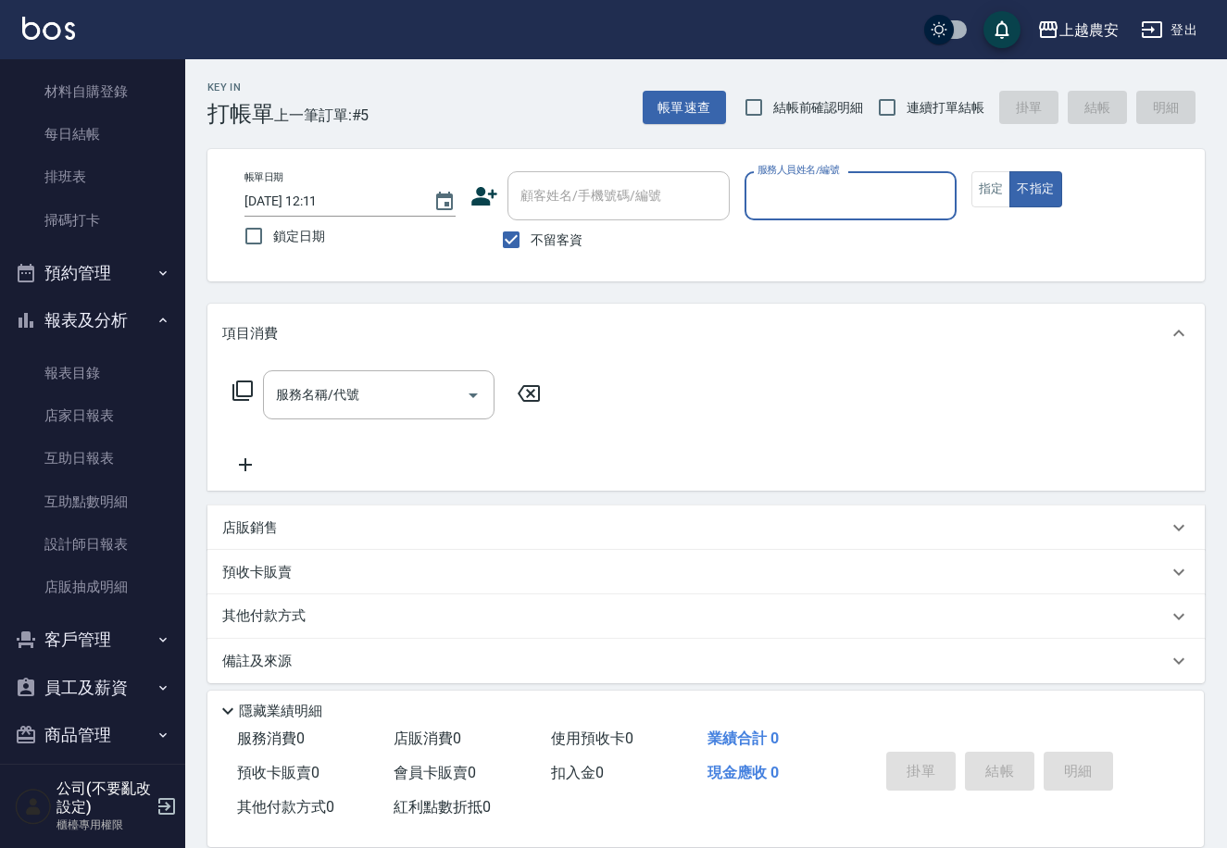
scroll to position [282, 0]
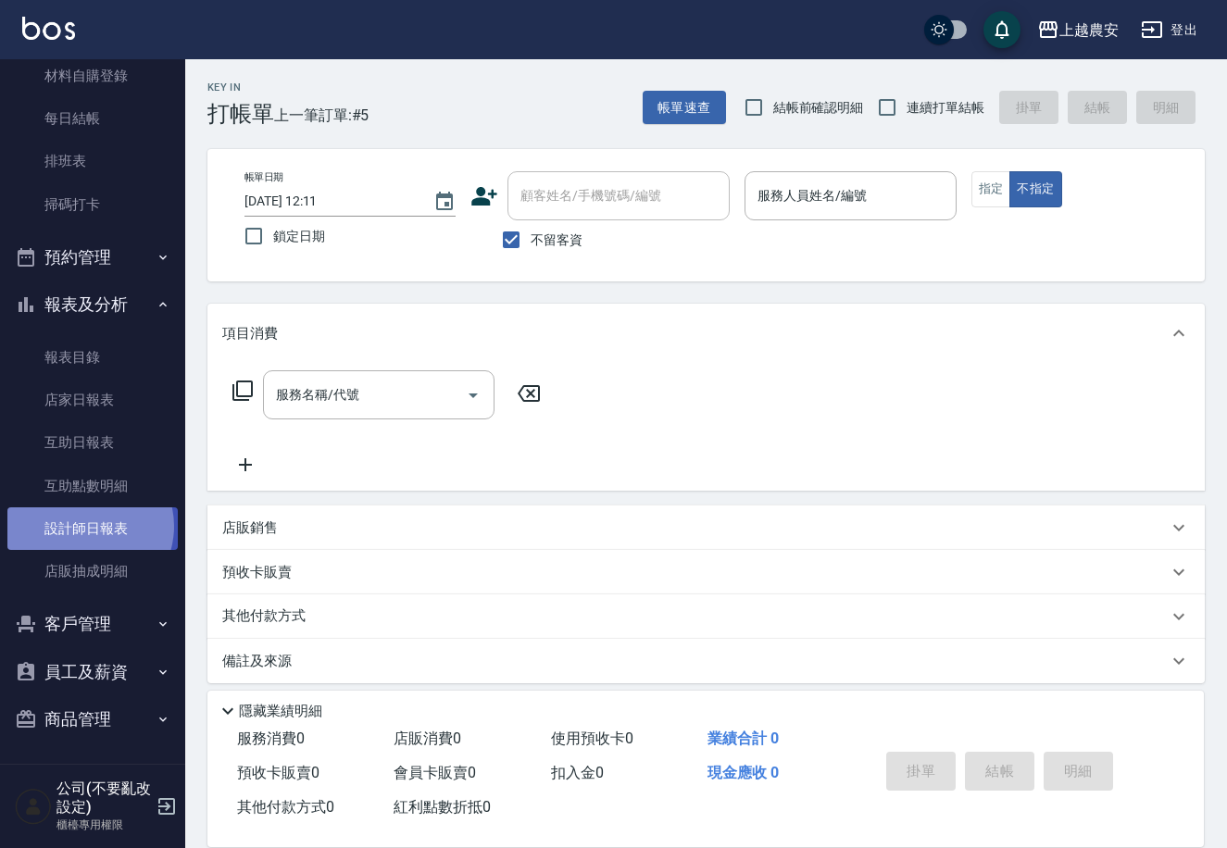
click at [89, 526] on link "設計師日報表" at bounding box center [92, 529] width 170 height 43
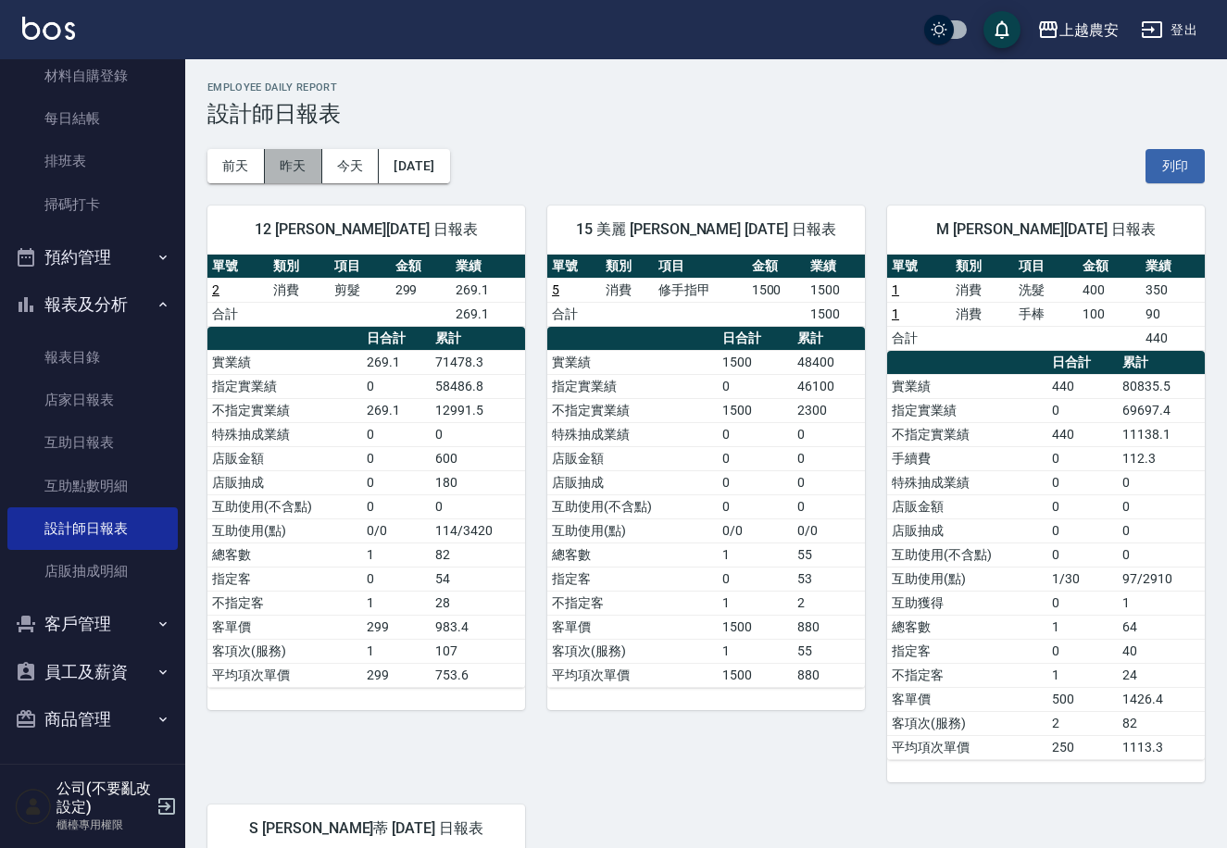
click at [309, 166] on button "昨天" at bounding box center [293, 166] width 57 height 34
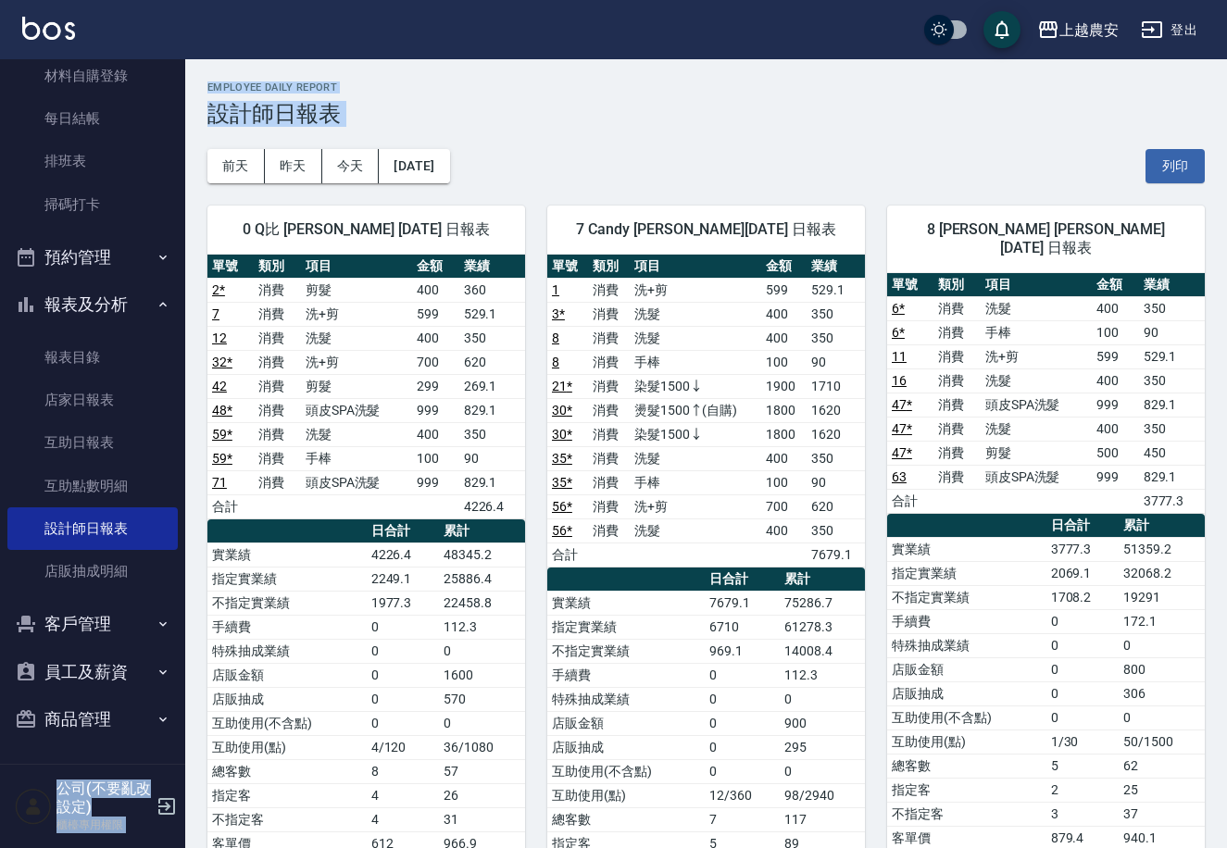
drag, startPoint x: 175, startPoint y: 318, endPoint x: 177, endPoint y: 264, distance: 53.8
click at [181, 256] on nav "櫃檯作業 打帳單 帳單列表 掛單列表 現金收支登錄 高階收支登錄 材料自購登錄 每日結帳 排班表 掃碼打卡 預約管理 預約管理 單日預約紀錄 單週預約紀錄 報…" at bounding box center [92, 411] width 185 height 705
click at [176, 280] on nav "櫃檯作業 打帳單 帳單列表 掛單列表 現金收支登錄 高階收支登錄 材料自購登錄 每日結帳 排班表 掃碼打卡 預約管理 預約管理 單日預約紀錄 單週預約紀錄 報…" at bounding box center [92, 411] width 185 height 705
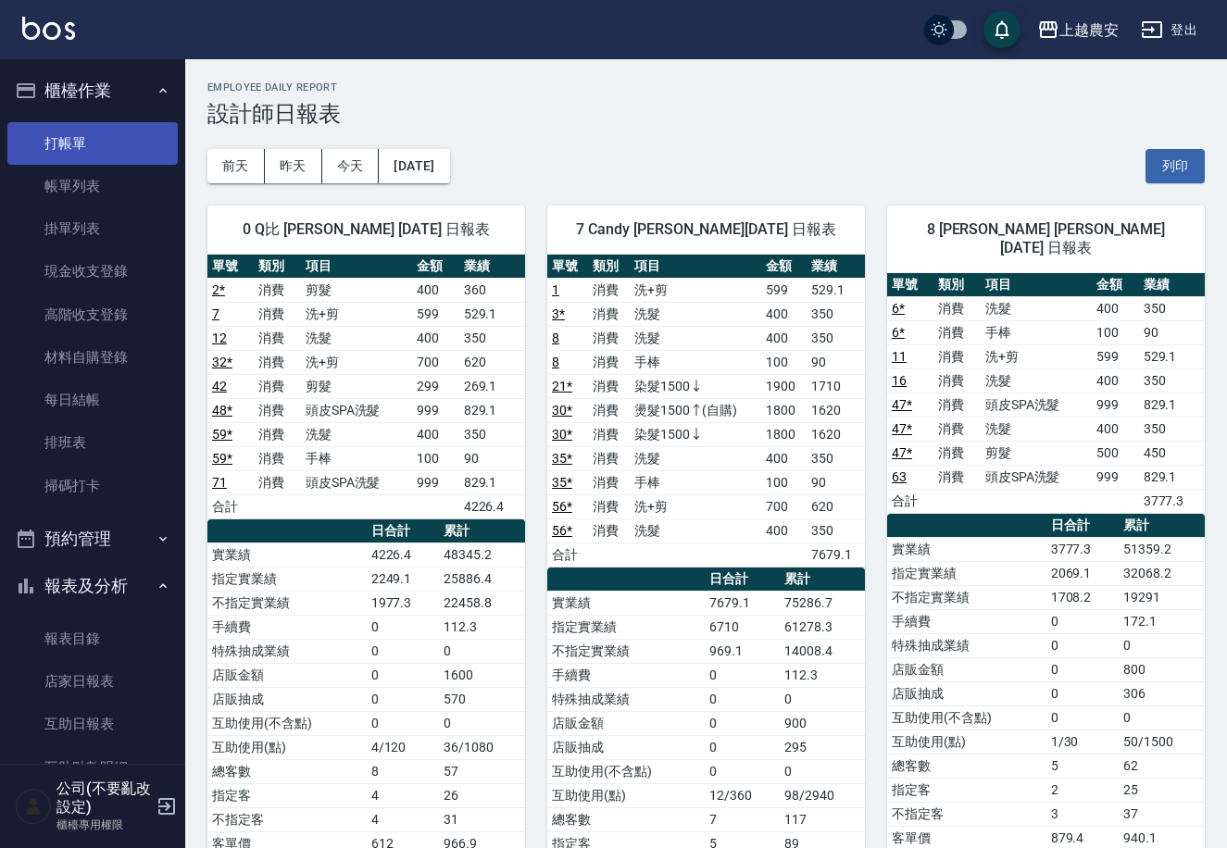
click at [95, 134] on link "打帳單" at bounding box center [92, 143] width 170 height 43
